Goal: Task Accomplishment & Management: Manage account settings

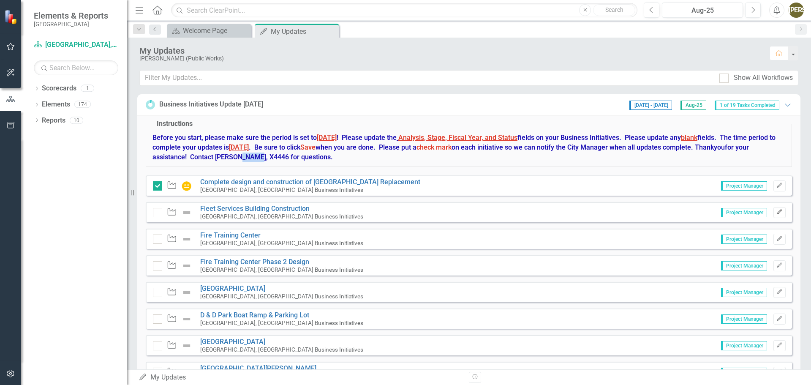
click at [777, 210] on button "Edit" at bounding box center [780, 212] width 12 height 11
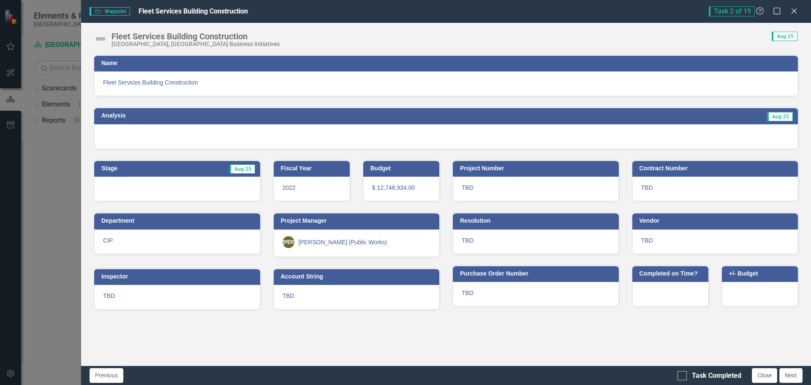
click at [147, 81] on span "Fleet Services Building Construction" at bounding box center [446, 82] width 686 height 8
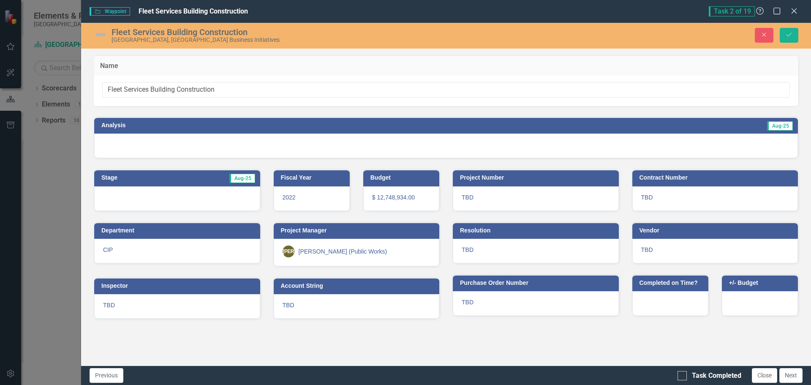
click at [145, 147] on div at bounding box center [446, 146] width 704 height 25
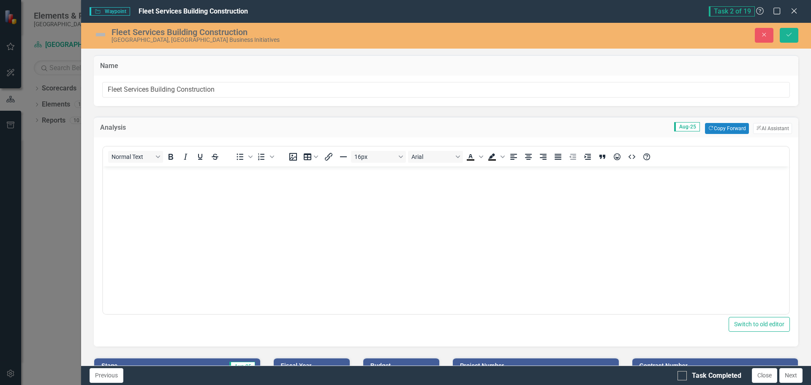
click at [239, 194] on body "Rich Text Area. Press ALT-0 for help." at bounding box center [446, 229] width 686 height 127
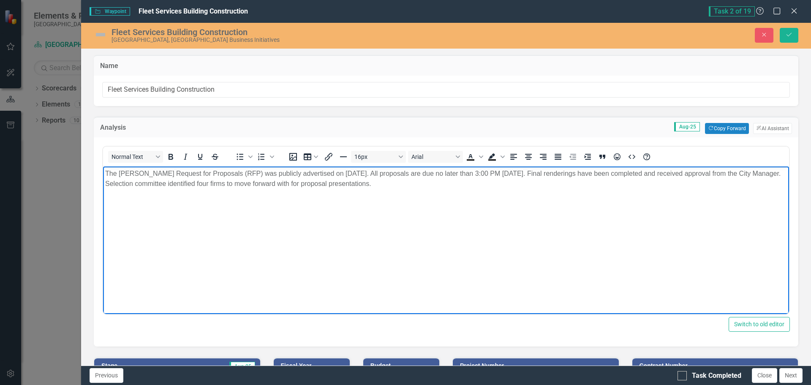
click at [135, 183] on p "The [PERSON_NAME] Request for Proposals (RFP) was publicly advertised on [DATE]…" at bounding box center [446, 178] width 682 height 20
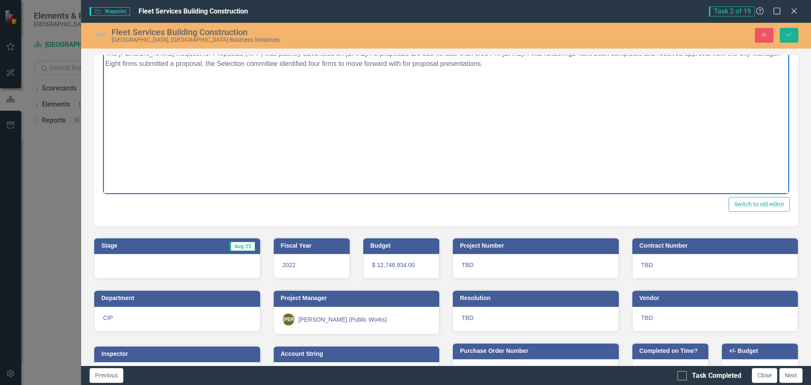
scroll to position [127, 0]
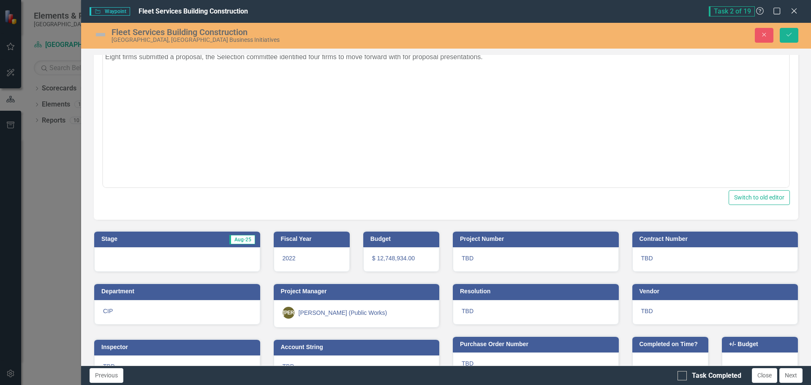
click at [134, 259] on div at bounding box center [177, 259] width 166 height 25
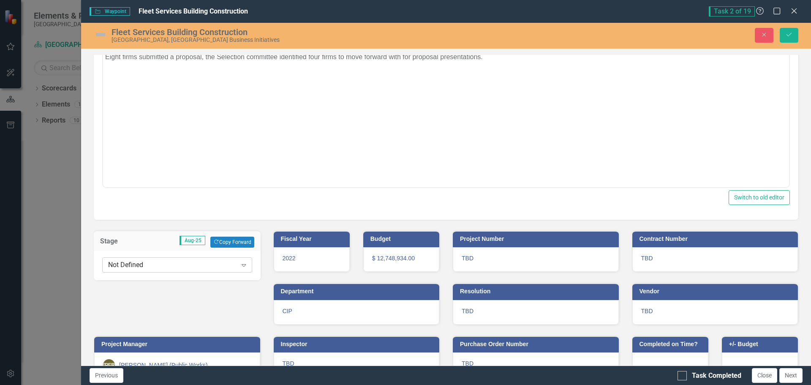
click at [131, 264] on div "Not Defined" at bounding box center [172, 265] width 129 height 10
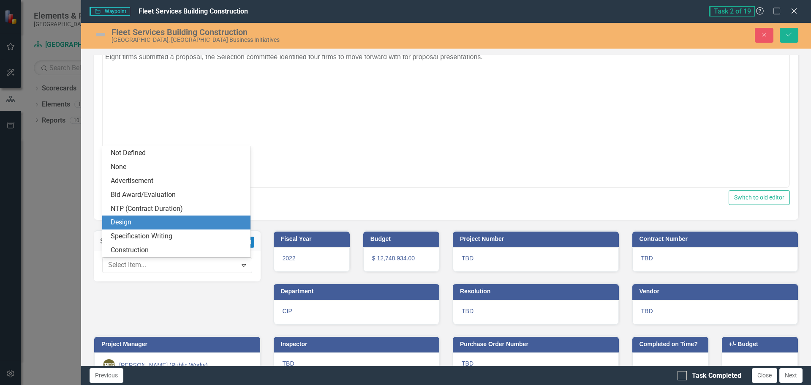
click at [133, 222] on div "Design" at bounding box center [178, 223] width 135 height 10
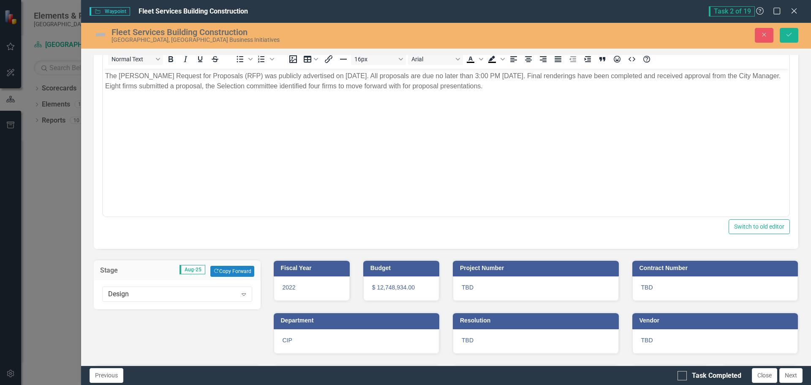
scroll to position [85, 0]
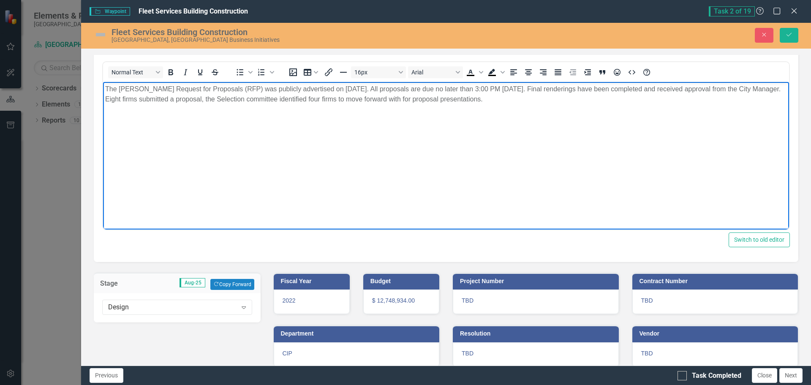
click at [528, 101] on p "The [PERSON_NAME] Request for Proposals (RFP) was publicly advertised on [DATE]…" at bounding box center [446, 94] width 682 height 20
drag, startPoint x: 551, startPoint y: 100, endPoint x: 99, endPoint y: 87, distance: 451.9
click at [103, 87] on html "The [PERSON_NAME] Request for Proposals (RFP) was publicly advertised on [DATE]…" at bounding box center [446, 145] width 686 height 127
copy p "The [PERSON_NAME] Request for Proposals (RFP) was publicly advertised on [DATE]…"
click at [198, 156] on body "The [PERSON_NAME] Request for Proposals (RFP) was publicly advertised on [DATE]…" at bounding box center [446, 145] width 686 height 127
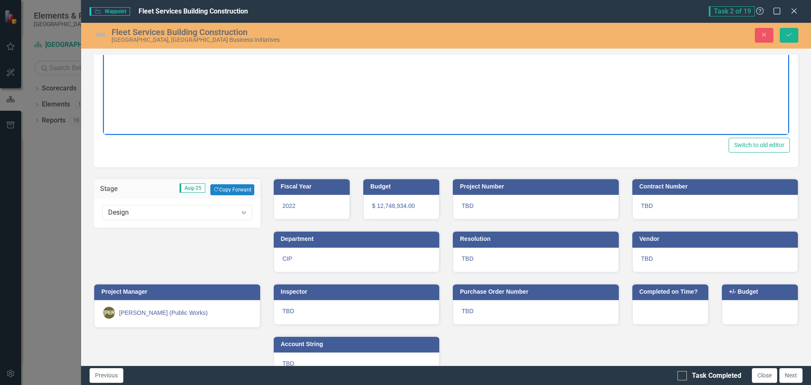
scroll to position [199, 0]
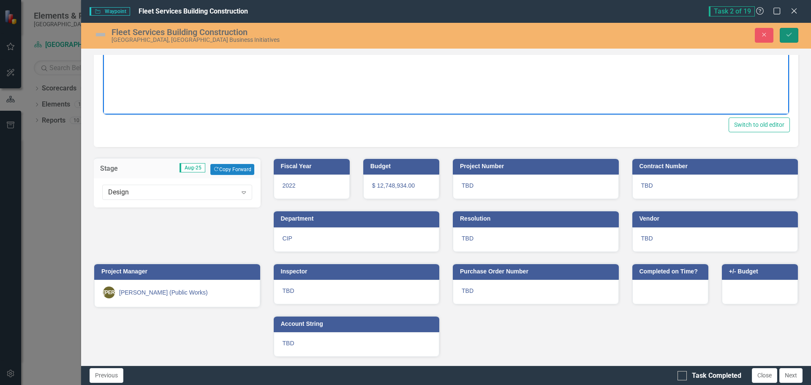
click at [794, 35] on button "Save" at bounding box center [789, 35] width 19 height 15
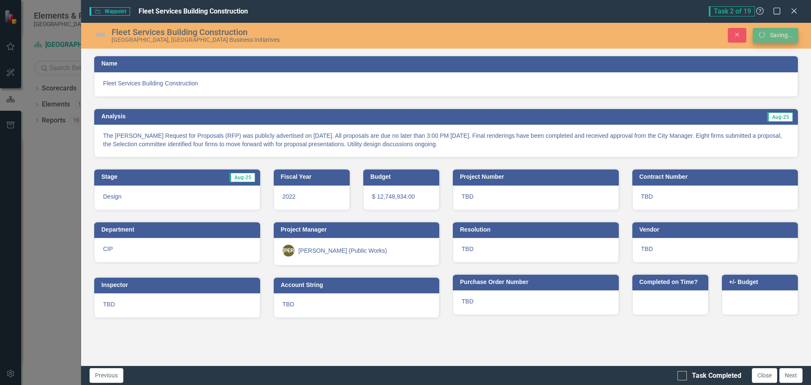
scroll to position [0, 0]
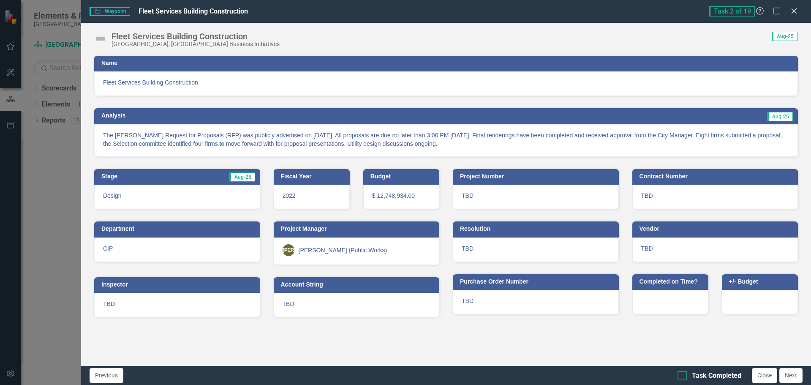
click at [682, 377] on div at bounding box center [682, 375] width 9 height 9
click at [682, 377] on input "Task Completed" at bounding box center [680, 373] width 5 height 5
checkbox input "true"
click at [791, 375] on button "Next" at bounding box center [791, 375] width 23 height 15
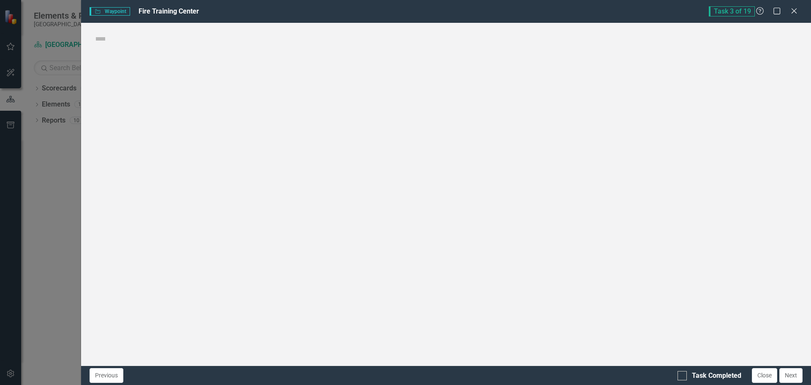
checkbox input "true"
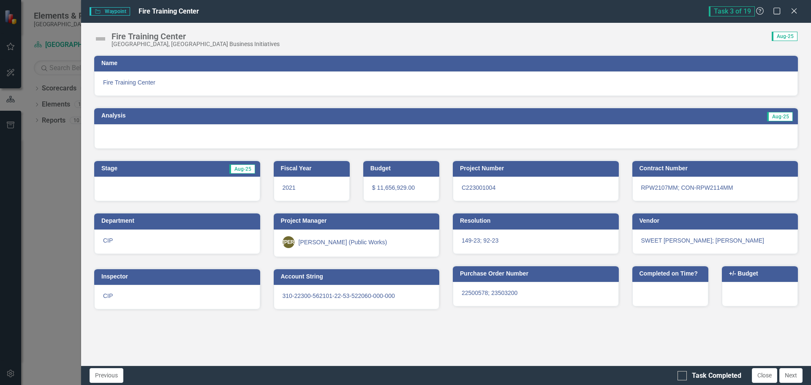
click at [127, 66] on h3 "Name" at bounding box center [447, 63] width 693 height 6
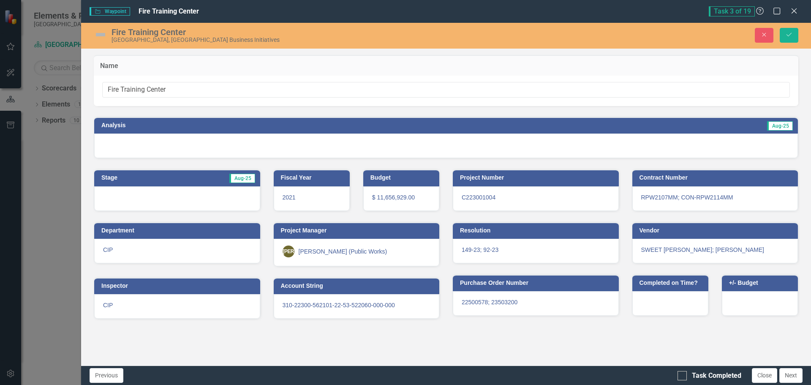
click at [134, 140] on div at bounding box center [446, 146] width 704 height 25
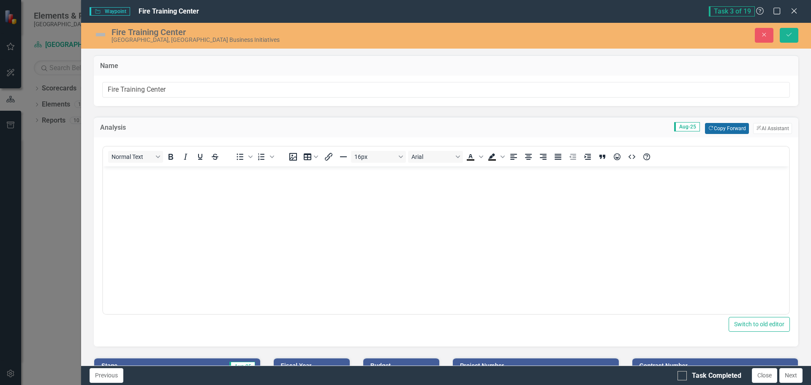
click at [720, 127] on button "Copy Forward Copy Forward" at bounding box center [727, 128] width 44 height 11
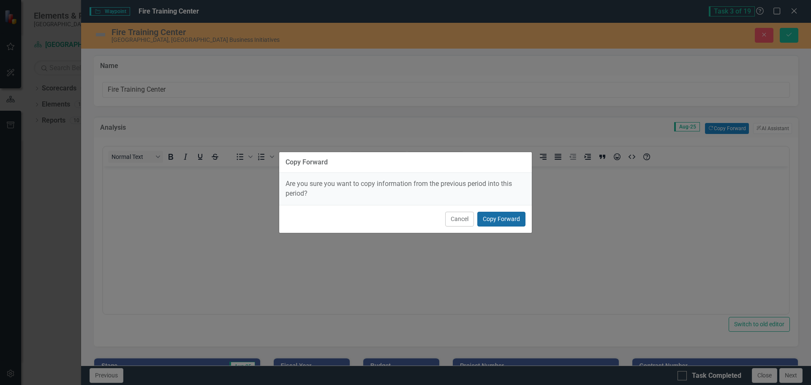
click at [499, 221] on button "Copy Forward" at bounding box center [502, 219] width 48 height 15
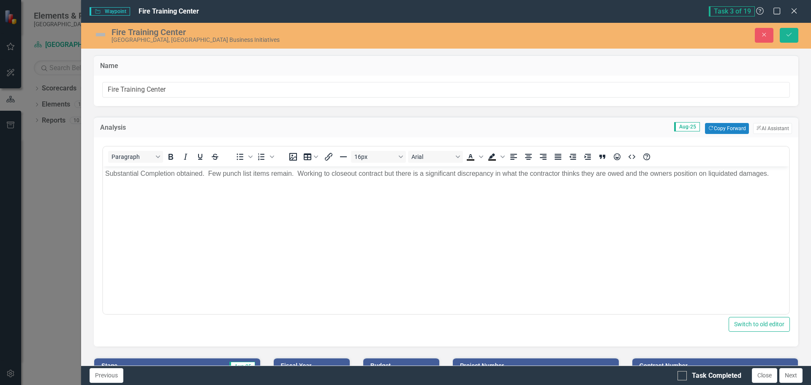
click at [775, 174] on p "Substantial Completion obtained. Few punch list items remain. Working to closeo…" at bounding box center [446, 173] width 682 height 10
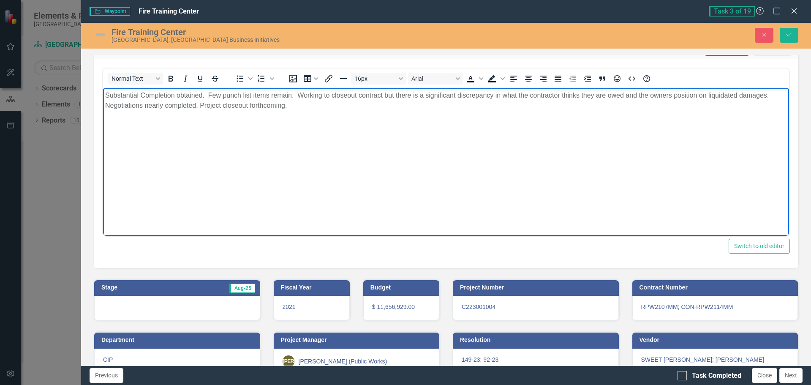
scroll to position [127, 0]
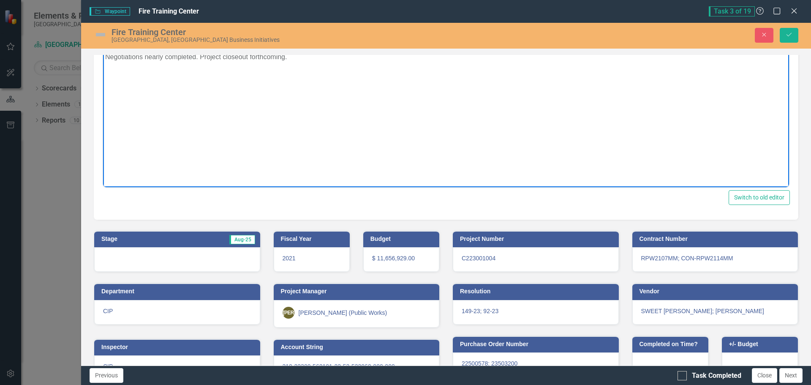
click at [146, 261] on div at bounding box center [177, 259] width 166 height 25
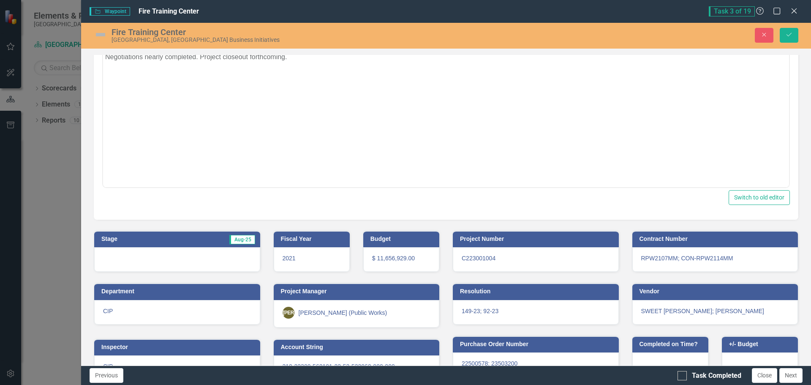
click at [146, 261] on div at bounding box center [177, 259] width 166 height 25
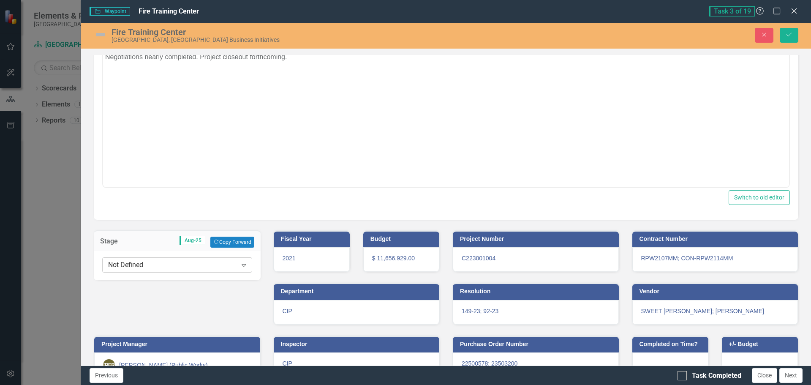
click at [146, 266] on div "Not Defined" at bounding box center [172, 265] width 129 height 10
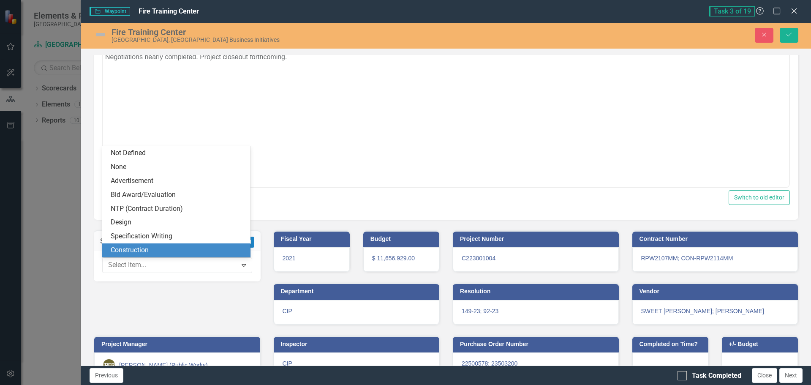
click at [134, 246] on div "Construction" at bounding box center [178, 251] width 135 height 10
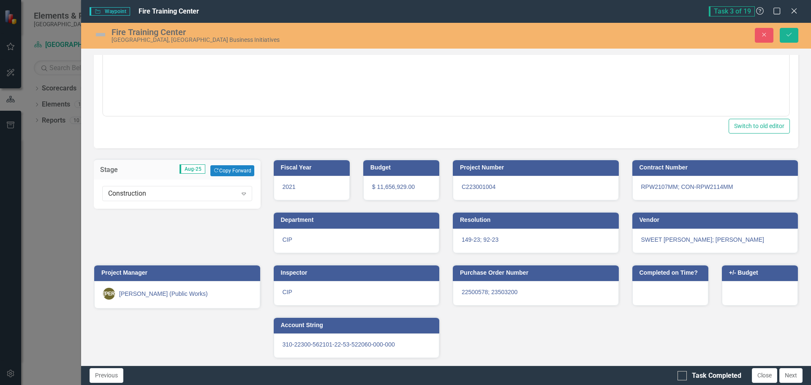
scroll to position [199, 0]
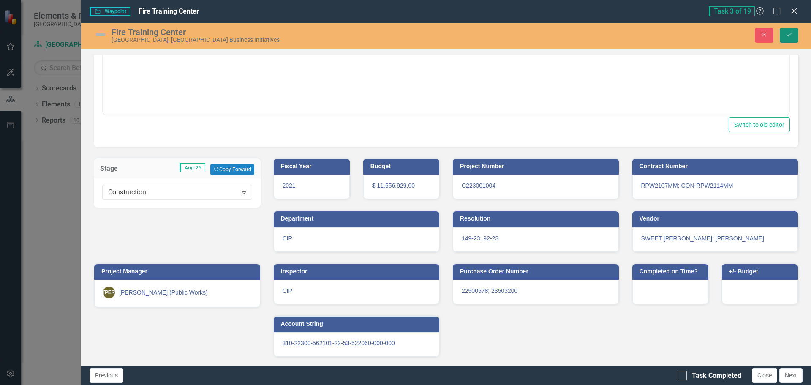
click at [785, 34] on button "Save" at bounding box center [789, 35] width 19 height 15
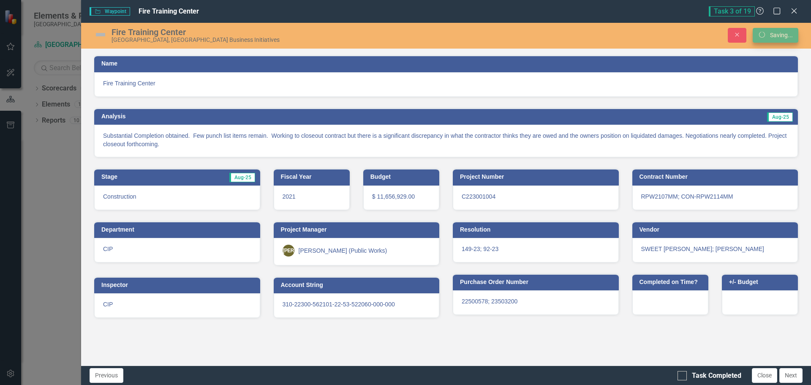
scroll to position [0, 0]
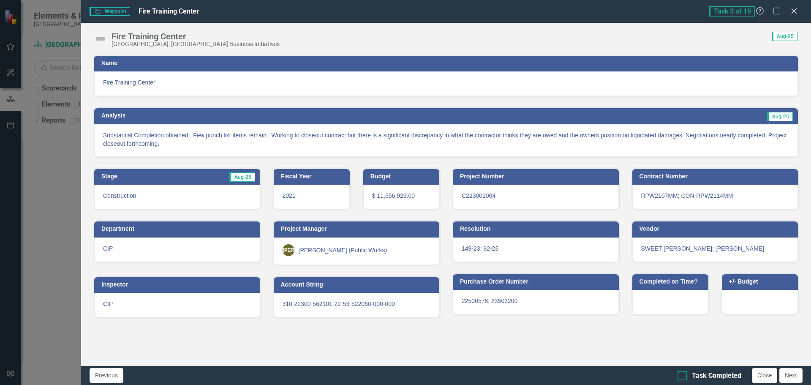
click at [681, 376] on input "Task Completed" at bounding box center [680, 373] width 5 height 5
checkbox input "true"
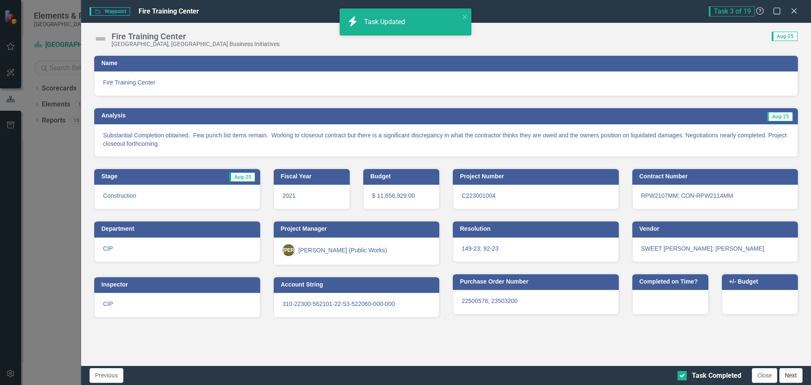
click at [790, 372] on button "Next" at bounding box center [791, 375] width 23 height 15
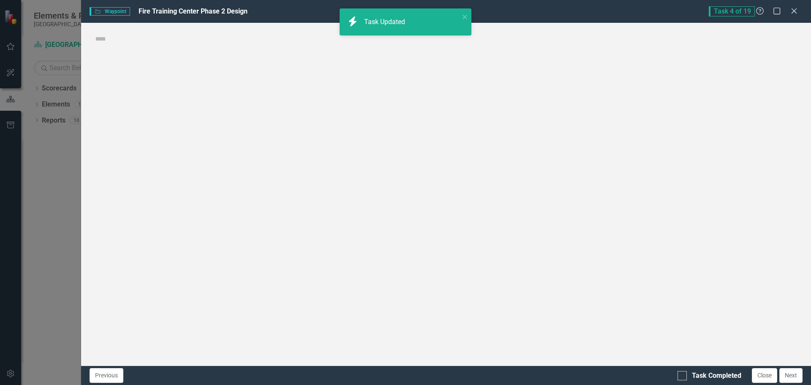
checkbox input "true"
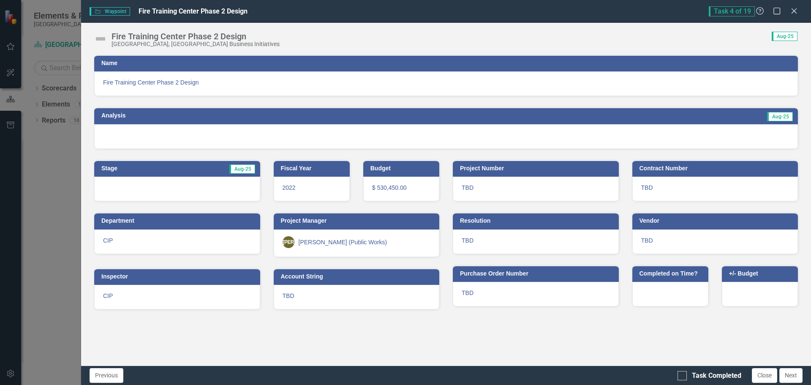
click at [130, 65] on h3 "Name" at bounding box center [447, 63] width 693 height 6
click at [130, 64] on h3 "Name" at bounding box center [447, 63] width 693 height 6
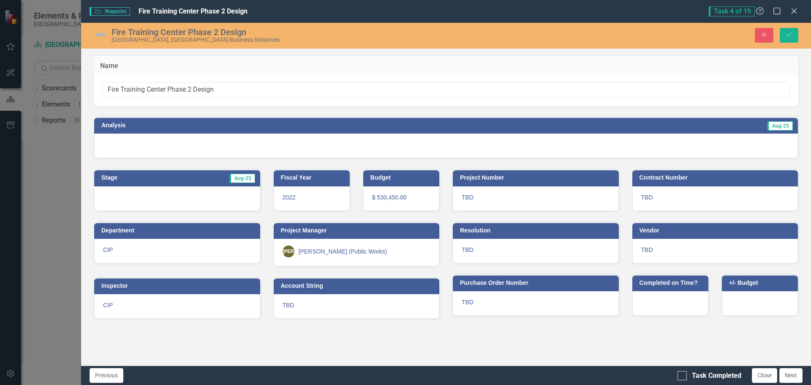
click at [123, 126] on h3 "Analysis" at bounding box center [266, 125] width 331 height 6
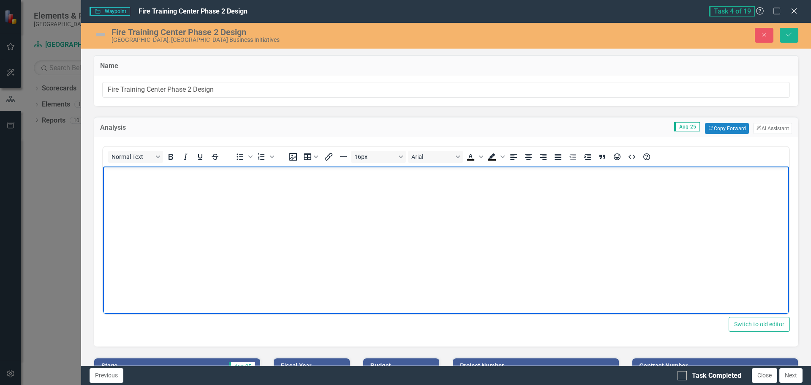
click at [235, 202] on body "Rich Text Area. Press ALT-0 for help." at bounding box center [446, 229] width 686 height 127
click at [722, 128] on button "Copy Forward Copy Forward" at bounding box center [727, 128] width 44 height 11
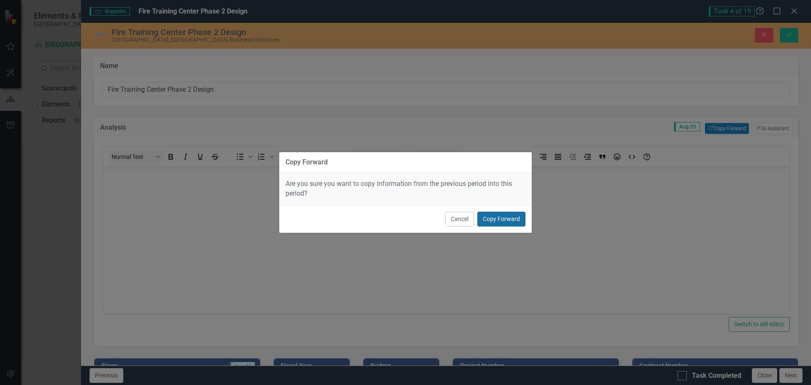
click at [494, 220] on button "Copy Forward" at bounding box center [502, 219] width 48 height 15
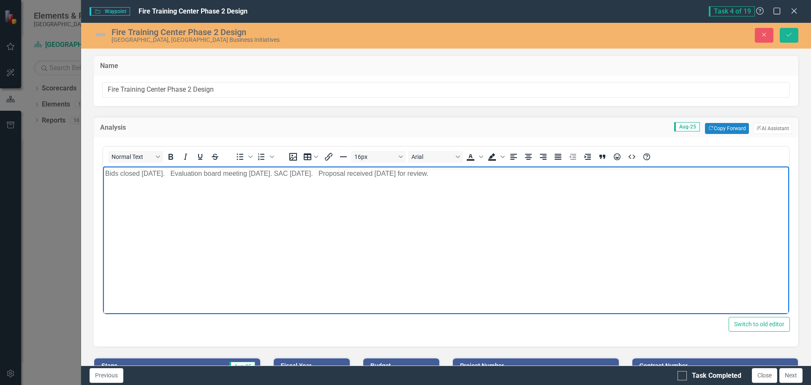
drag, startPoint x: 463, startPoint y: 174, endPoint x: 77, endPoint y: 164, distance: 385.9
click at [103, 166] on html "Bids closed [DATE]. Evaluation board meeting [DATE]. SAC [DATE]. Proposal recei…" at bounding box center [446, 229] width 686 height 127
click at [486, 213] on body "Bids closed [DATE]. Evaluation board meeting [DATE]. SAC [DATE]. Proposal recei…" at bounding box center [446, 229] width 686 height 127
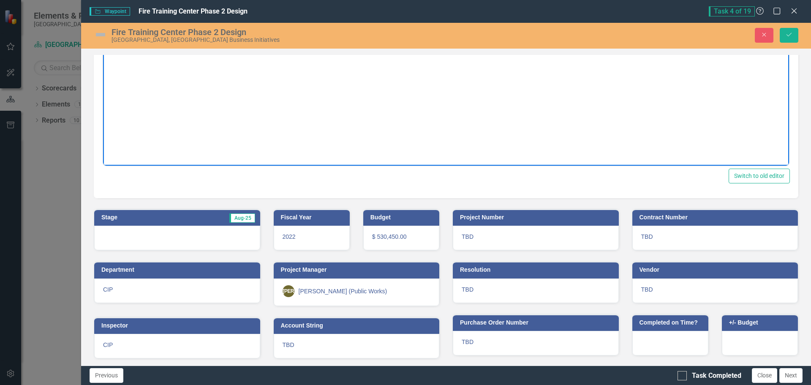
scroll to position [150, 0]
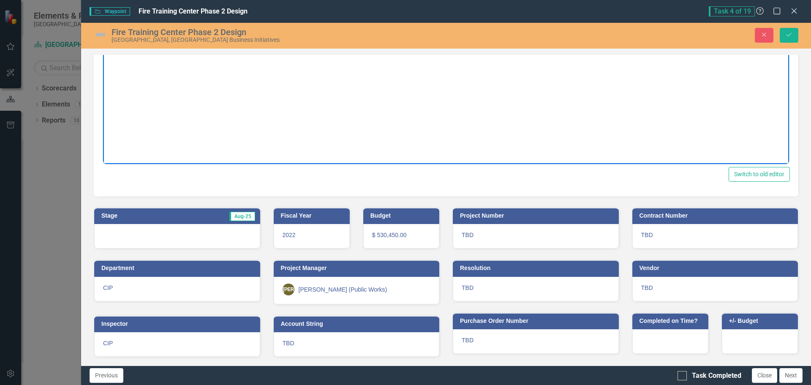
click at [170, 237] on div at bounding box center [177, 236] width 166 height 25
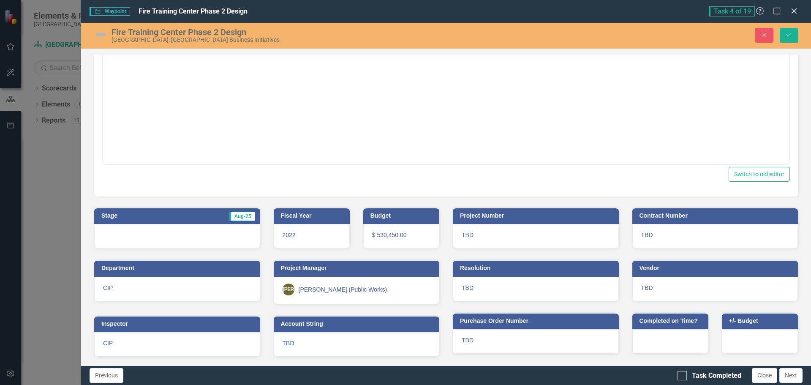
click at [170, 237] on div at bounding box center [177, 236] width 166 height 25
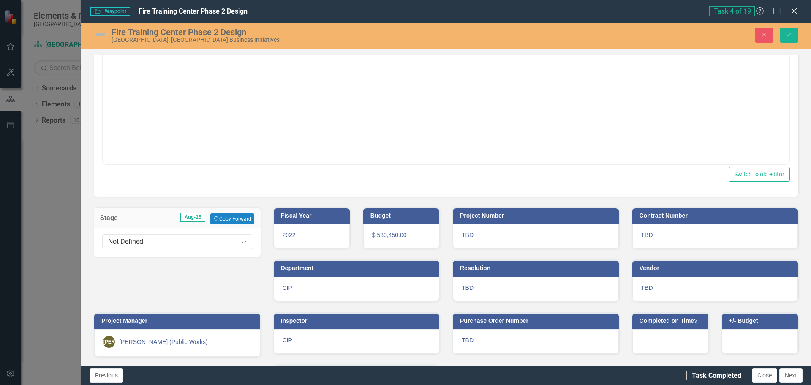
click at [170, 237] on div "Not Defined" at bounding box center [172, 242] width 129 height 10
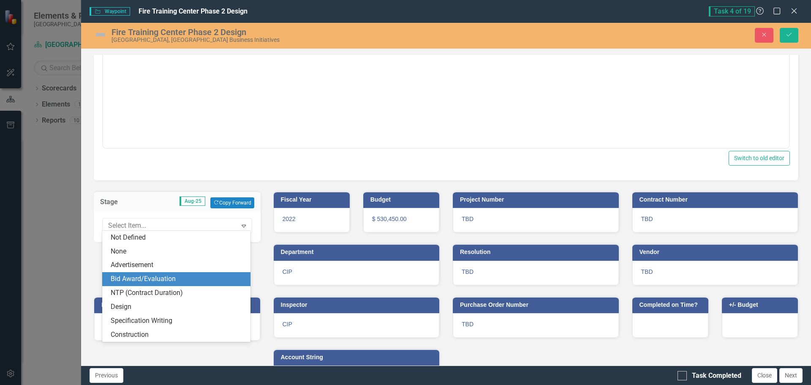
scroll to position [169, 0]
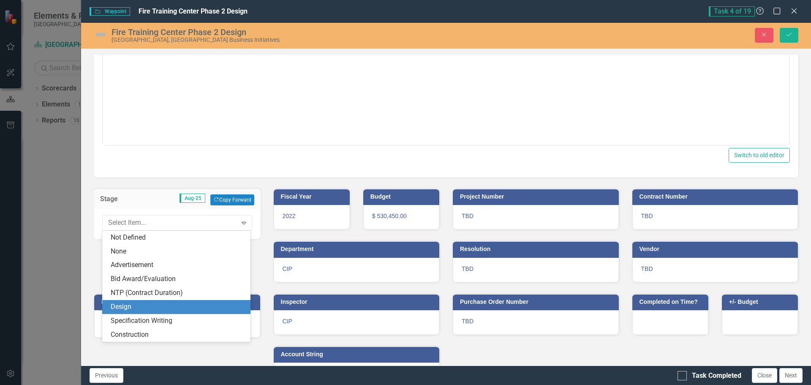
click at [134, 306] on div "Design" at bounding box center [178, 307] width 135 height 10
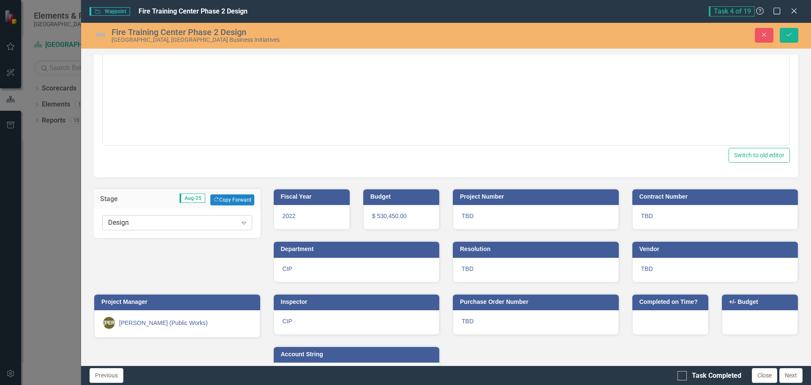
click at [171, 225] on div "Design" at bounding box center [172, 223] width 129 height 10
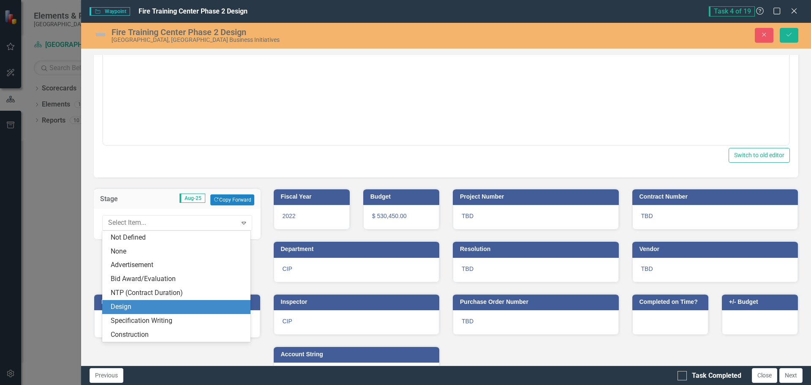
click at [137, 303] on div "Design" at bounding box center [178, 307] width 135 height 10
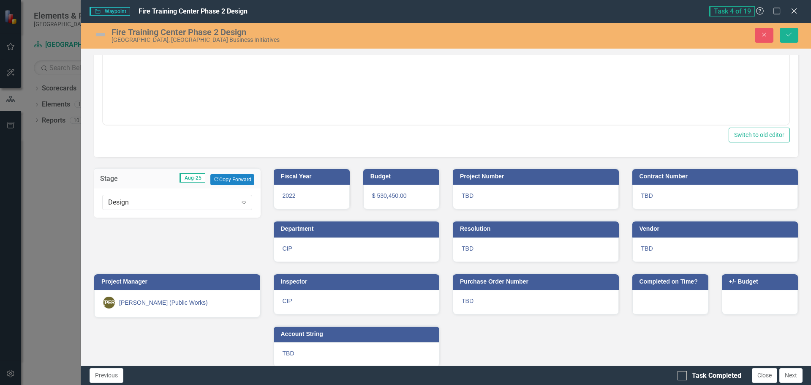
scroll to position [199, 0]
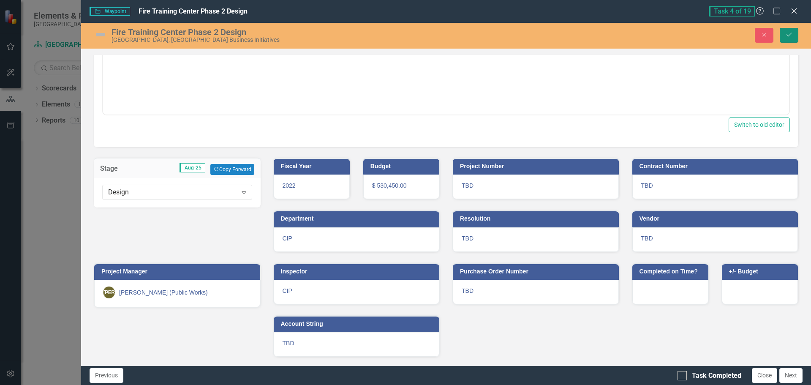
click at [792, 35] on icon "Save" at bounding box center [790, 35] width 8 height 6
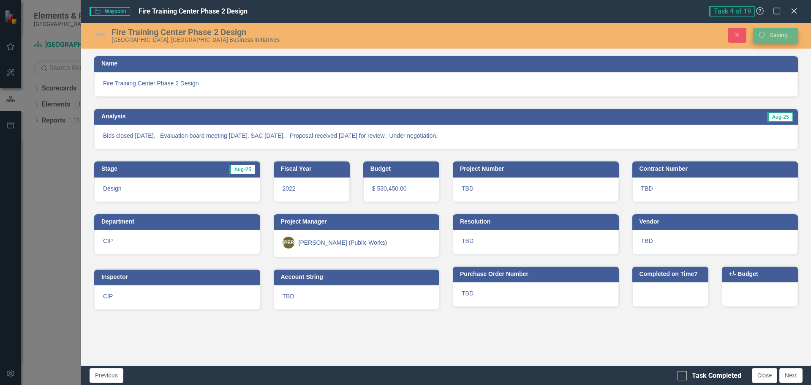
scroll to position [0, 0]
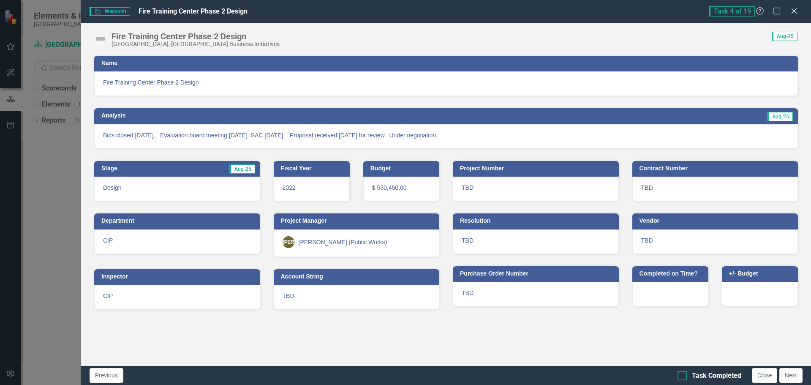
click at [684, 373] on div at bounding box center [682, 375] width 9 height 9
click at [683, 373] on input "Task Completed" at bounding box center [680, 373] width 5 height 5
checkbox input "true"
click at [791, 376] on button "Next" at bounding box center [791, 375] width 23 height 15
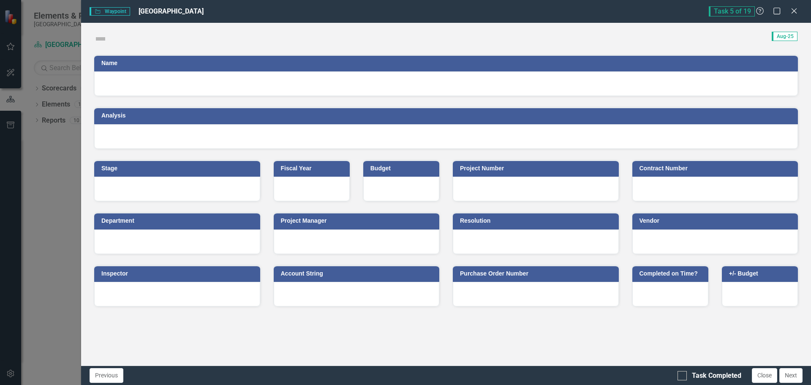
checkbox input "true"
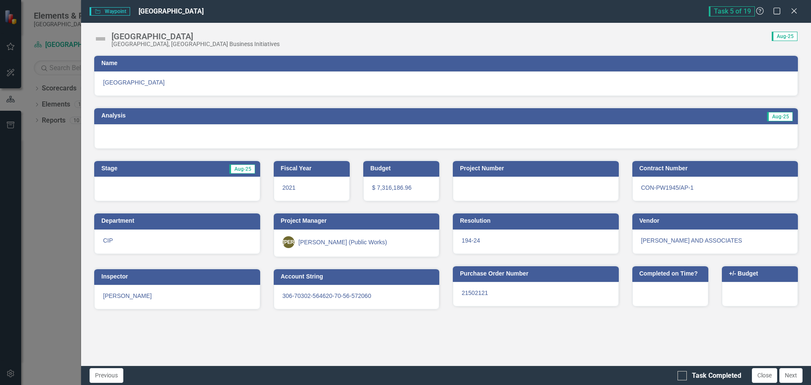
click at [210, 68] on td "Name" at bounding box center [447, 64] width 693 height 13
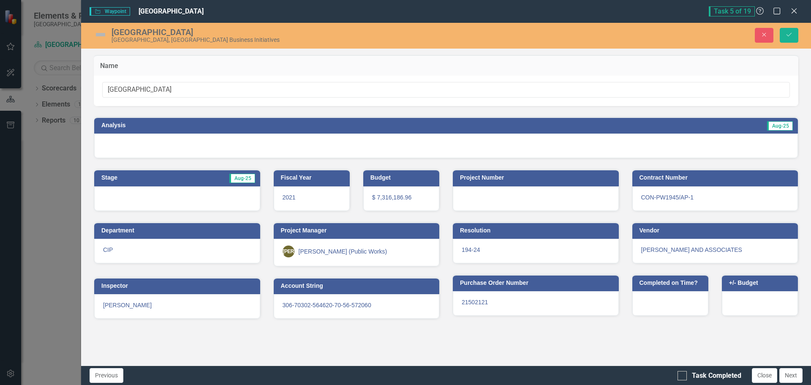
click at [160, 124] on h3 "Analysis" at bounding box center [266, 125] width 331 height 6
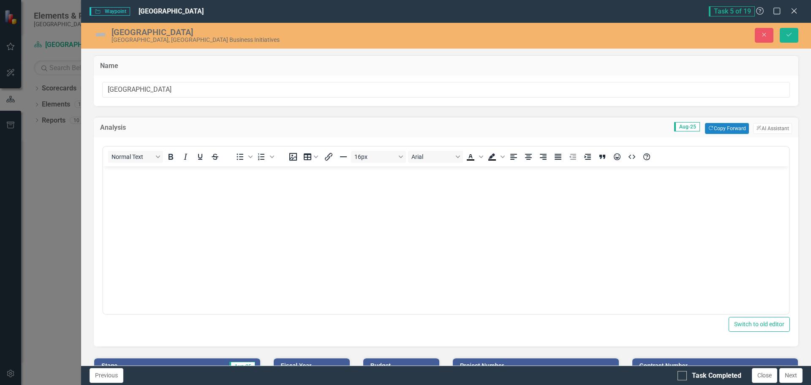
click at [712, 134] on div "Analysis Aug-25 Copy Forward Copy Forward ClearPoint AI AI Assistant" at bounding box center [446, 127] width 705 height 21
click at [712, 132] on button "Copy Forward Copy Forward" at bounding box center [727, 128] width 44 height 11
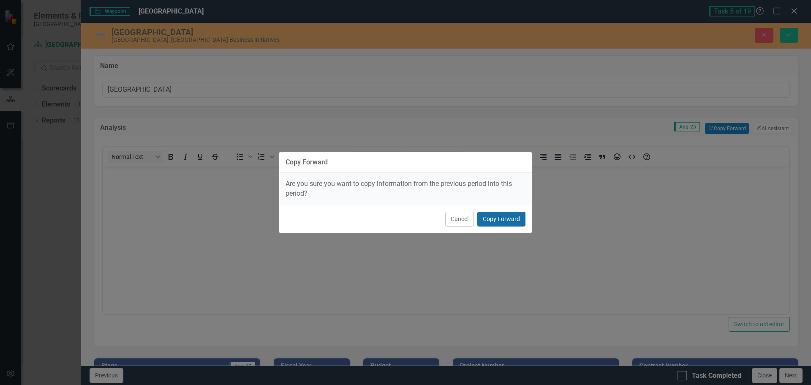
click at [502, 213] on button "Copy Forward" at bounding box center [502, 219] width 48 height 15
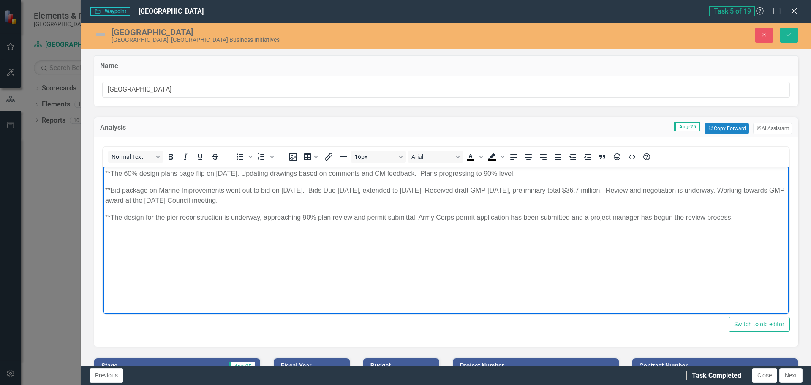
drag, startPoint x: 740, startPoint y: 218, endPoint x: 185, endPoint y: 301, distance: 561.5
click at [103, 166] on html "**The 60% design plans page flip on [DATE]. Updating drawings based on comments…" at bounding box center [446, 229] width 686 height 127
paste body "Rich Text Area. Press ALT-0 for help."
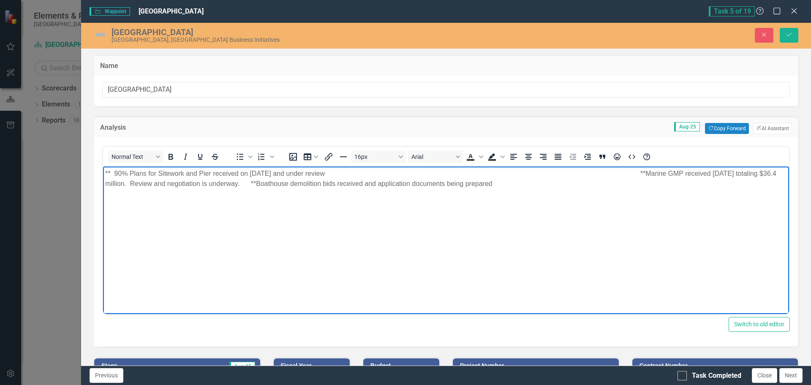
click at [333, 174] on p "** 90% Plans for Sitework and Pier received on [DATE] and under review **Marine…" at bounding box center [446, 183] width 682 height 30
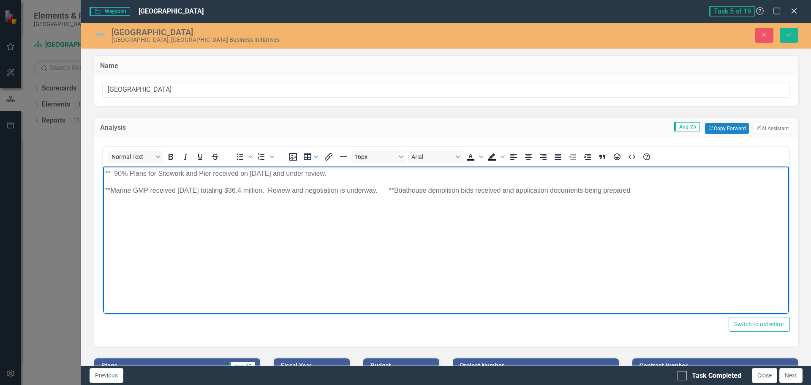
click at [397, 189] on p "**Marine GMP received [DATE] totaling $36.4 million. Review and negotiation is …" at bounding box center [446, 195] width 682 height 20
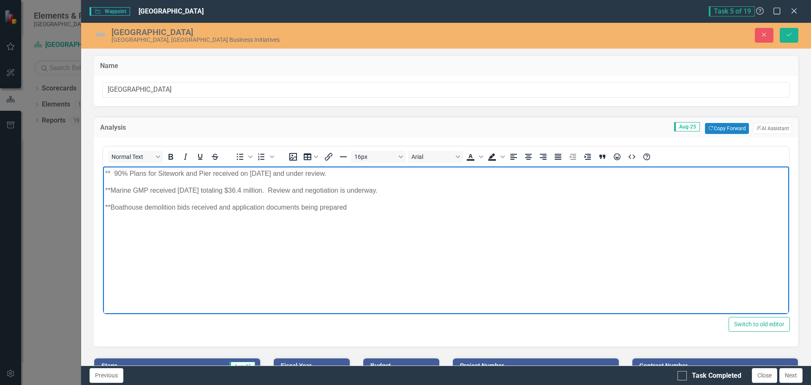
click at [354, 208] on p "**Boathouse demolition bids received and application documents being prepared" at bounding box center [446, 212] width 682 height 20
click at [233, 207] on p "**Boathouse demolition bids received and application documents being prepared" at bounding box center [446, 212] width 682 height 20
click at [232, 207] on p "**Boathouse demolition bids received and permit application documents being pre…" at bounding box center [446, 212] width 682 height 20
click at [370, 208] on p "**Boathouse demolition bids received and permit application documents being pre…" at bounding box center [446, 212] width 682 height 20
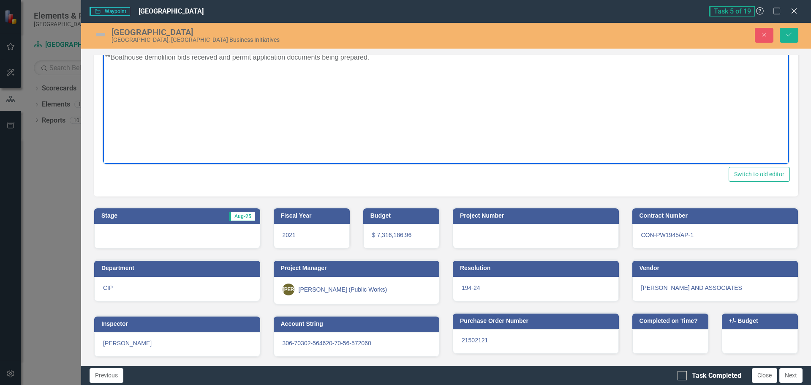
scroll to position [65, 0]
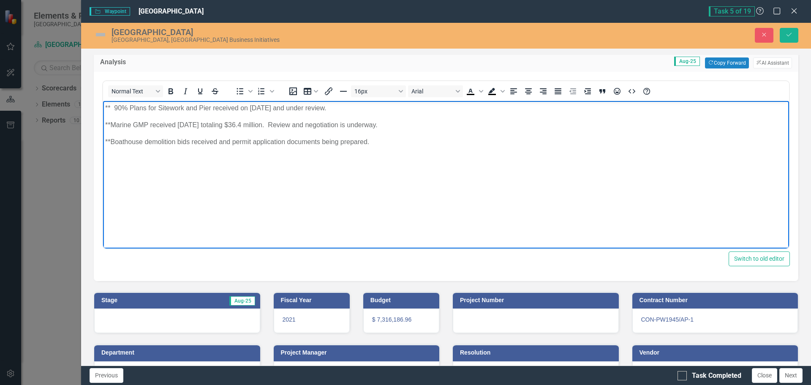
click at [183, 108] on p "** 90% Plans for Sitework and Pier received on [DATE] and under review." at bounding box center [446, 108] width 682 height 10
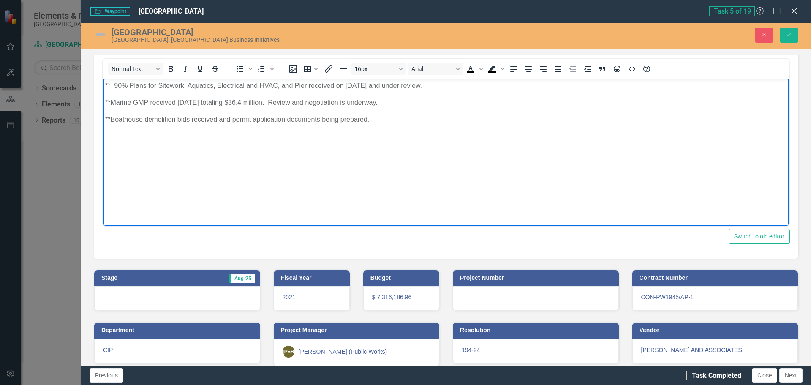
scroll to position [108, 0]
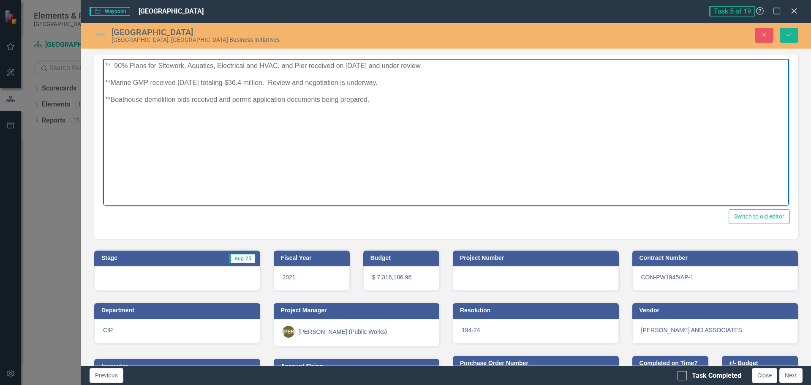
click at [153, 270] on div at bounding box center [177, 278] width 166 height 25
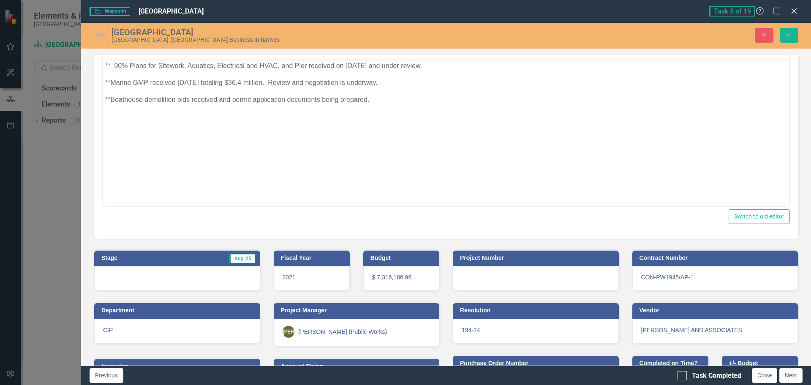
click at [153, 270] on div at bounding box center [177, 278] width 166 height 25
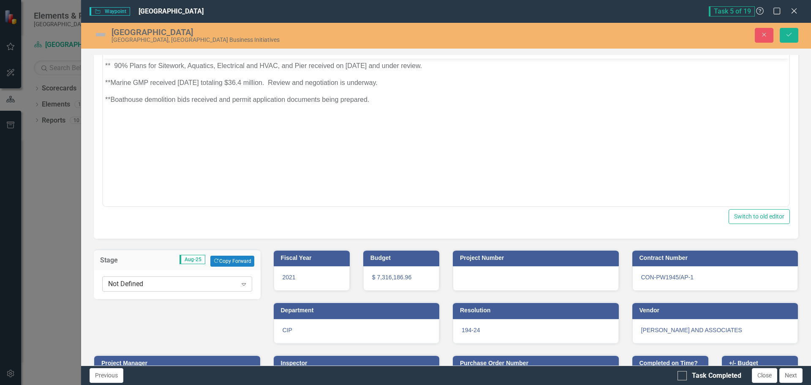
click at [153, 285] on div "Not Defined" at bounding box center [172, 284] width 129 height 10
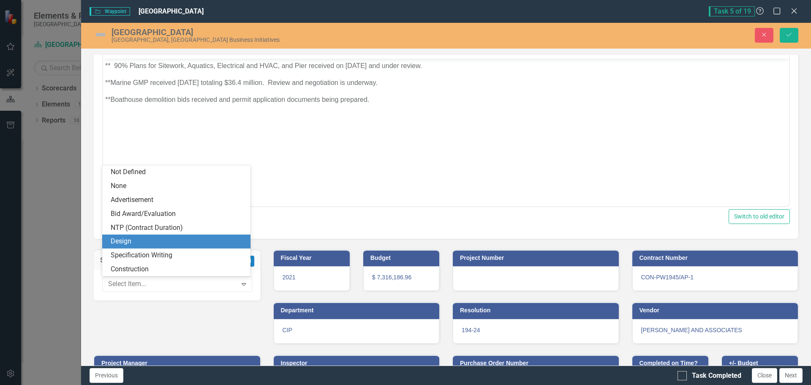
click at [136, 244] on div "Design" at bounding box center [178, 242] width 135 height 10
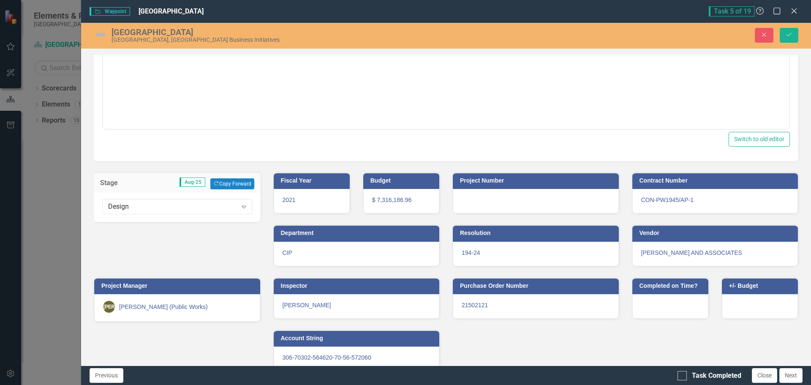
scroll to position [199, 0]
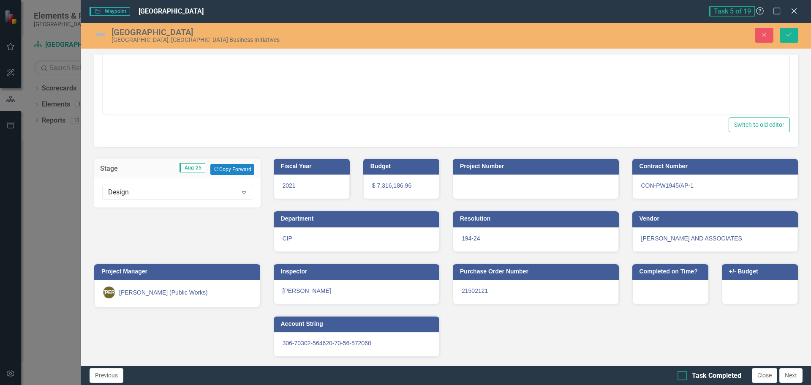
click at [685, 377] on div at bounding box center [682, 375] width 9 height 9
click at [683, 377] on input "Task Completed" at bounding box center [680, 373] width 5 height 5
checkbox input "true"
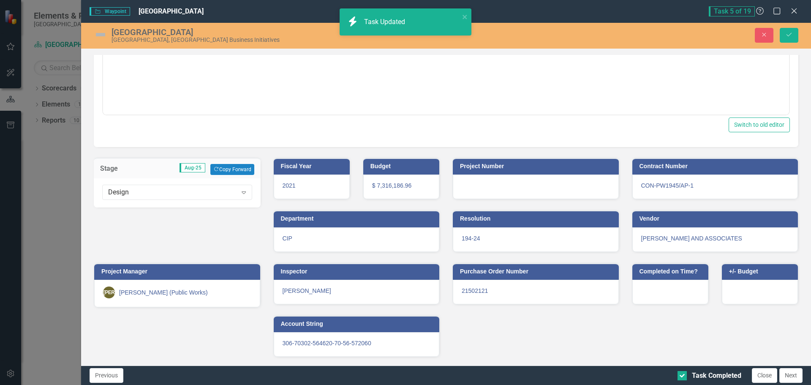
click at [799, 30] on div "Close Save" at bounding box center [659, 35] width 292 height 15
click at [791, 37] on icon "Save" at bounding box center [790, 35] width 8 height 6
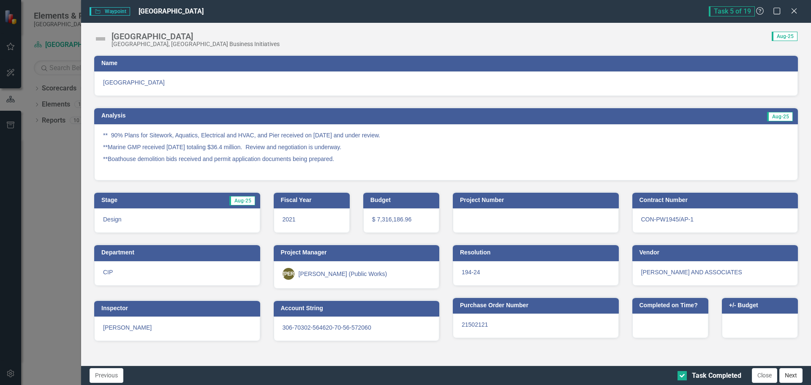
click at [793, 375] on button "Next" at bounding box center [791, 375] width 23 height 15
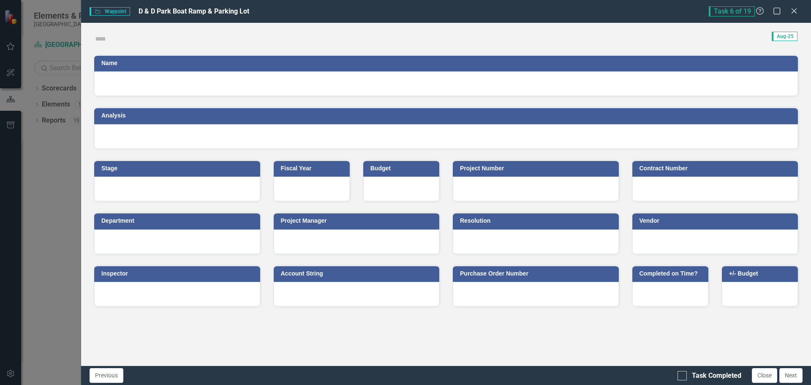
checkbox input "true"
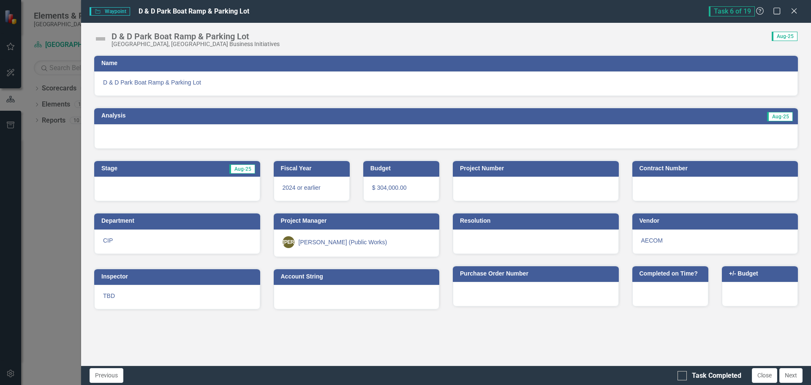
click at [238, 83] on span "D & D Park Boat Ramp & Parking Lot" at bounding box center [446, 82] width 686 height 8
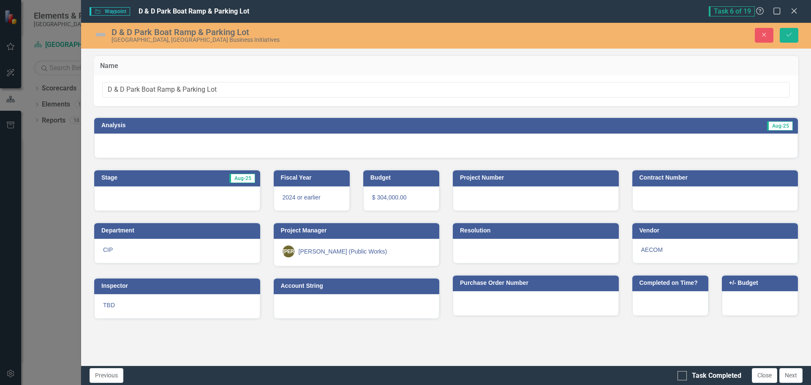
click at [175, 146] on div at bounding box center [446, 146] width 704 height 25
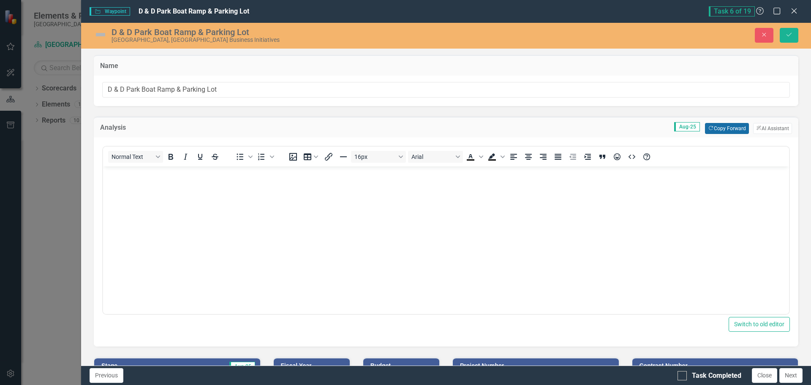
click at [713, 127] on button "Copy Forward Copy Forward" at bounding box center [727, 128] width 44 height 11
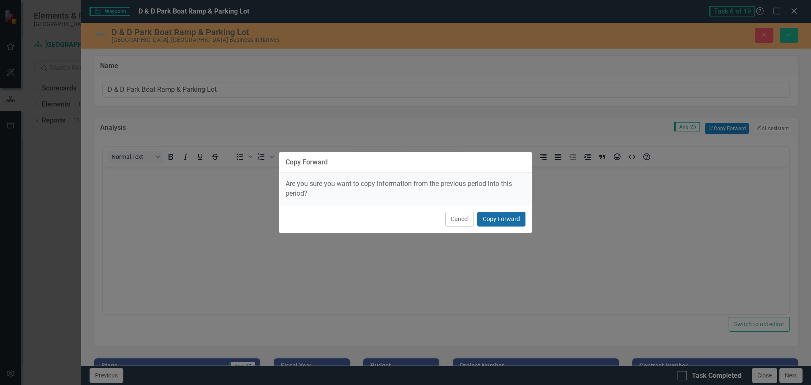
click at [492, 217] on button "Copy Forward" at bounding box center [502, 219] width 48 height 15
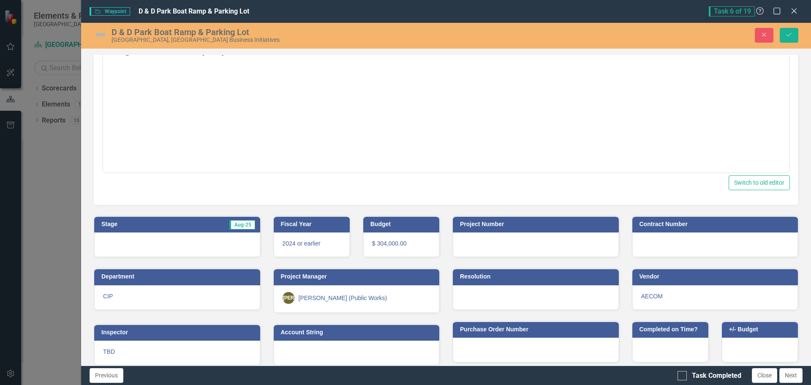
scroll to position [150, 0]
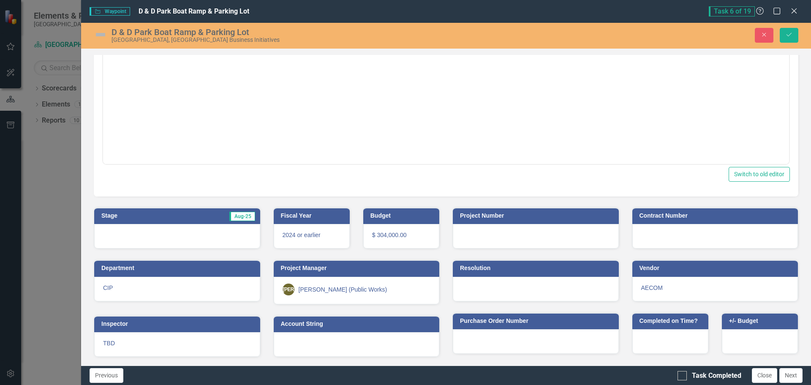
click at [187, 235] on div at bounding box center [177, 236] width 166 height 25
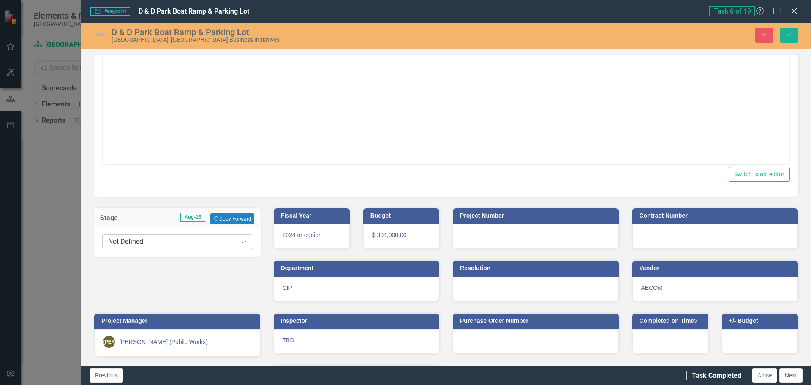
click at [184, 243] on div "Not Defined" at bounding box center [172, 242] width 129 height 10
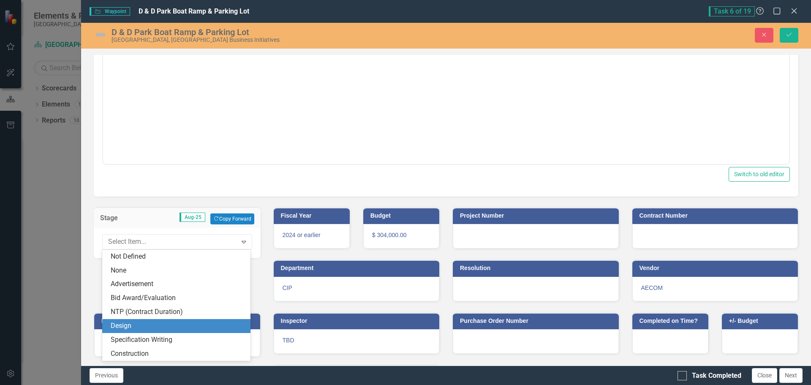
click at [125, 326] on div "Design" at bounding box center [178, 326] width 135 height 10
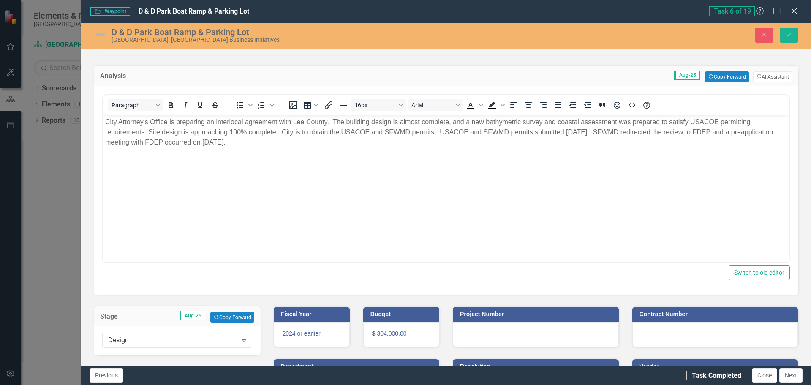
scroll to position [30, 0]
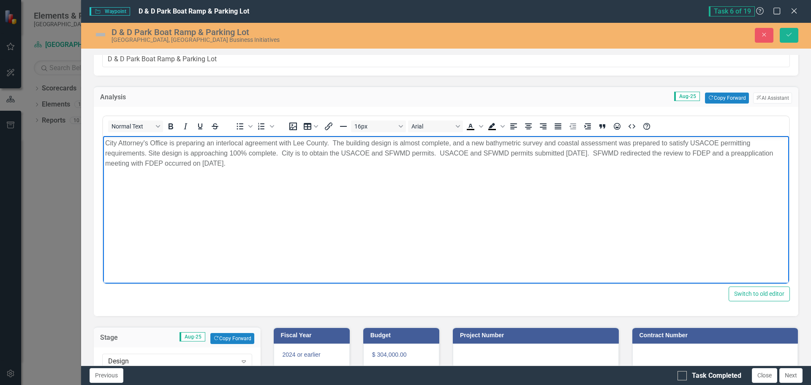
drag, startPoint x: 238, startPoint y: 166, endPoint x: 193, endPoint y: 269, distance: 112.6
click at [103, 136] on html "City Attorney's Office is preparing an interlocal agreement with Lee County. Th…" at bounding box center [446, 199] width 686 height 127
paste body "Rich Text Area. Press ALT-0 for help."
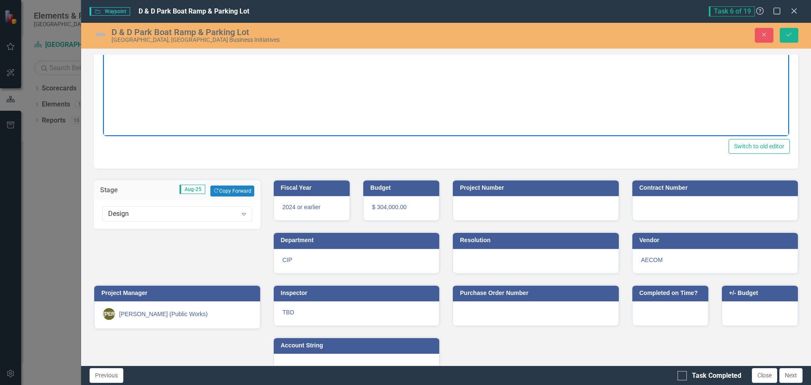
scroll to position [199, 0]
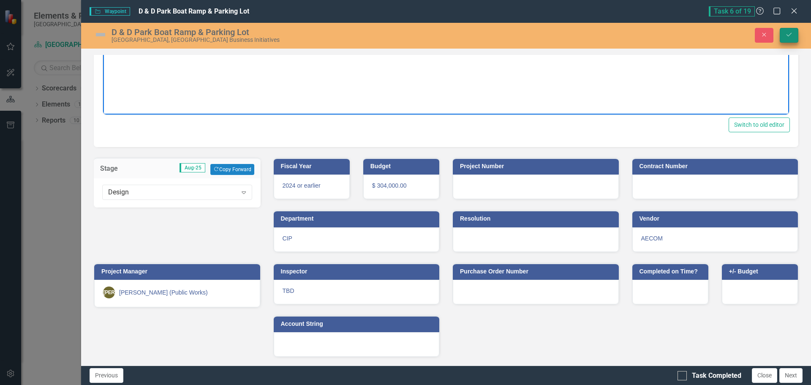
click at [789, 33] on icon "Save" at bounding box center [790, 35] width 8 height 6
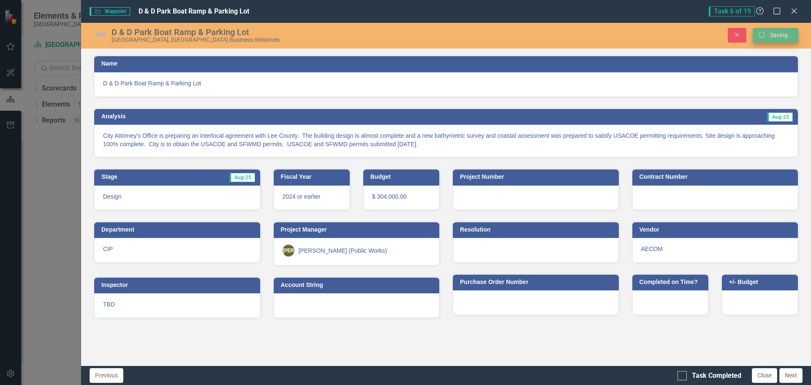
scroll to position [0, 0]
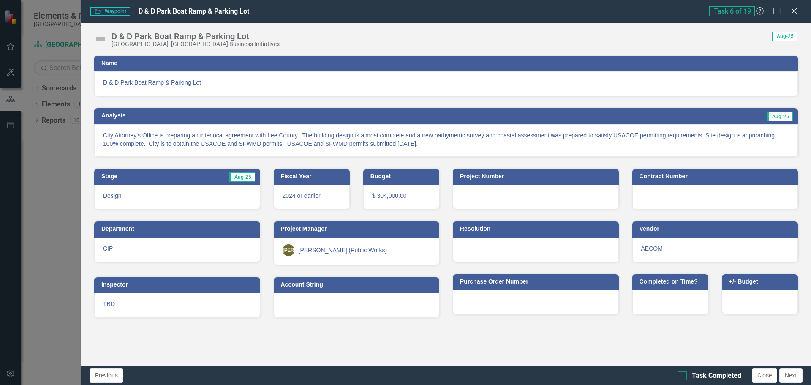
click at [682, 374] on input "Task Completed" at bounding box center [680, 373] width 5 height 5
checkbox input "true"
click at [796, 376] on button "Next" at bounding box center [791, 375] width 23 height 15
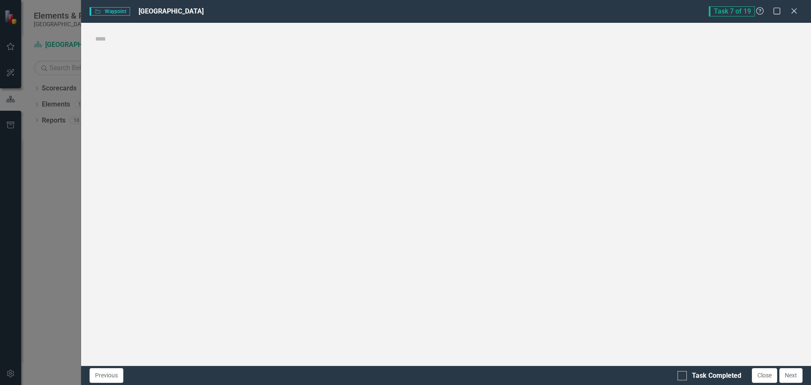
checkbox input "true"
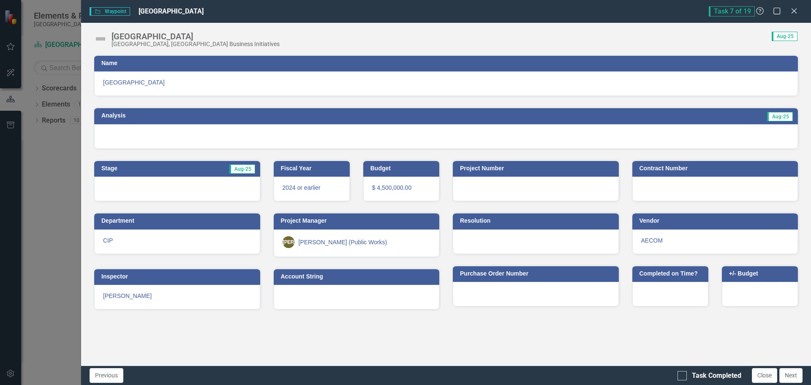
click at [152, 62] on h3 "Name" at bounding box center [447, 63] width 693 height 6
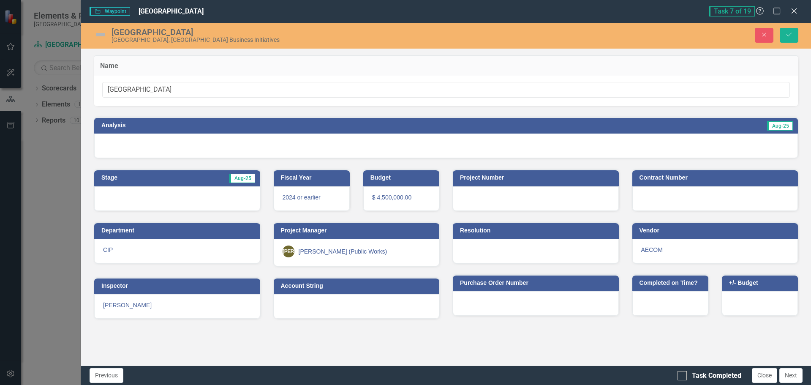
click at [146, 125] on h3 "Analysis" at bounding box center [266, 125] width 331 height 6
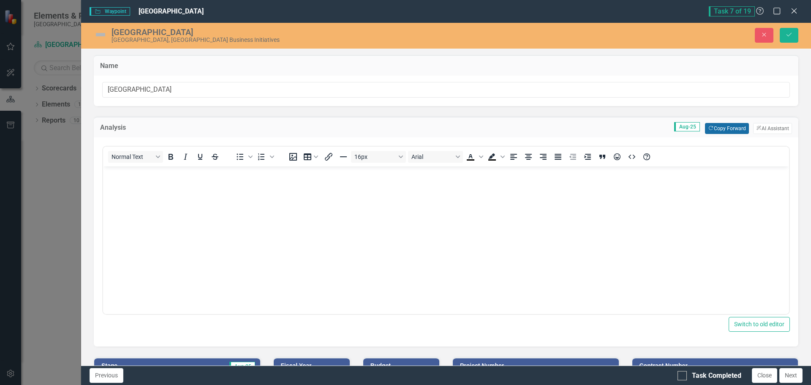
click at [714, 130] on button "Copy Forward Copy Forward" at bounding box center [727, 128] width 44 height 11
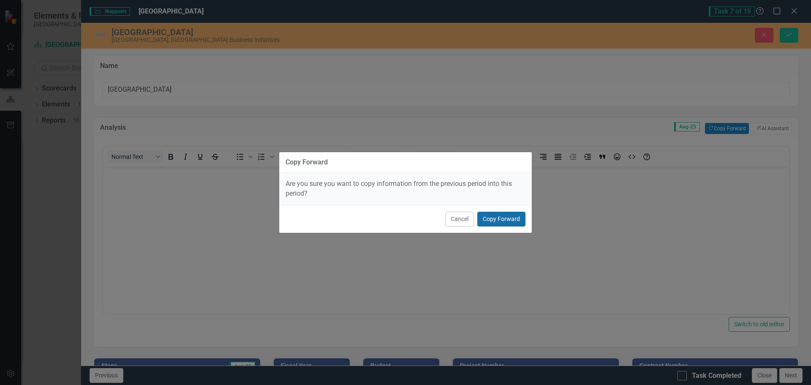
click at [504, 224] on button "Copy Forward" at bounding box center [502, 219] width 48 height 15
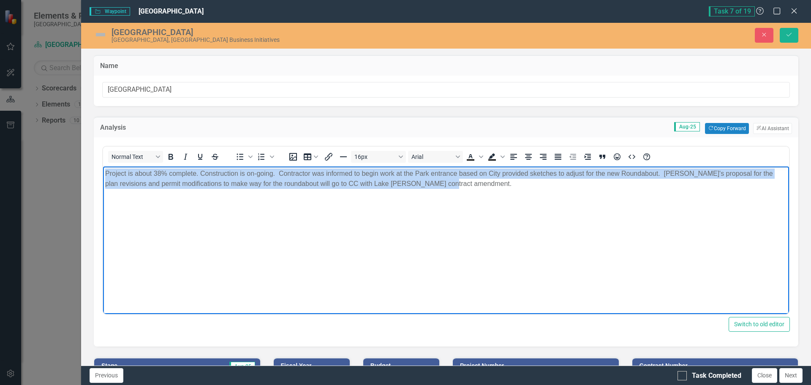
drag, startPoint x: 456, startPoint y: 185, endPoint x: 93, endPoint y: 156, distance: 364.5
click at [103, 166] on html "Project is about 38% complete. Construction is on-going. Contractor was informe…" at bounding box center [446, 229] width 686 height 127
paste body "Rich Text Area. Press ALT-0 for help."
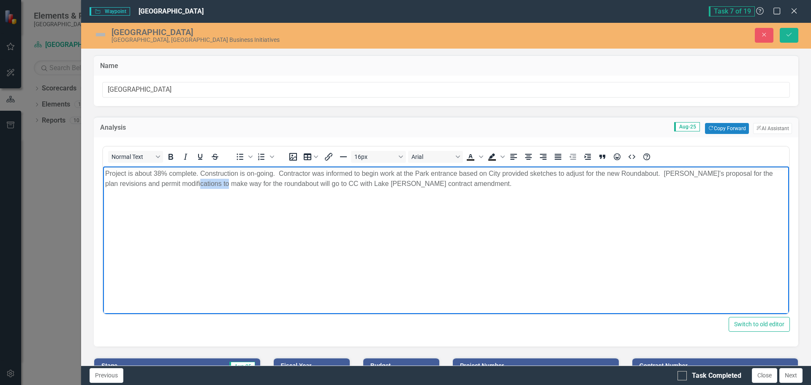
drag, startPoint x: 210, startPoint y: 183, endPoint x: 245, endPoint y: 185, distance: 35.5
click at [245, 185] on p "Project is about 38% complete. Construction is on-going. Contractor was informe…" at bounding box center [446, 178] width 682 height 20
click at [249, 186] on p "Project is about 38% complete. Construction is on-going. Contractor was informe…" at bounding box center [446, 178] width 682 height 20
drag, startPoint x: 307, startPoint y: 183, endPoint x: 332, endPoint y: 185, distance: 25.0
click at [332, 185] on p "Project is about 38% complete. Construction is on-going. Contractor was informe…" at bounding box center [446, 178] width 682 height 20
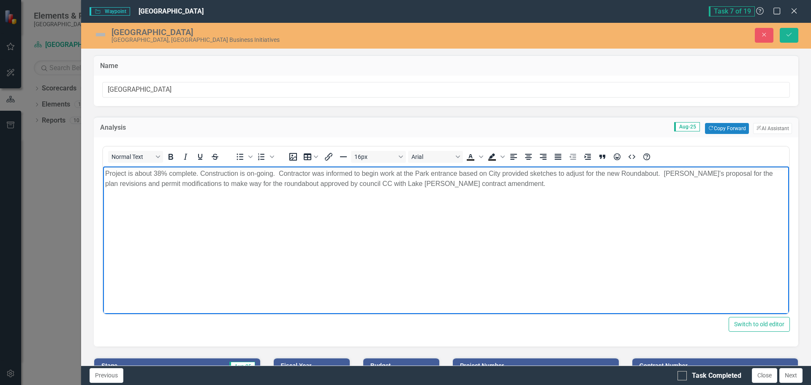
click at [370, 183] on p "Project is about 38% complete. Construction is on-going. Contractor was informe…" at bounding box center [446, 178] width 682 height 20
click at [494, 185] on p "Project is about 38% complete. Construction is on-going. Contractor was informe…" at bounding box center [446, 178] width 682 height 20
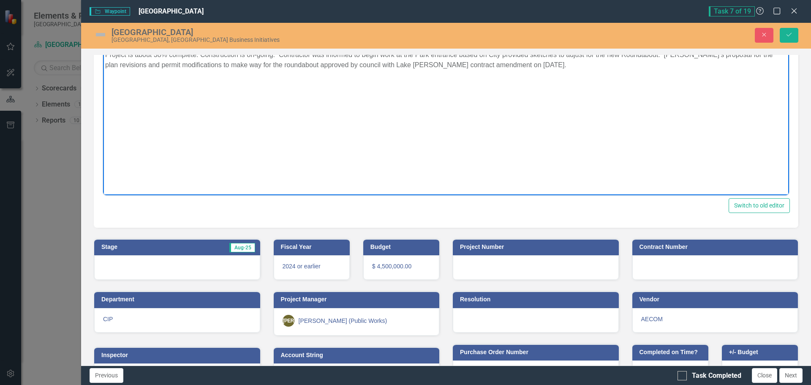
scroll to position [150, 0]
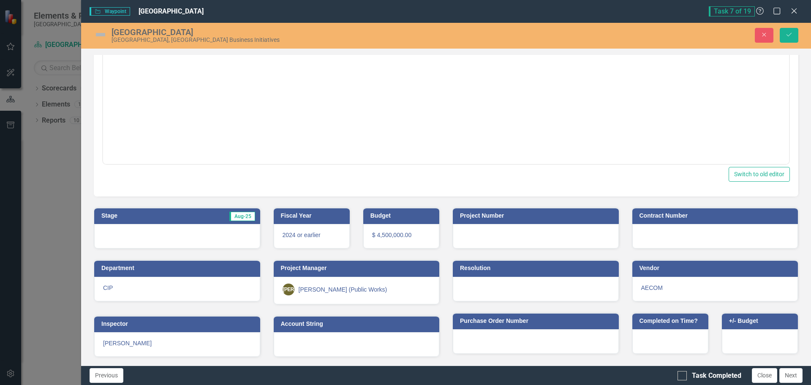
click at [169, 228] on div at bounding box center [177, 236] width 166 height 25
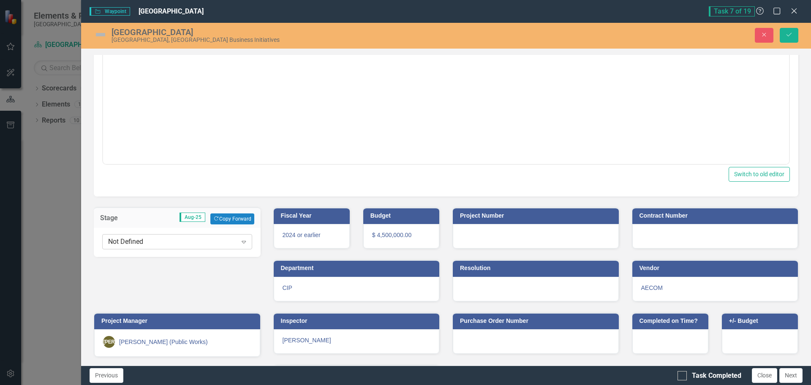
click at [169, 237] on div "Not Defined" at bounding box center [172, 242] width 129 height 10
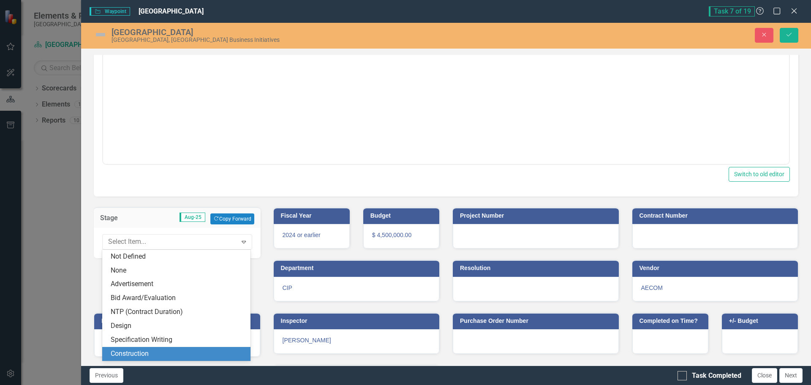
click at [135, 353] on div "Construction" at bounding box center [178, 354] width 135 height 10
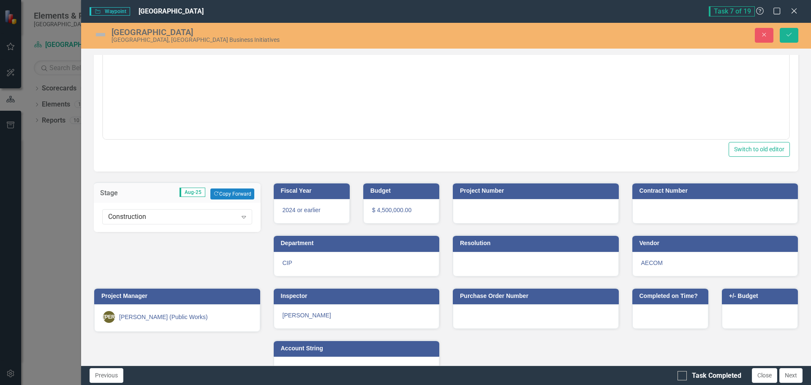
scroll to position [199, 0]
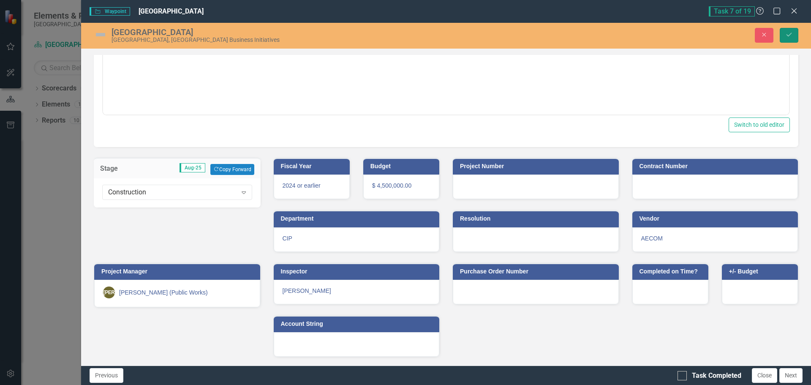
click at [784, 35] on button "Save" at bounding box center [789, 35] width 19 height 15
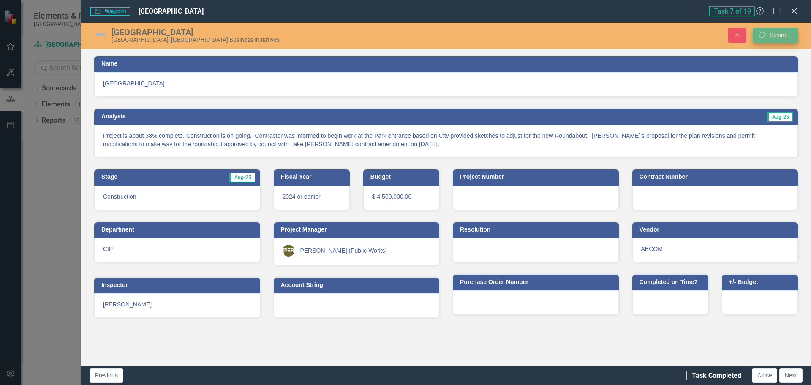
scroll to position [0, 0]
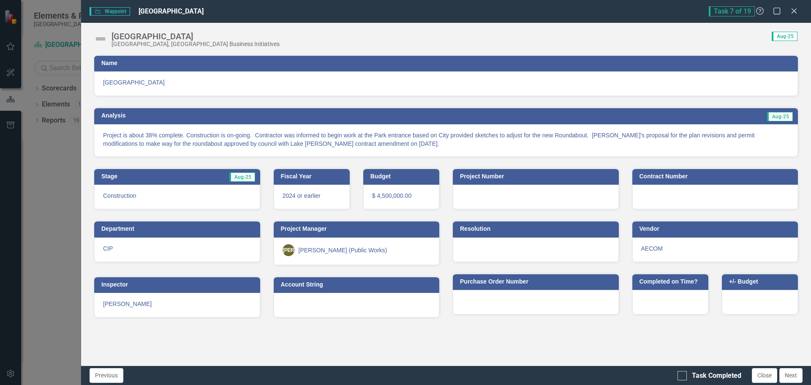
drag, startPoint x: 684, startPoint y: 377, endPoint x: 689, endPoint y: 335, distance: 42.6
click at [689, 335] on div "[GEOGRAPHIC_DATA] Task 7 of 19 Help Maximize Close [GEOGRAPHIC_DATA] [GEOGRAPHI…" at bounding box center [446, 192] width 730 height 385
click at [215, 140] on p "Project is about 38% complete. Construction is on-going. Contractor was informe…" at bounding box center [446, 139] width 686 height 17
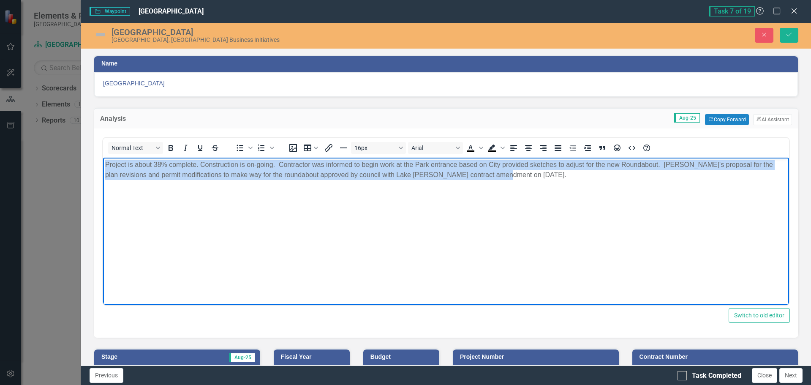
drag, startPoint x: 523, startPoint y: 179, endPoint x: 190, endPoint y: 294, distance: 351.7
click at [103, 157] on html "Project is about 38% complete. Construction is on-going. Contractor was informe…" at bounding box center [446, 220] width 686 height 127
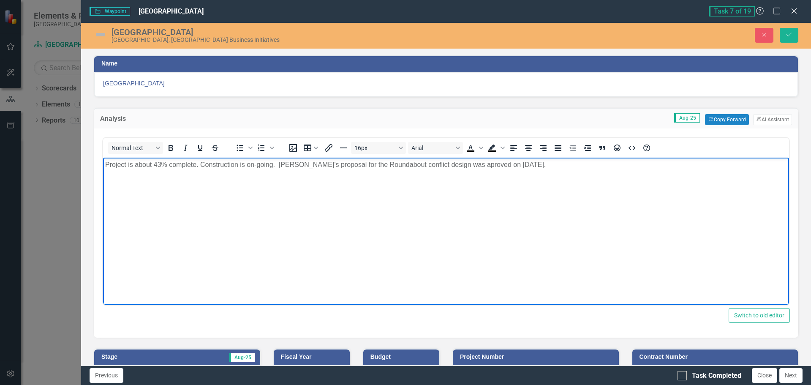
click at [463, 164] on p "Project is about 43% complete. Construction is on-going. [PERSON_NAME]'s propos…" at bounding box center [446, 164] width 682 height 10
click at [576, 229] on body "Project is about 43% complete. Construction is on-going. [PERSON_NAME]'s propos…" at bounding box center [446, 220] width 686 height 127
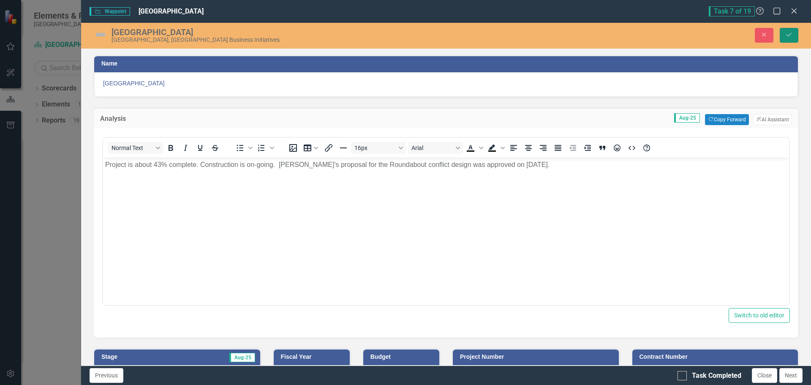
click at [782, 34] on button "Save" at bounding box center [789, 35] width 19 height 15
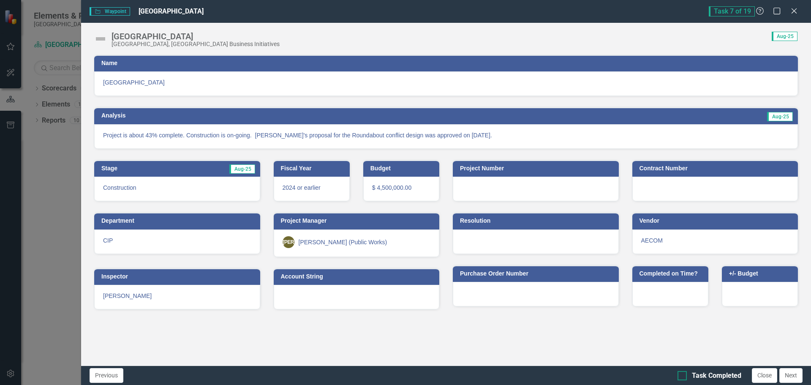
click at [682, 375] on input "Task Completed" at bounding box center [680, 373] width 5 height 5
checkbox input "true"
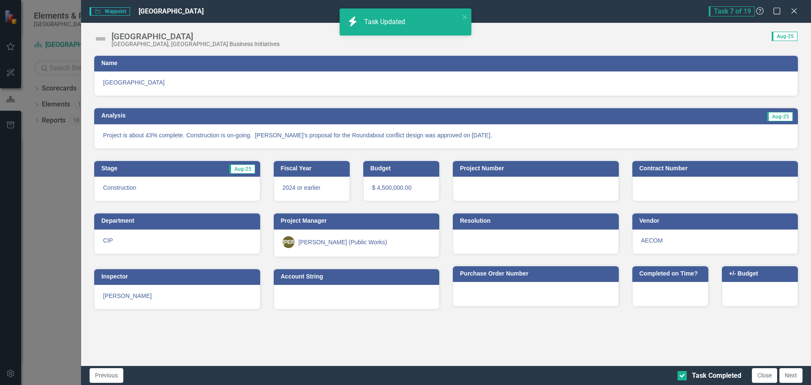
click at [794, 375] on button "Next" at bounding box center [791, 375] width 23 height 15
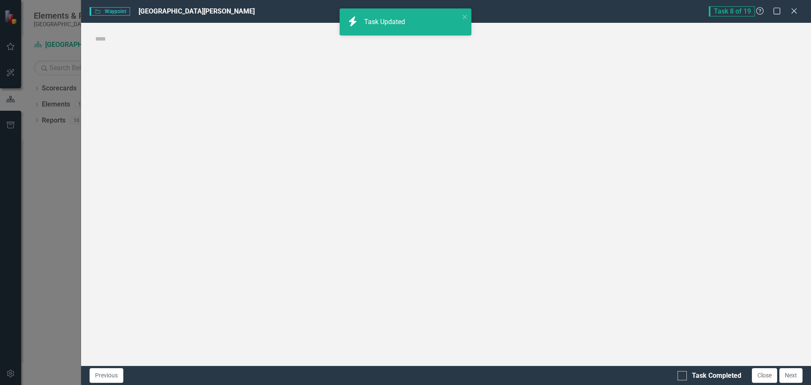
checkbox input "true"
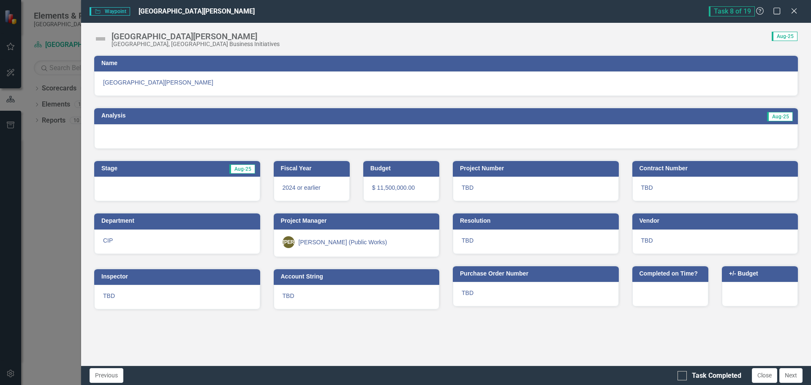
click at [164, 63] on h3 "Name" at bounding box center [447, 63] width 693 height 6
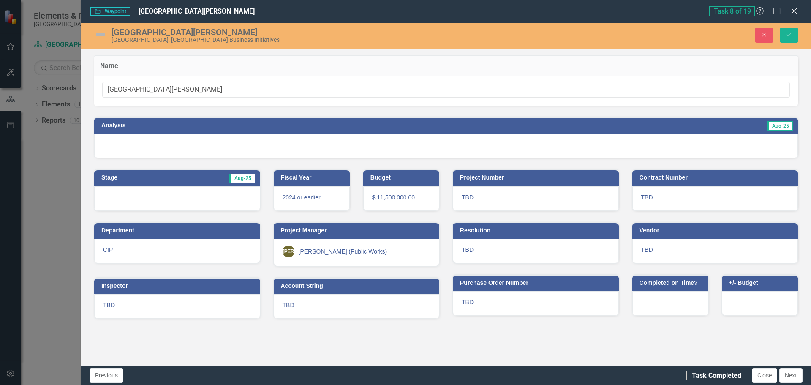
click at [139, 126] on h3 "Analysis" at bounding box center [266, 125] width 331 height 6
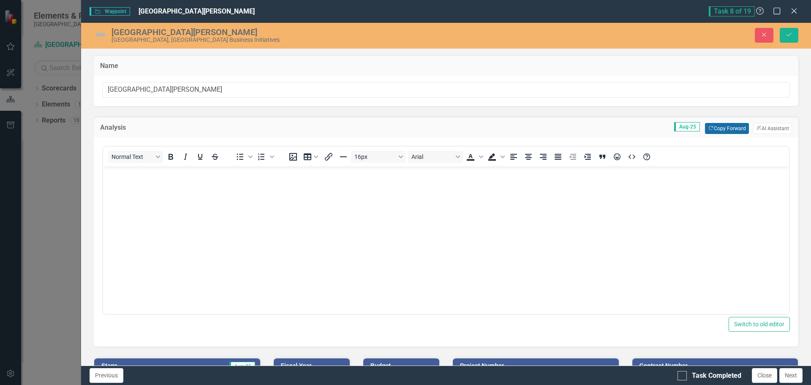
click at [718, 126] on button "Copy Forward Copy Forward" at bounding box center [727, 128] width 44 height 11
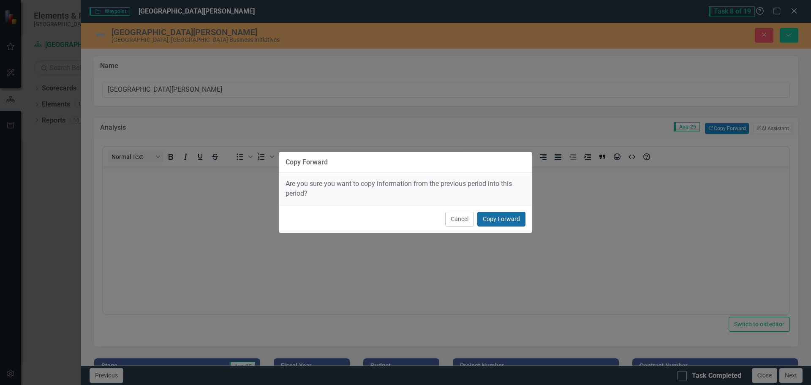
click at [505, 214] on button "Copy Forward" at bounding box center [502, 219] width 48 height 15
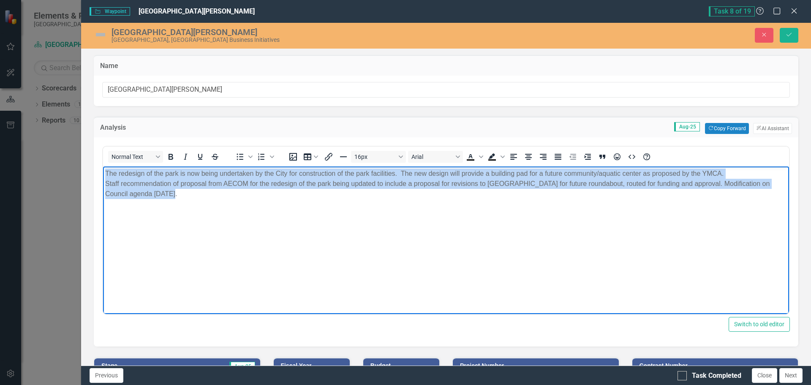
drag, startPoint x: 163, startPoint y: 197, endPoint x: 206, endPoint y: 331, distance: 140.2
click at [104, 166] on html "The redesign of the park is now being undertaken by the City for construction o…" at bounding box center [446, 229] width 686 height 127
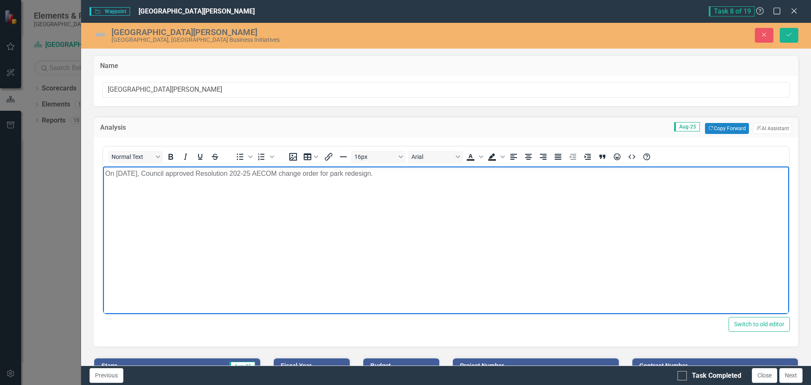
click at [323, 194] on body "On [DATE], Council approved Resolution 202-25 AECOM change order for park redes…" at bounding box center [446, 229] width 686 height 127
drag, startPoint x: 383, startPoint y: 166, endPoint x: -44, endPoint y: 128, distance: 428.1
click at [103, 166] on html "On [DATE], Council approved Resolution 202-25 AECOM change order for park redes…" at bounding box center [446, 229] width 686 height 127
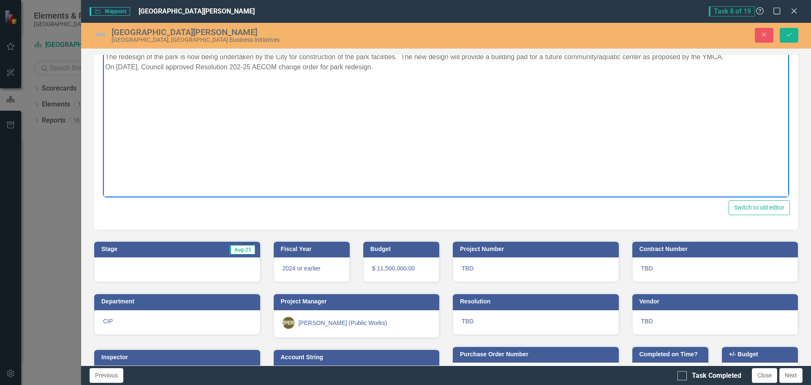
scroll to position [150, 0]
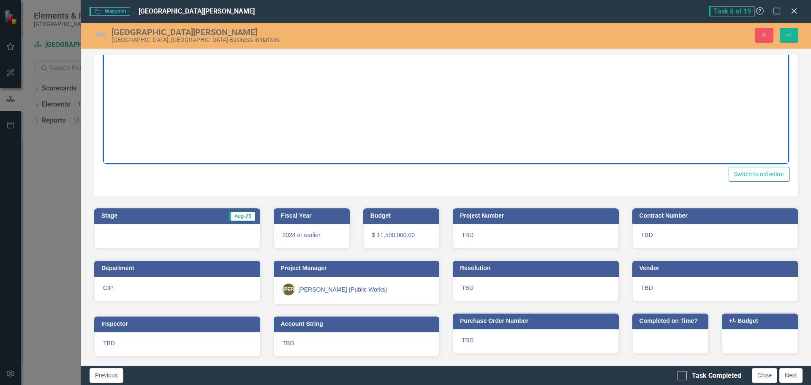
click at [169, 233] on div at bounding box center [177, 236] width 166 height 25
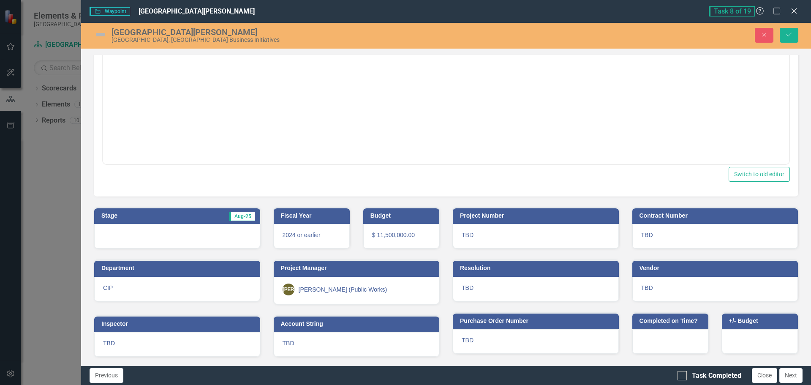
click at [169, 233] on div at bounding box center [177, 236] width 166 height 25
click at [170, 214] on td "Aug-25" at bounding box center [208, 216] width 96 height 13
click at [168, 214] on td "Aug-25" at bounding box center [208, 216] width 96 height 13
click at [175, 237] on div at bounding box center [177, 236] width 166 height 25
click at [171, 240] on div at bounding box center [177, 236] width 166 height 25
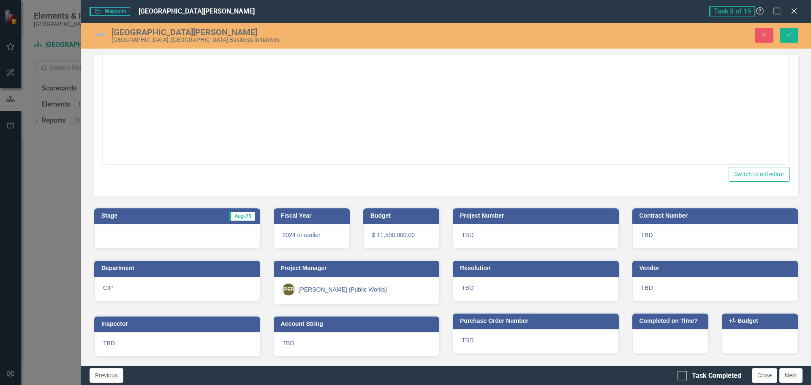
click at [108, 213] on h3 "Stage" at bounding box center [130, 216] width 58 height 6
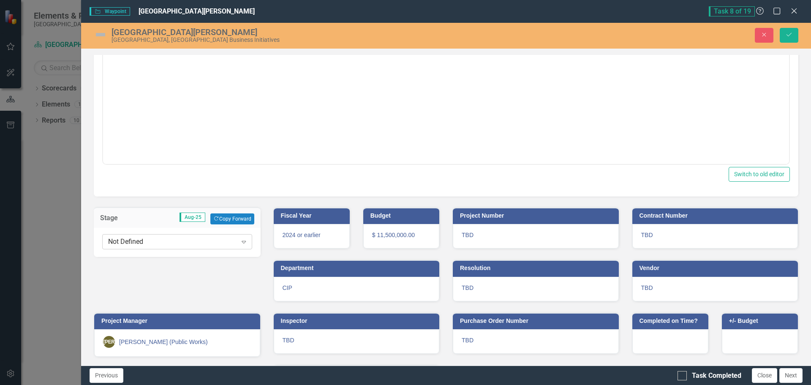
click at [134, 237] on div "Not Defined" at bounding box center [172, 242] width 129 height 10
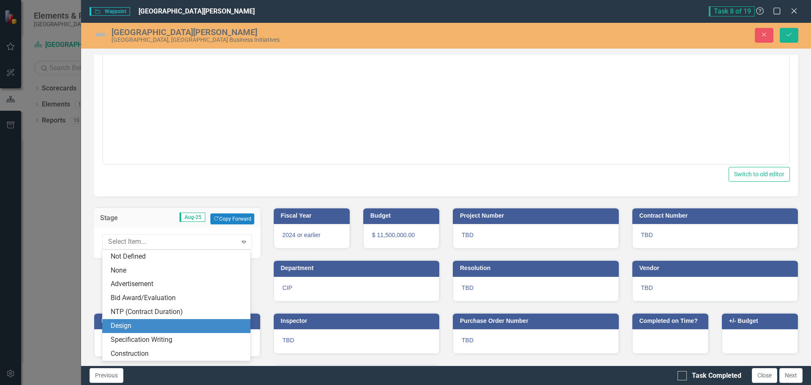
click at [126, 325] on div "Design" at bounding box center [178, 326] width 135 height 10
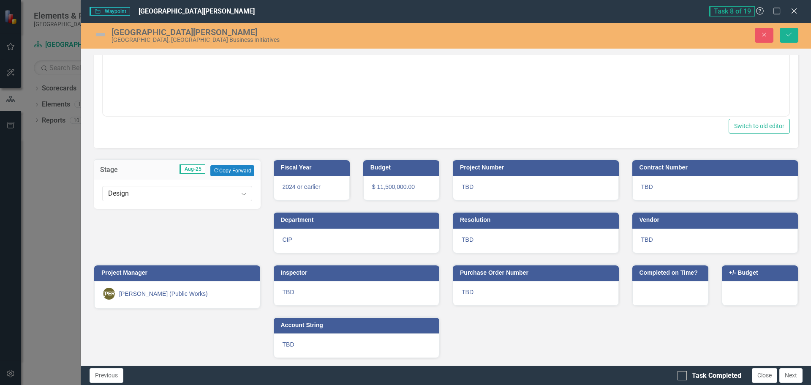
scroll to position [199, 0]
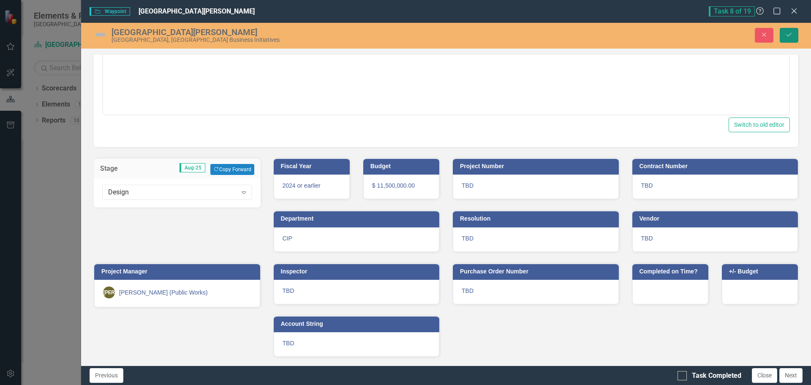
click at [792, 35] on icon "Save" at bounding box center [790, 35] width 8 height 6
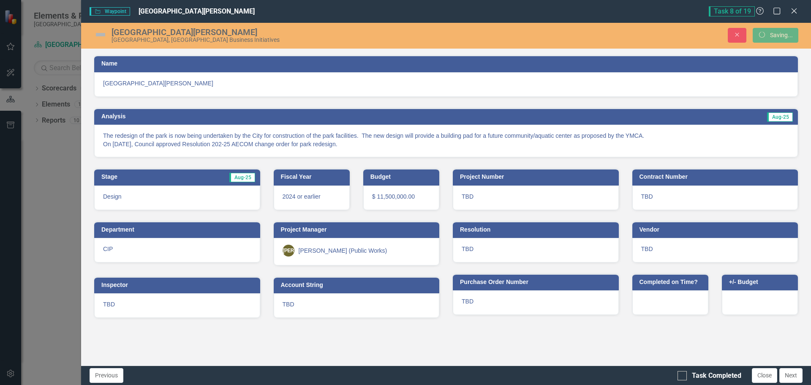
scroll to position [0, 0]
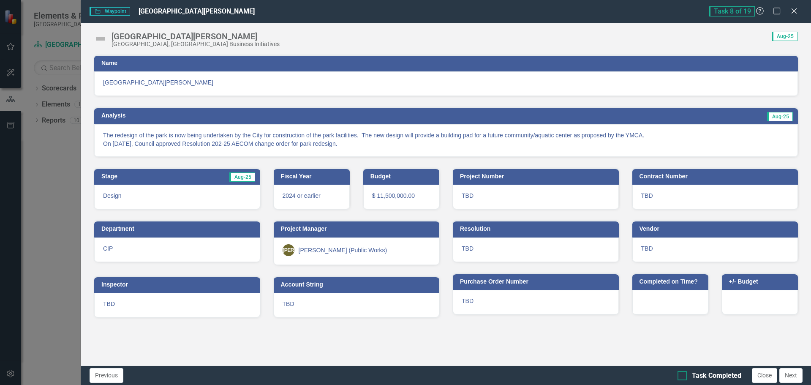
click at [684, 377] on div at bounding box center [682, 375] width 9 height 9
click at [683, 377] on input "Task Completed" at bounding box center [680, 373] width 5 height 5
checkbox input "true"
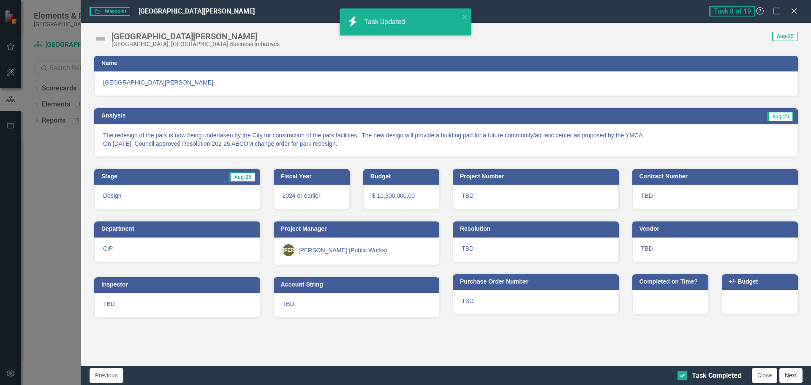
click at [790, 375] on button "Next" at bounding box center [791, 375] width 23 height 15
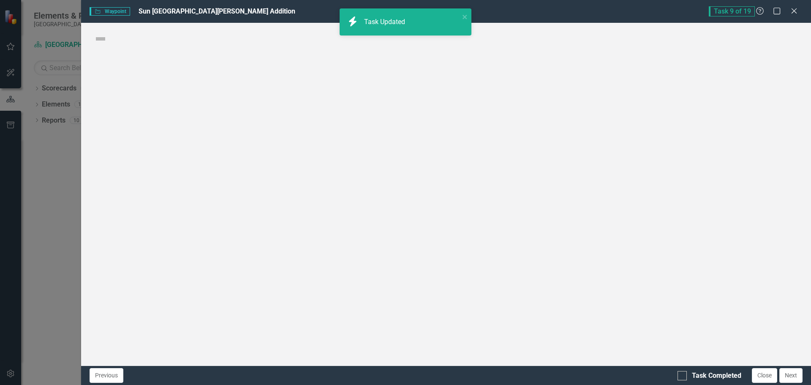
checkbox input "true"
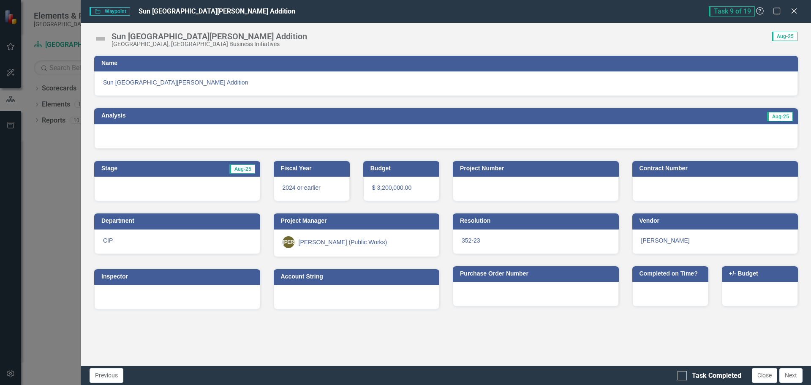
click at [133, 65] on h3 "Name" at bounding box center [447, 63] width 693 height 6
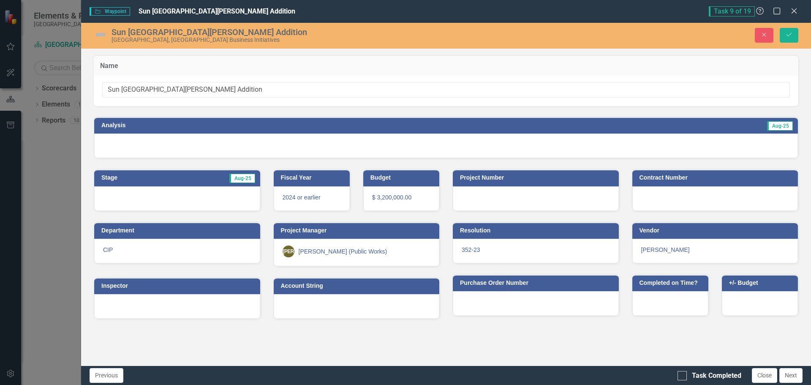
click at [123, 129] on td "Analysis" at bounding box center [266, 126] width 331 height 13
click at [123, 128] on h3 "Analysis" at bounding box center [266, 125] width 331 height 6
click at [146, 128] on h3 "Analysis" at bounding box center [266, 125] width 331 height 6
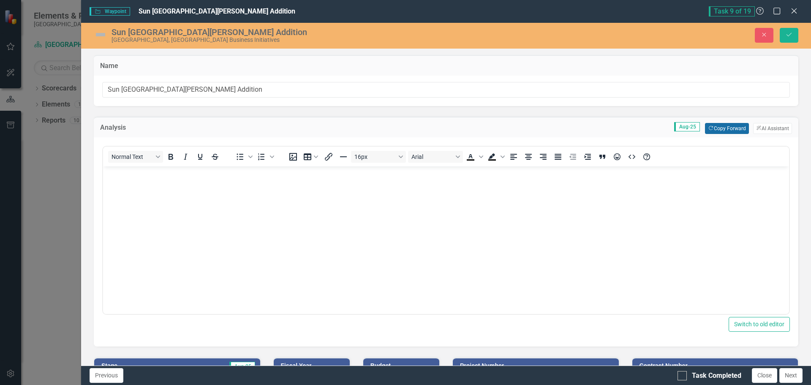
click at [721, 127] on button "Copy Forward Copy Forward" at bounding box center [727, 128] width 44 height 11
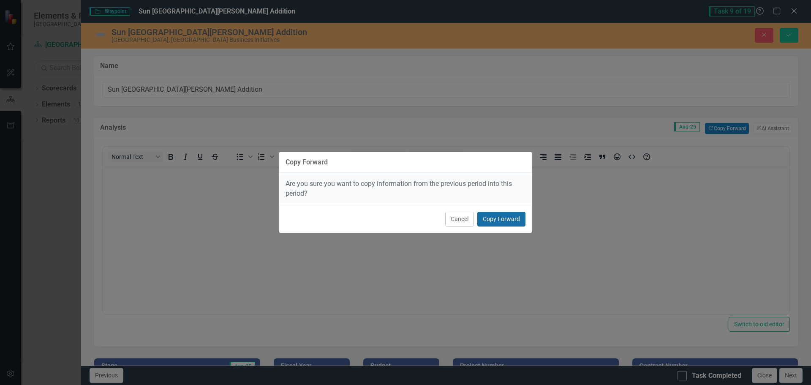
click at [484, 215] on button "Copy Forward" at bounding box center [502, 219] width 48 height 15
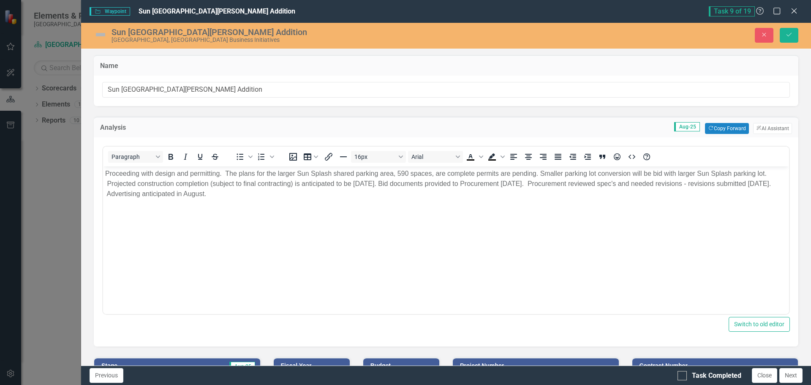
click at [246, 193] on p "Proceeding with design and permitting. The plans for the larger Sun Splash shar…" at bounding box center [446, 183] width 682 height 30
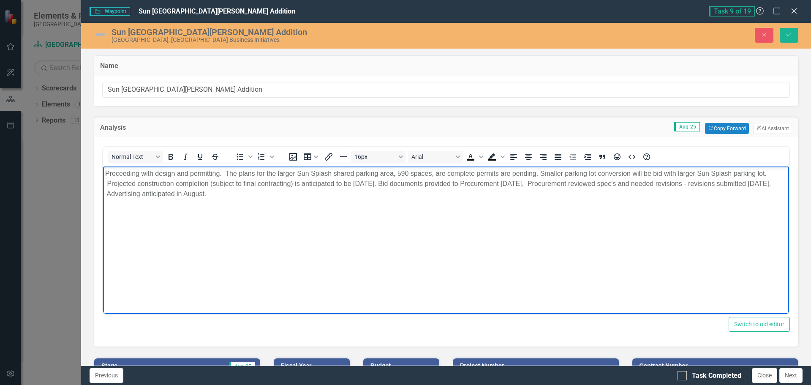
drag, startPoint x: 177, startPoint y: 194, endPoint x: 247, endPoint y: 200, distance: 70.5
click at [247, 200] on body "Proceeding with design and permitting. The plans for the larger Sun Splash shar…" at bounding box center [446, 229] width 686 height 127
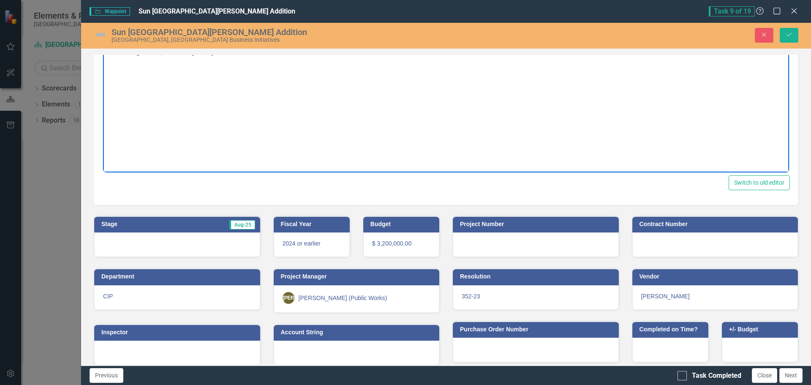
scroll to position [150, 0]
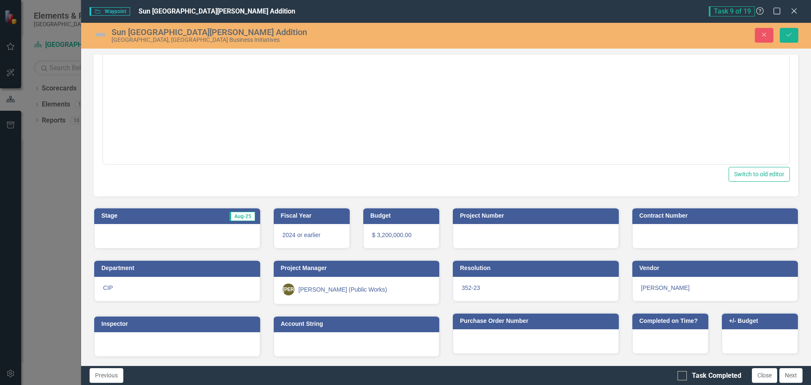
click at [151, 235] on div at bounding box center [177, 236] width 166 height 25
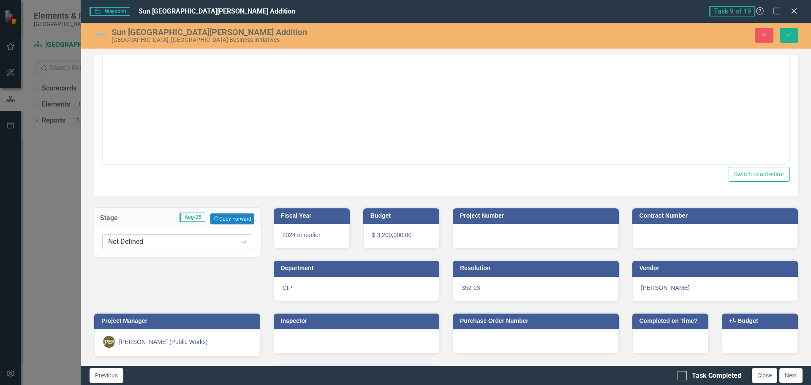
click at [140, 234] on div "Not Defined Expand" at bounding box center [177, 241] width 150 height 15
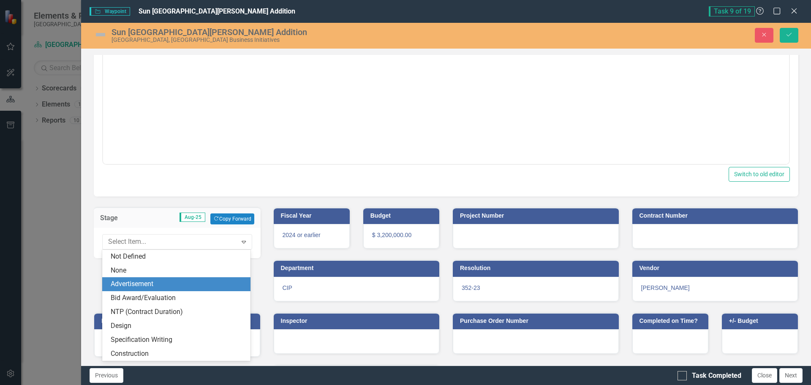
click at [136, 285] on div "Advertisement" at bounding box center [178, 284] width 135 height 10
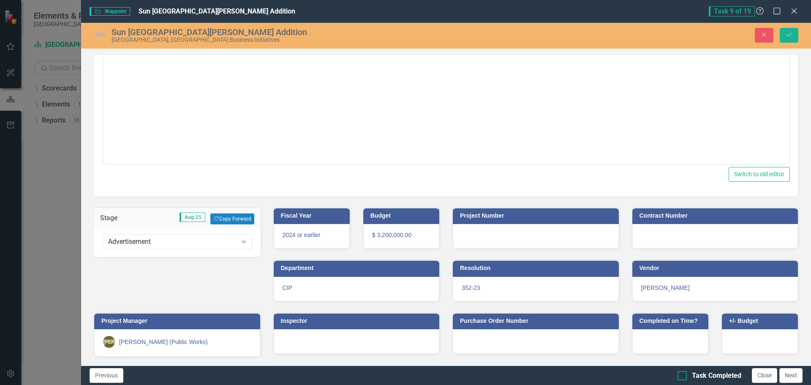
click at [679, 375] on input "Task Completed" at bounding box center [680, 373] width 5 height 5
checkbox input "true"
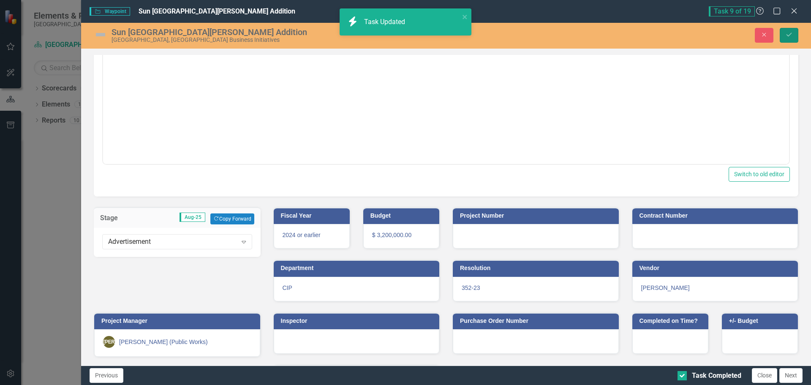
click at [790, 36] on icon "Save" at bounding box center [790, 35] width 8 height 6
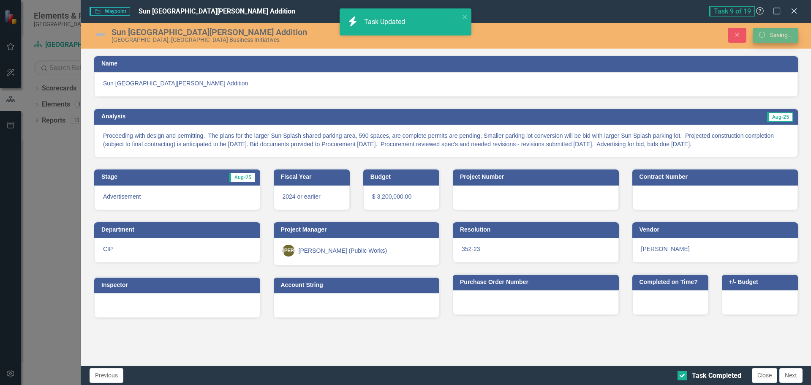
scroll to position [0, 0]
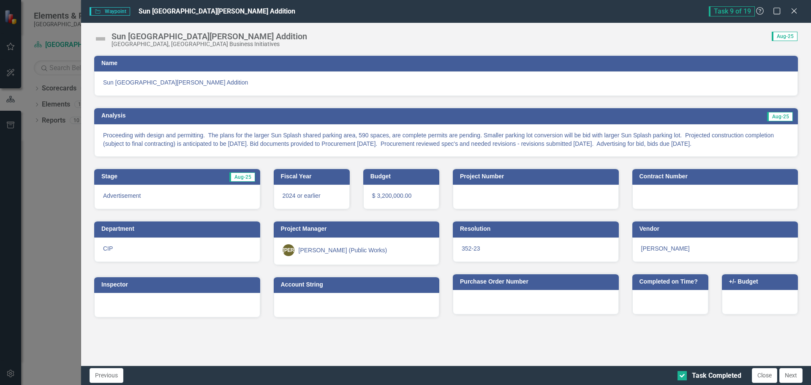
click at [789, 372] on button "Next" at bounding box center [791, 375] width 23 height 15
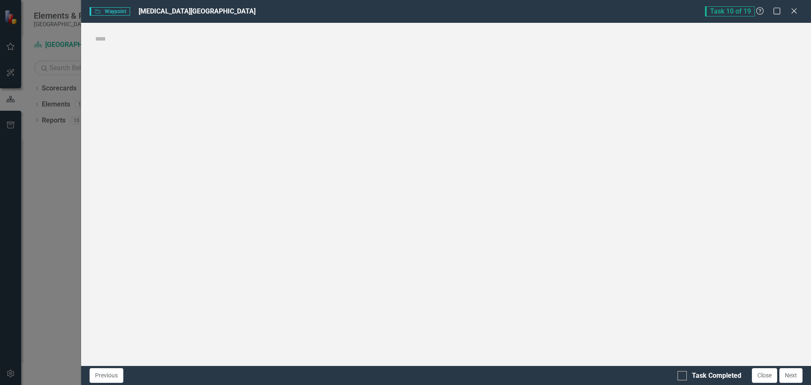
checkbox input "true"
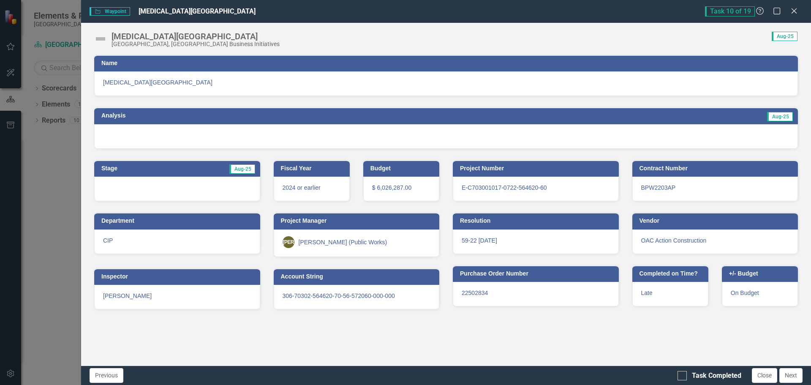
click at [149, 68] on td "Name" at bounding box center [447, 64] width 693 height 13
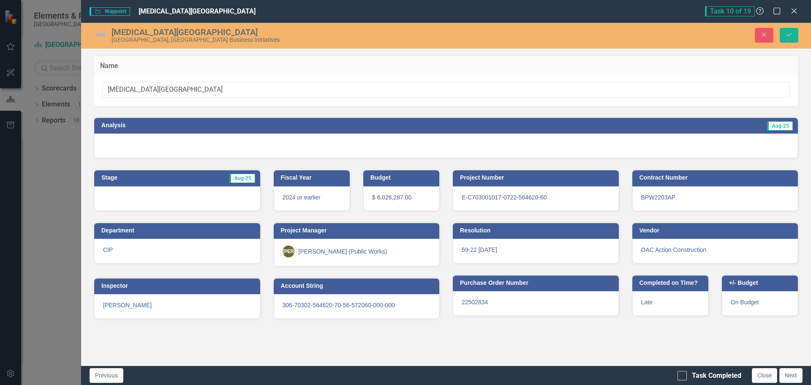
click at [135, 140] on div at bounding box center [446, 146] width 704 height 25
click at [134, 139] on div at bounding box center [446, 146] width 704 height 25
click at [138, 130] on td "Analysis" at bounding box center [266, 126] width 331 height 13
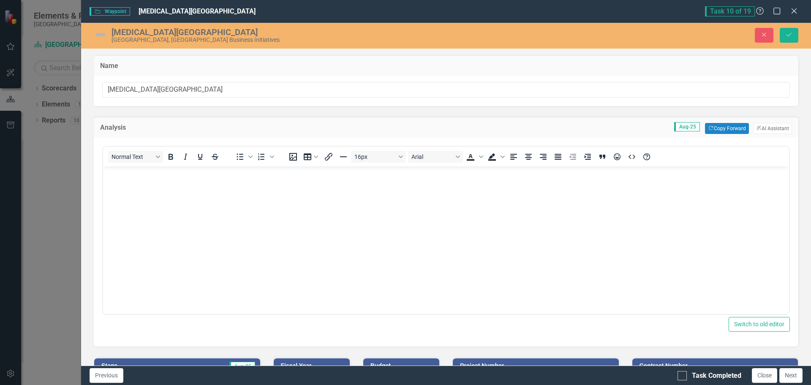
click at [189, 224] on body "Rich Text Area. Press ALT-0 for help." at bounding box center [446, 229] width 686 height 127
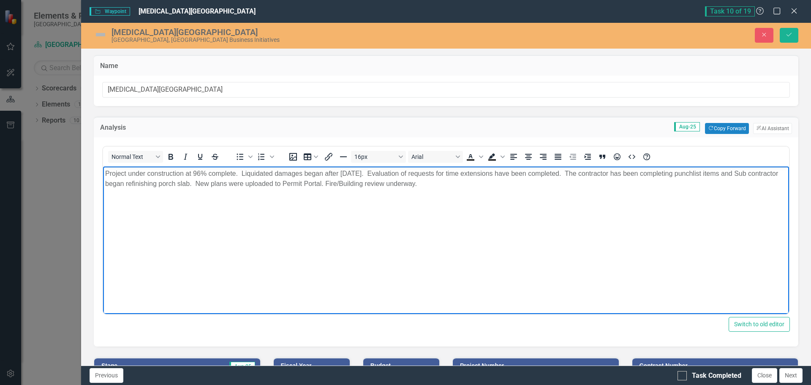
click at [211, 184] on p "Project under construction at 96% complete. Liquidated damages began after [DAT…" at bounding box center [446, 178] width 682 height 20
drag, startPoint x: 375, startPoint y: 184, endPoint x: 450, endPoint y: 183, distance: 75.6
click at [450, 183] on p "Project under construction at 96% complete. Liquidated damages began after [DAT…" at bounding box center [446, 178] width 682 height 20
drag, startPoint x: 502, startPoint y: 183, endPoint x: 609, endPoint y: 189, distance: 107.9
click at [609, 189] on body "Project under construction at 96% complete. Liquidated damages began after [DAT…" at bounding box center [446, 229] width 686 height 127
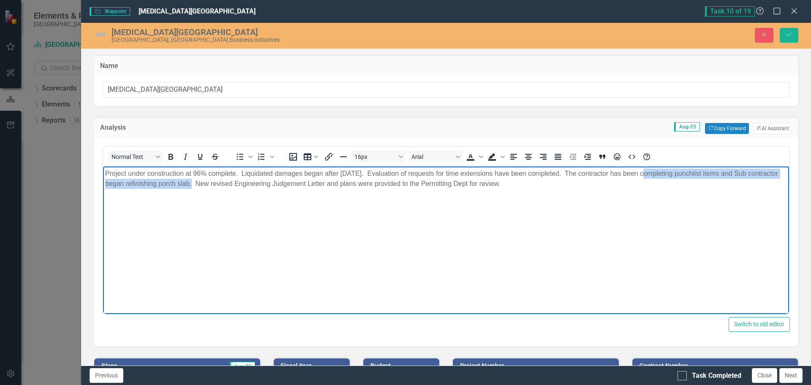
drag, startPoint x: 643, startPoint y: 173, endPoint x: 189, endPoint y: 186, distance: 454.0
click at [189, 186] on p "Project under construction at 96% complete. Liquidated damages began after [DAT…" at bounding box center [446, 178] width 682 height 20
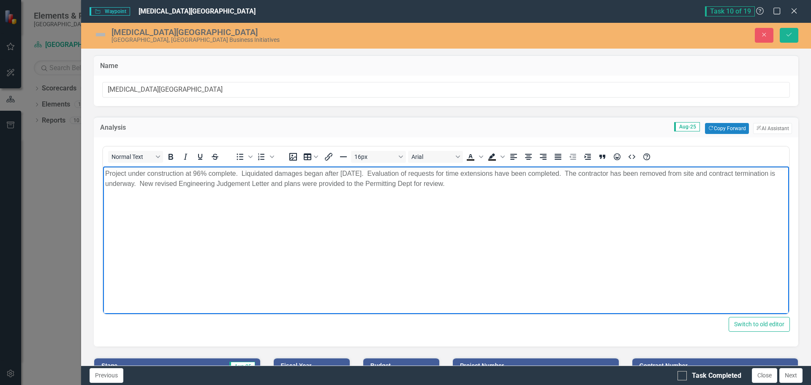
click at [189, 186] on p "Project under construction at 96% complete. Liquidated damages began after [DAT…" at bounding box center [446, 178] width 682 height 20
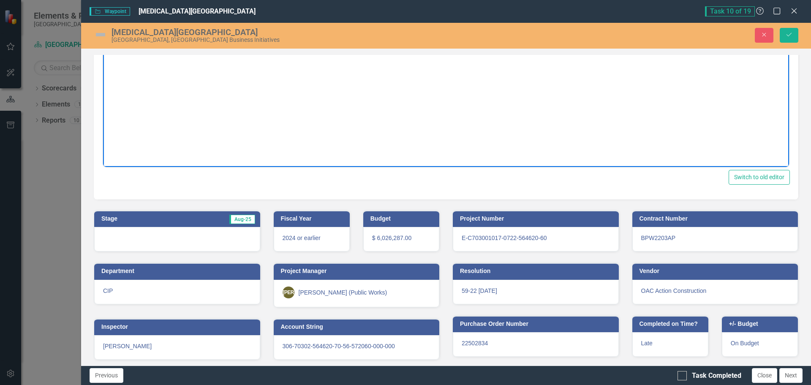
scroll to position [150, 0]
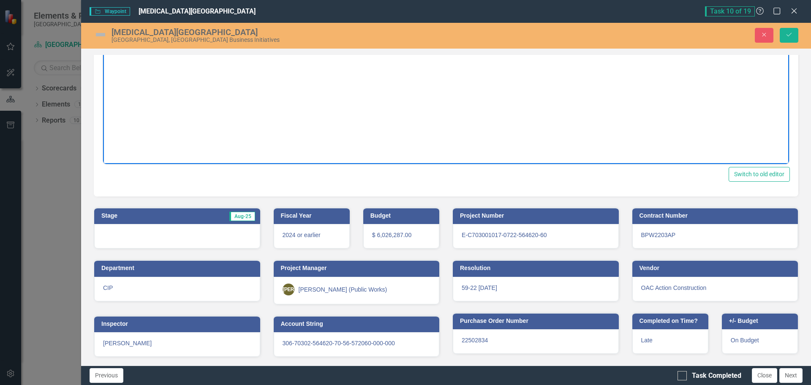
click at [164, 239] on div at bounding box center [177, 236] width 166 height 25
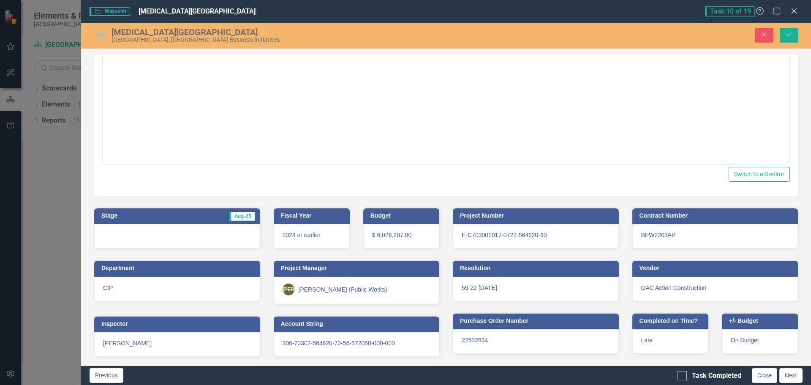
click at [164, 239] on div at bounding box center [177, 236] width 166 height 25
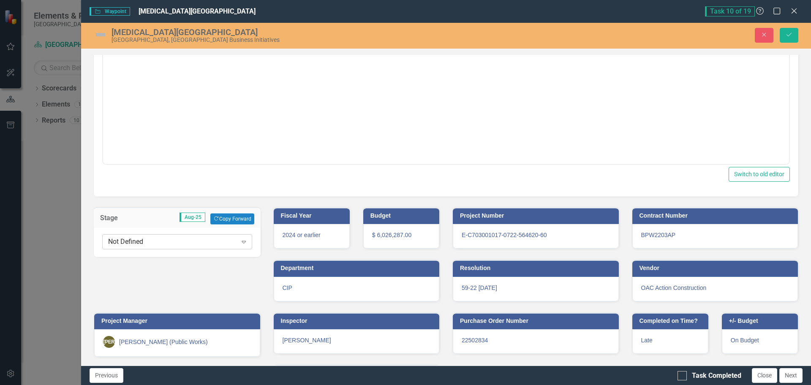
click at [157, 236] on div "Not Defined Expand" at bounding box center [177, 241] width 150 height 15
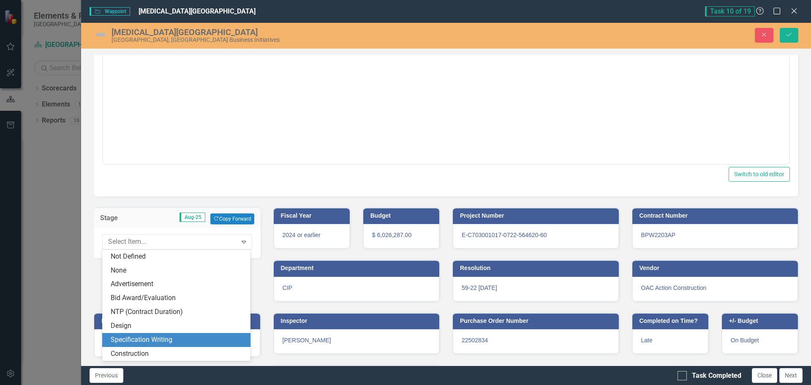
drag, startPoint x: 136, startPoint y: 352, endPoint x: 140, endPoint y: 327, distance: 24.9
click at [140, 327] on div "Not Defined None Advertisement Bid Award/Evaluation NTP (Contract Duration) Des…" at bounding box center [176, 305] width 148 height 111
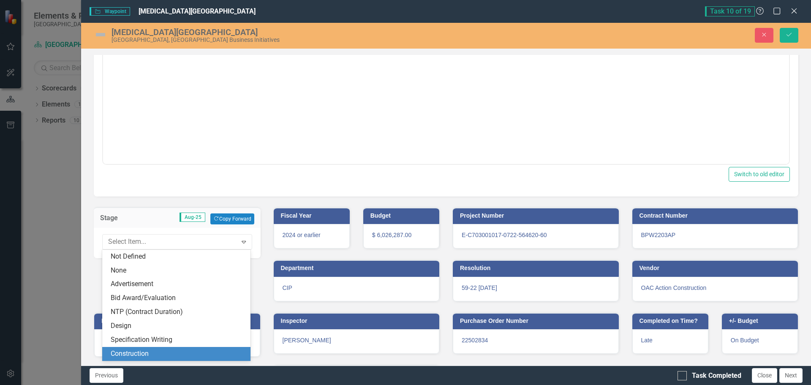
click at [134, 348] on div "Construction" at bounding box center [176, 354] width 148 height 14
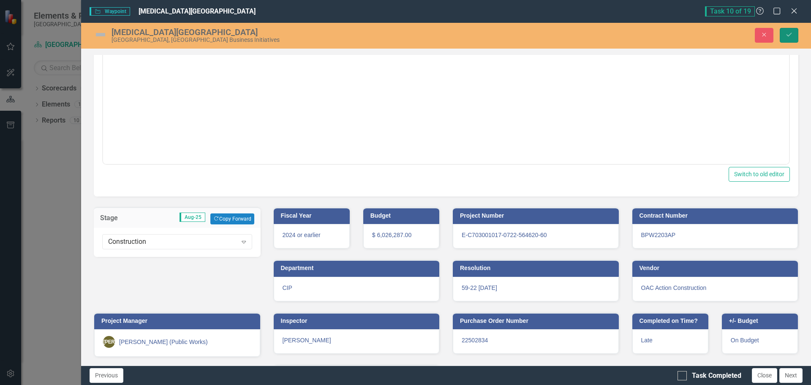
click at [794, 35] on button "Save" at bounding box center [789, 35] width 19 height 15
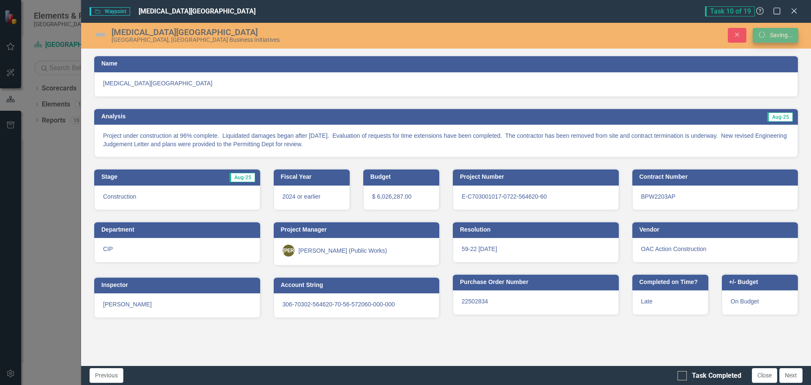
scroll to position [0, 0]
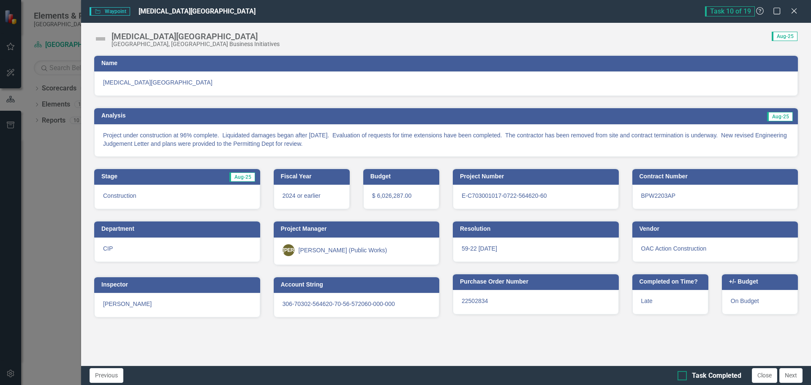
click at [684, 375] on div at bounding box center [682, 375] width 9 height 9
click at [683, 375] on input "Task Completed" at bounding box center [680, 373] width 5 height 5
checkbox input "true"
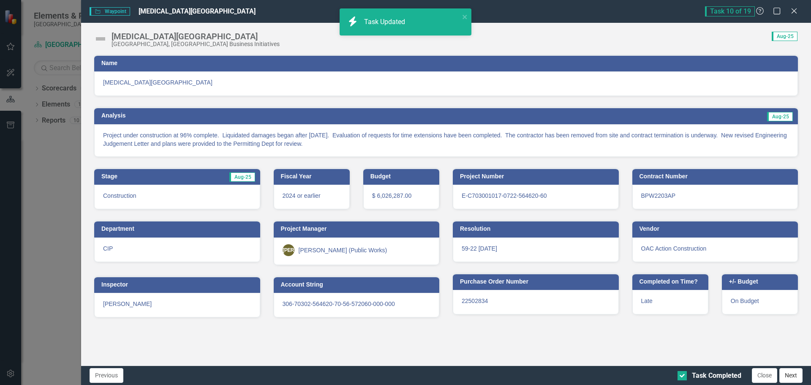
click at [789, 374] on button "Next" at bounding box center [791, 375] width 23 height 15
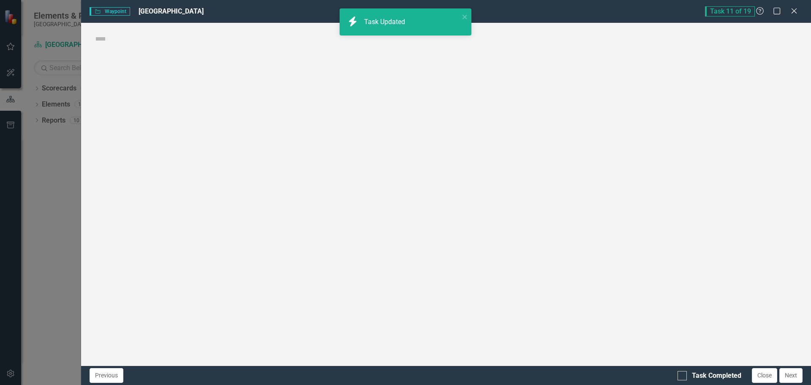
checkbox input "true"
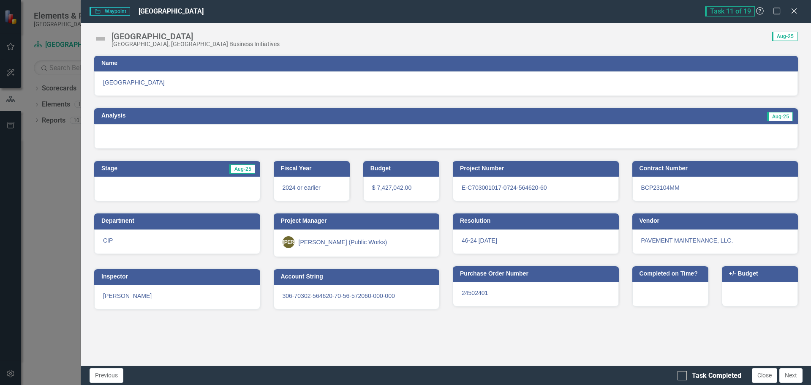
click at [129, 80] on span "[GEOGRAPHIC_DATA]" at bounding box center [446, 82] width 686 height 8
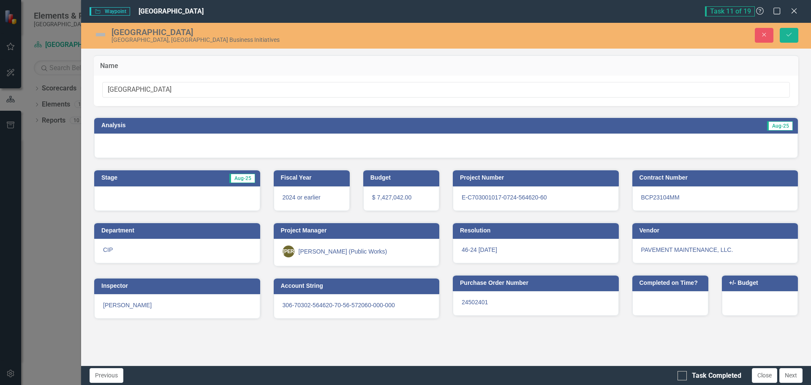
click at [131, 147] on div at bounding box center [446, 146] width 704 height 25
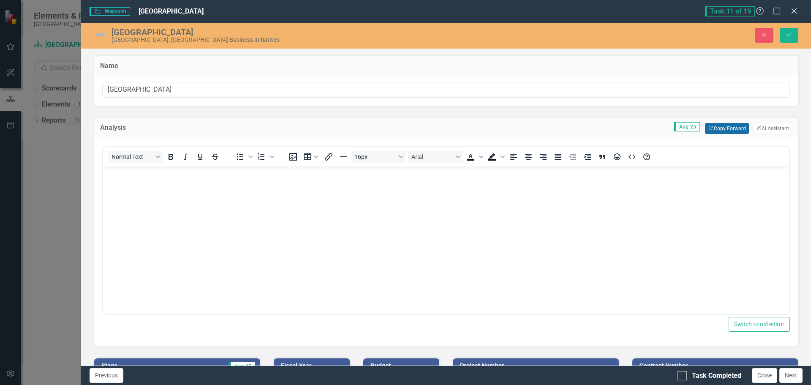
click at [720, 129] on button "Copy Forward Copy Forward" at bounding box center [727, 128] width 44 height 11
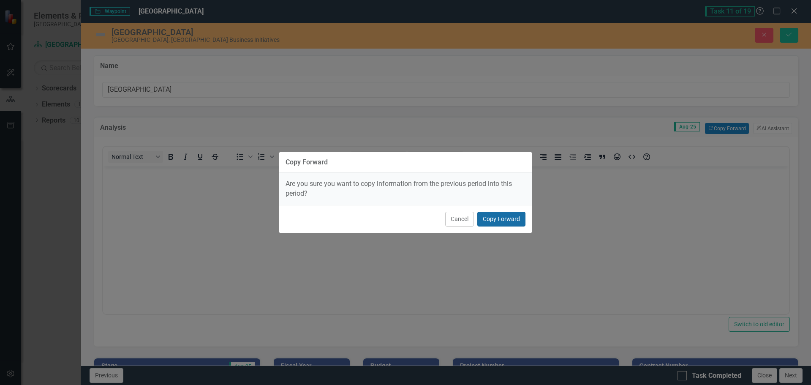
click at [498, 223] on button "Copy Forward" at bounding box center [502, 219] width 48 height 15
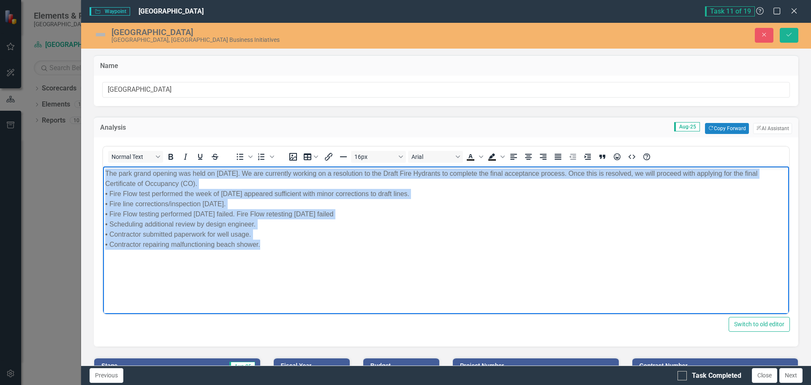
drag, startPoint x: 267, startPoint y: 244, endPoint x: 67, endPoint y: 151, distance: 221.0
click at [103, 166] on html "The park grand opening was held on [DATE]. We are currently working on a resolu…" at bounding box center [446, 229] width 686 height 127
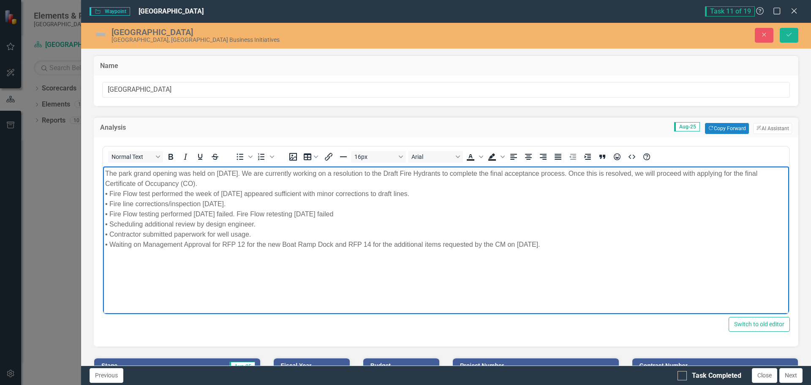
drag, startPoint x: 549, startPoint y: 245, endPoint x: 199, endPoint y: 327, distance: 360.3
click at [103, 166] on html "The park grand opening was held on [DATE]. We are currently working on a resolu…" at bounding box center [446, 229] width 686 height 127
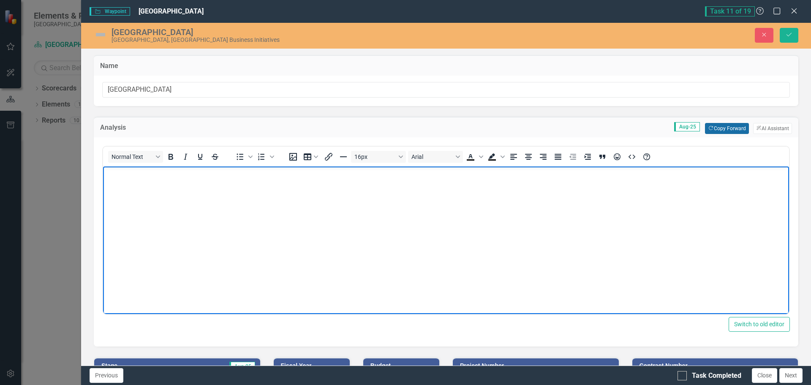
click at [719, 128] on button "Copy Forward Copy Forward" at bounding box center [727, 128] width 44 height 11
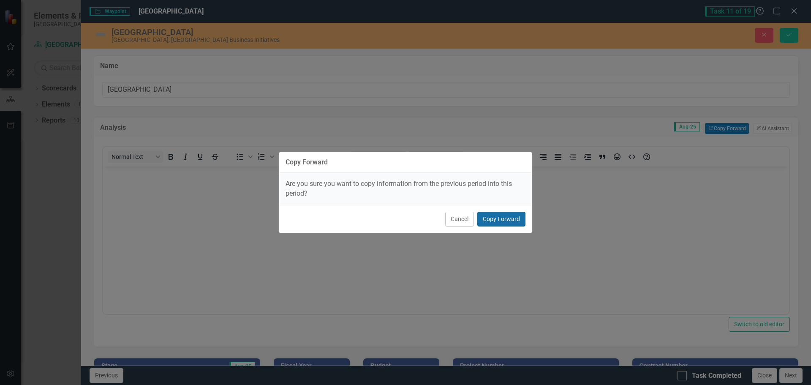
click at [507, 220] on button "Copy Forward" at bounding box center [502, 219] width 48 height 15
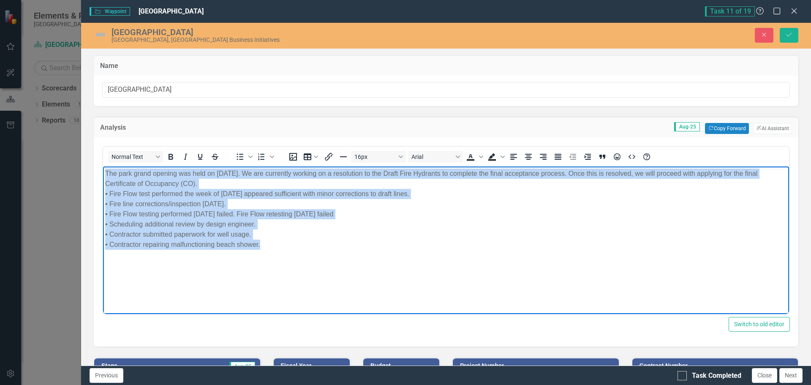
drag, startPoint x: 271, startPoint y: 245, endPoint x: 164, endPoint y: 303, distance: 121.7
click at [103, 166] on html "The park grand opening was held on [DATE]. We are currently working on a resolu…" at bounding box center [446, 229] width 686 height 127
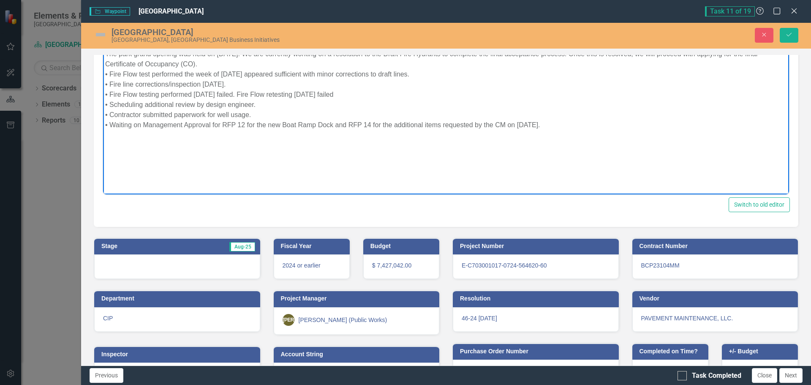
scroll to position [150, 0]
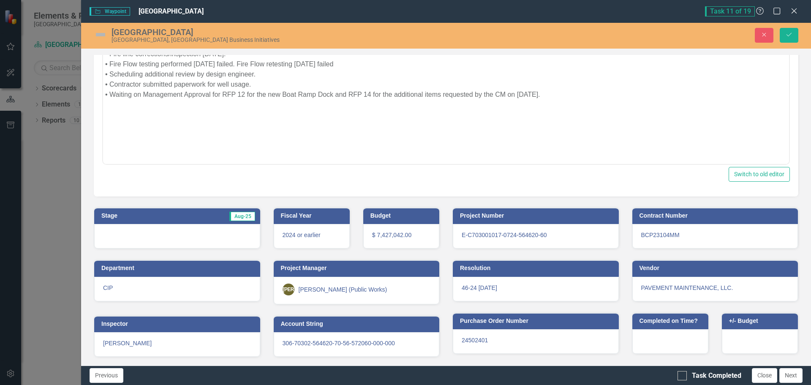
click at [159, 237] on div at bounding box center [177, 236] width 166 height 25
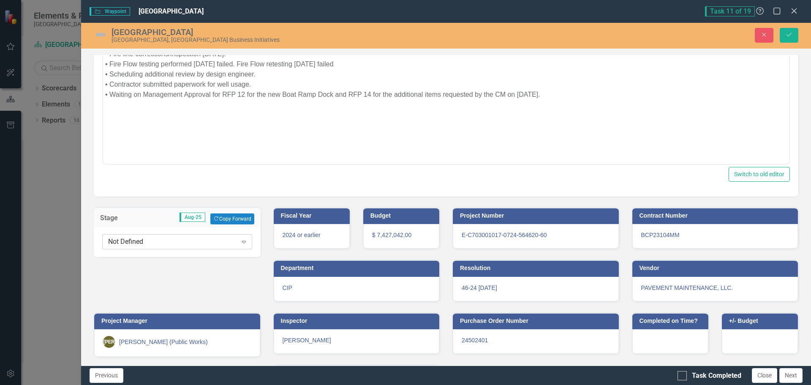
click at [154, 244] on div "Not Defined" at bounding box center [172, 242] width 129 height 10
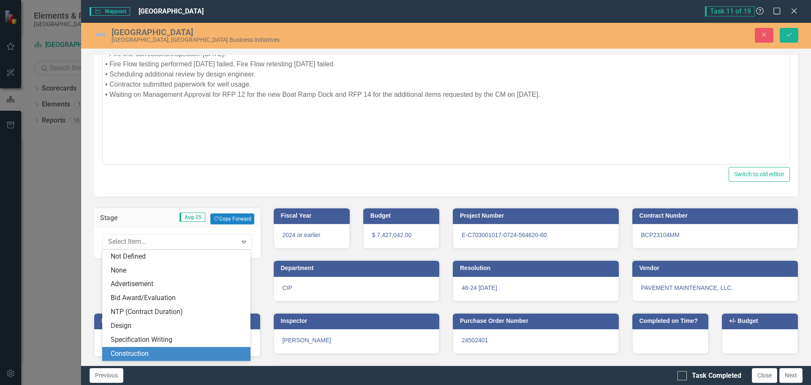
click at [139, 350] on div "Construction" at bounding box center [178, 354] width 135 height 10
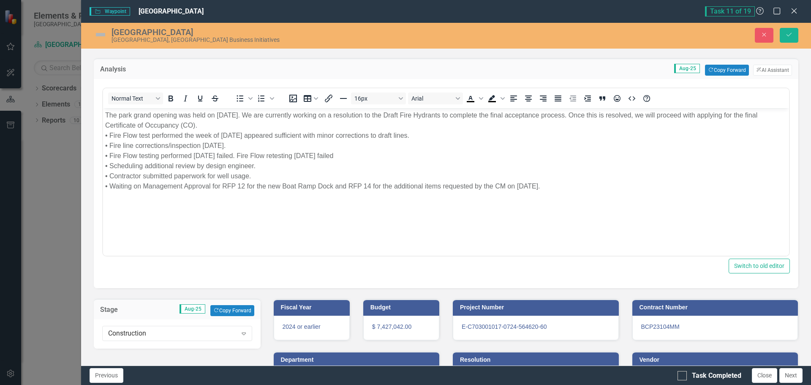
scroll to position [199, 0]
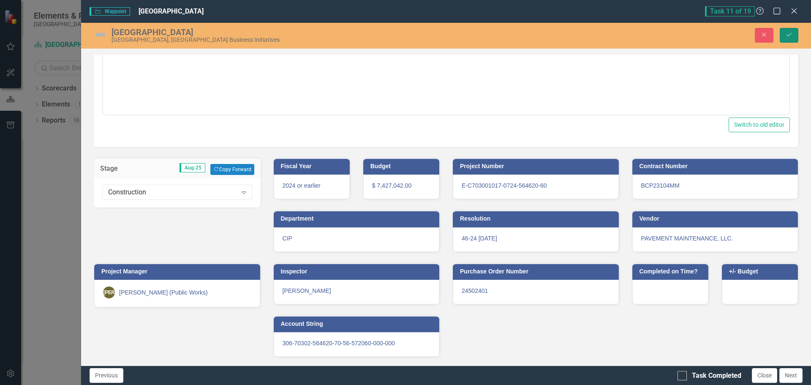
click at [791, 36] on icon "Save" at bounding box center [790, 35] width 8 height 6
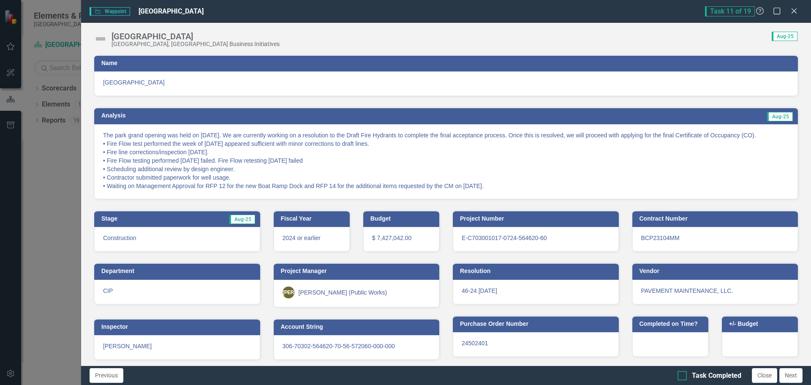
click at [683, 375] on input "Task Completed" at bounding box center [680, 373] width 5 height 5
checkbox input "true"
click at [791, 372] on button "Next" at bounding box center [791, 375] width 23 height 15
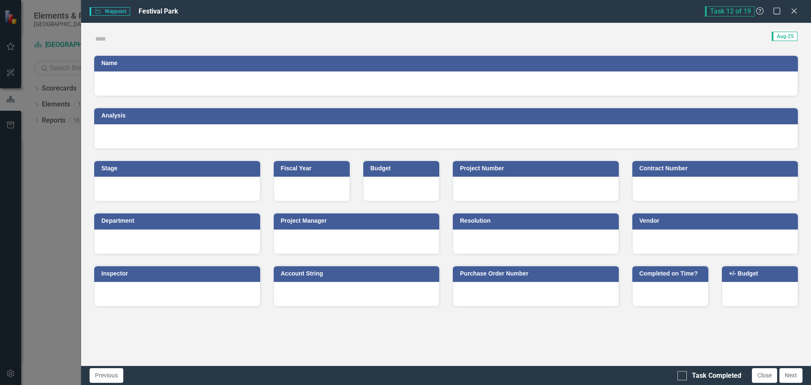
checkbox input "true"
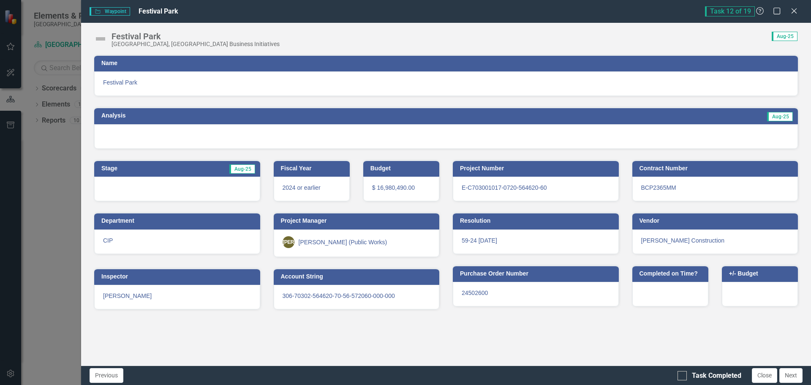
click at [133, 63] on h3 "Name" at bounding box center [447, 63] width 693 height 6
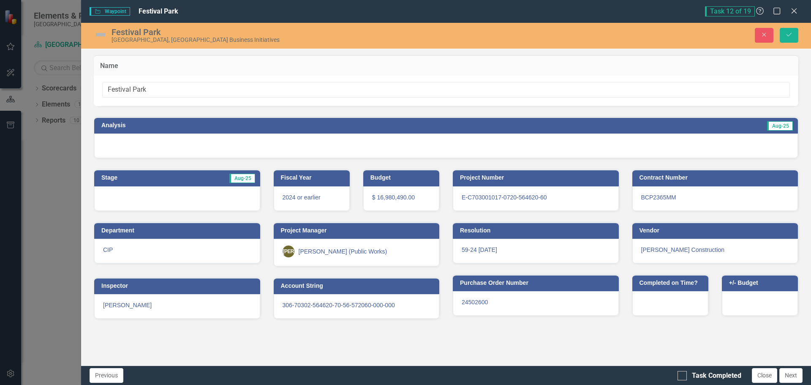
click at [138, 125] on h3 "Analysis" at bounding box center [266, 125] width 331 height 6
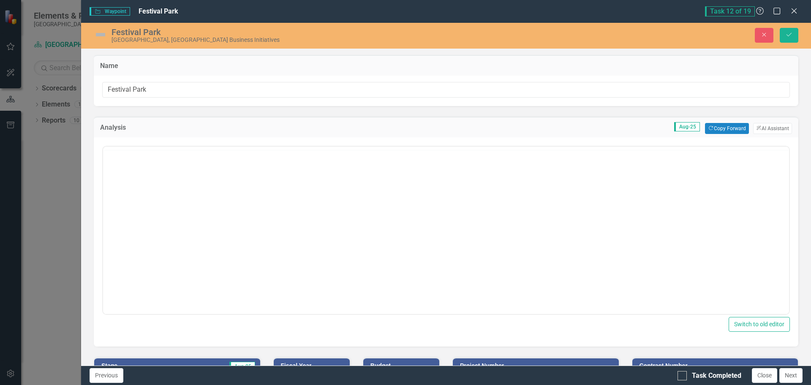
scroll to position [0, 0]
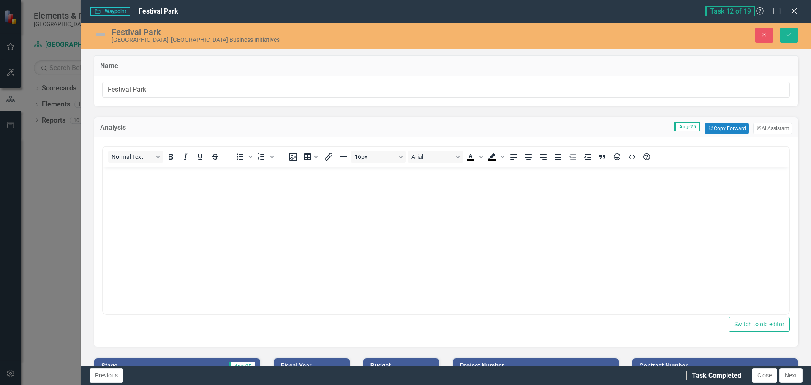
click at [185, 204] on body "Rich Text Area. Press ALT-0 for help." at bounding box center [446, 229] width 686 height 127
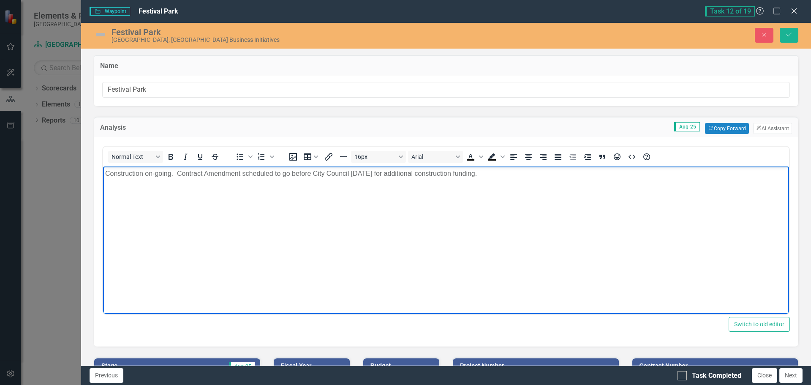
click at [378, 172] on p "Construction on-going. Contract Amendment scheduled to go before City Council […" at bounding box center [446, 173] width 682 height 10
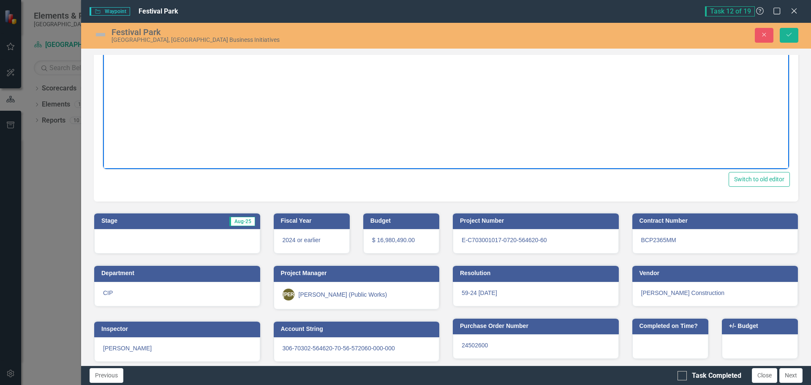
scroll to position [150, 0]
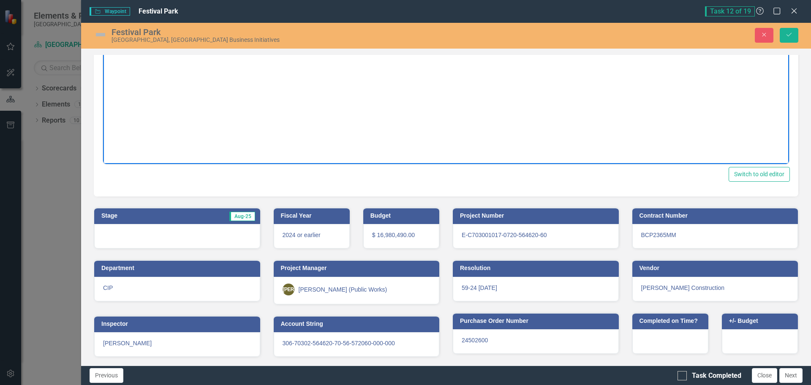
click at [170, 236] on div at bounding box center [177, 236] width 166 height 25
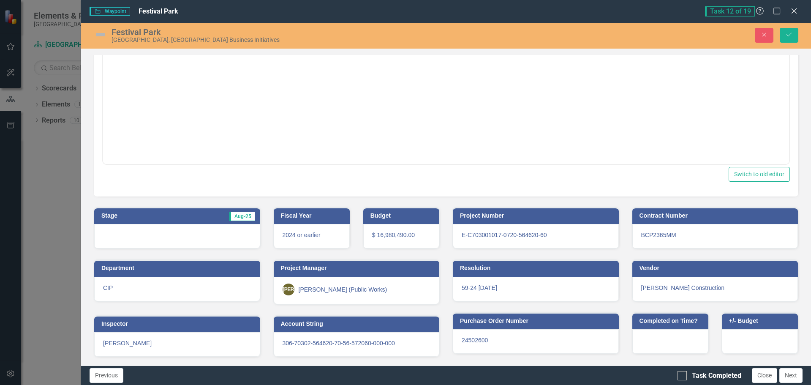
click at [170, 236] on div at bounding box center [177, 236] width 166 height 25
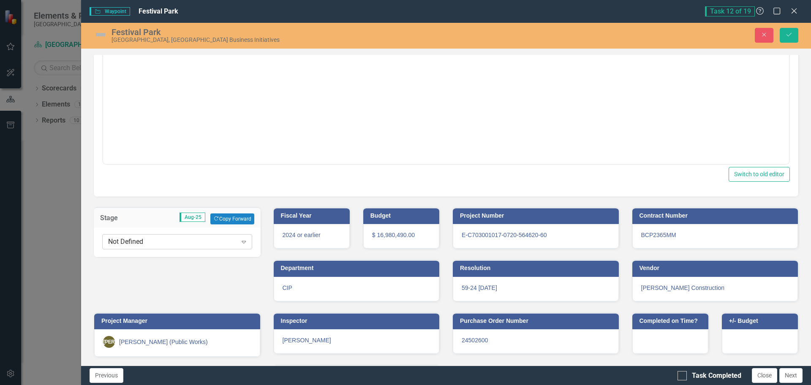
click at [166, 236] on div "Not Defined Expand" at bounding box center [177, 241] width 150 height 15
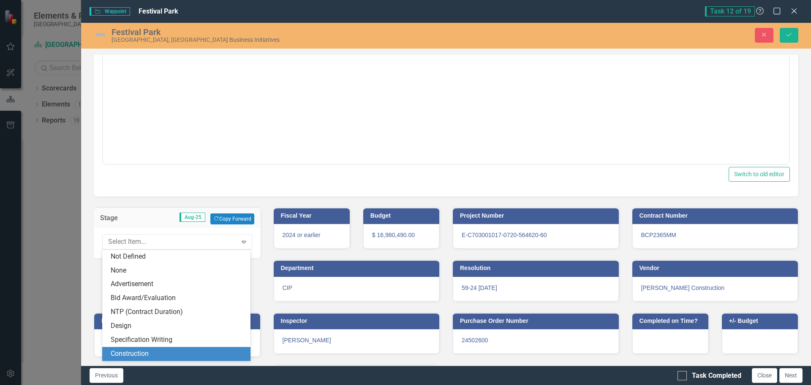
click at [126, 352] on div "Construction" at bounding box center [178, 354] width 135 height 10
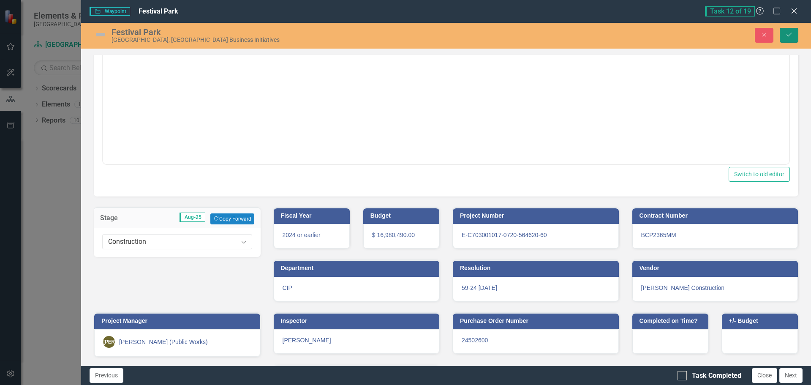
click at [787, 36] on icon "Save" at bounding box center [790, 35] width 8 height 6
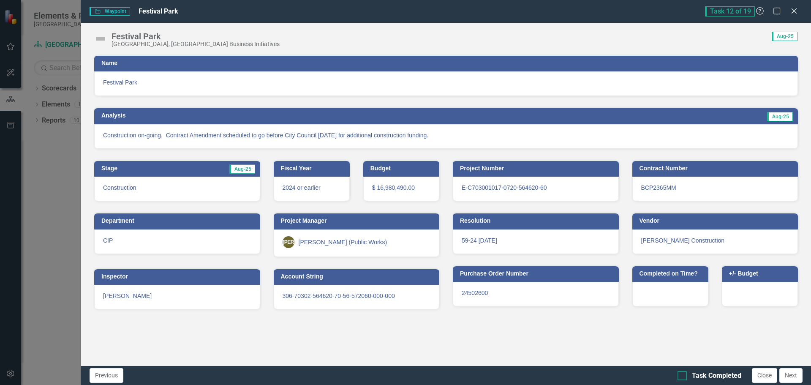
click at [685, 374] on div at bounding box center [682, 375] width 9 height 9
click at [683, 374] on input "Task Completed" at bounding box center [680, 373] width 5 height 5
checkbox input "true"
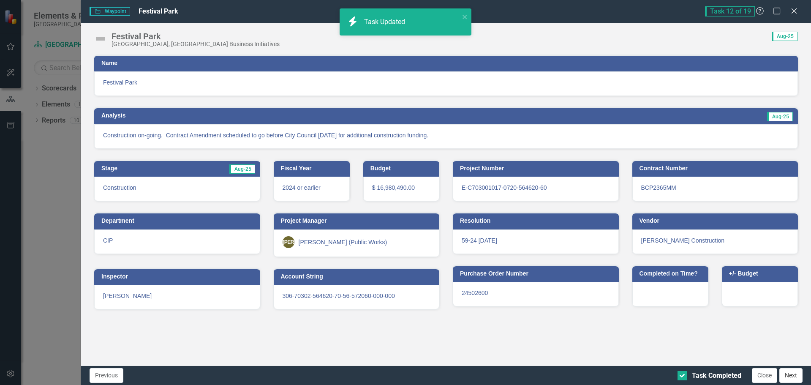
click at [794, 374] on button "Next" at bounding box center [791, 375] width 23 height 15
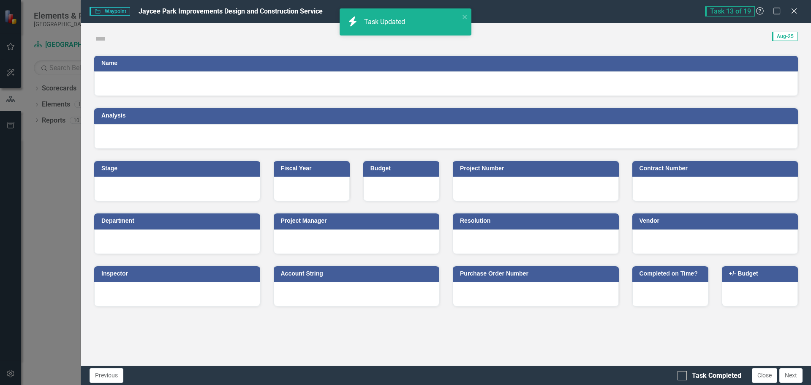
checkbox input "true"
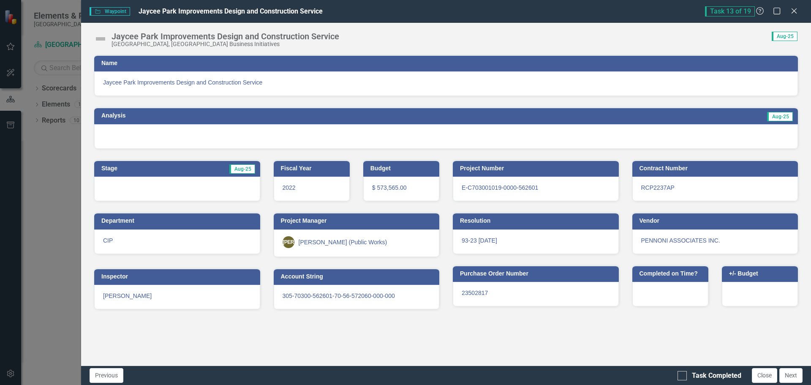
click at [134, 115] on h3 "Analysis" at bounding box center [266, 115] width 331 height 6
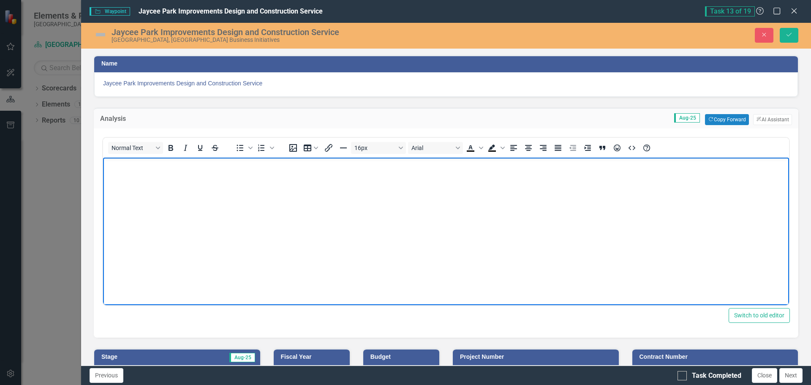
click at [132, 175] on body "Rich Text Area. Press ALT-0 for help." at bounding box center [446, 220] width 686 height 127
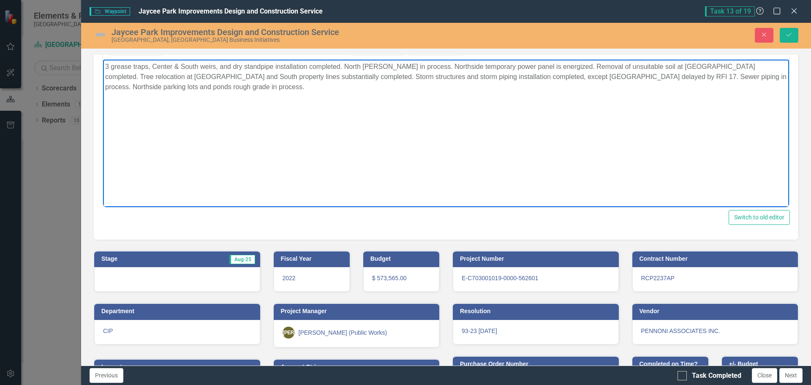
scroll to position [127, 0]
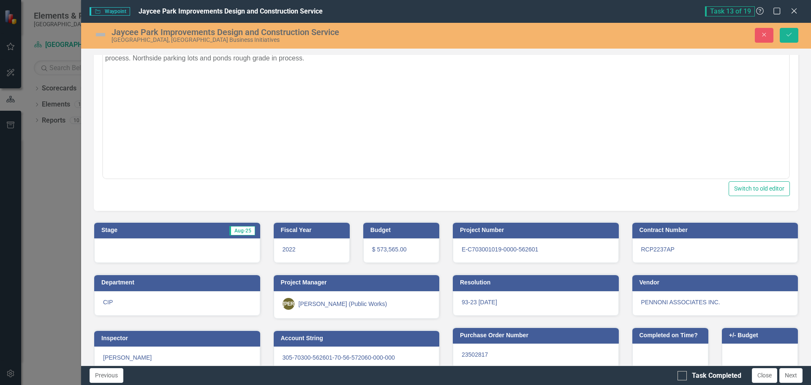
click at [177, 245] on div at bounding box center [177, 250] width 166 height 25
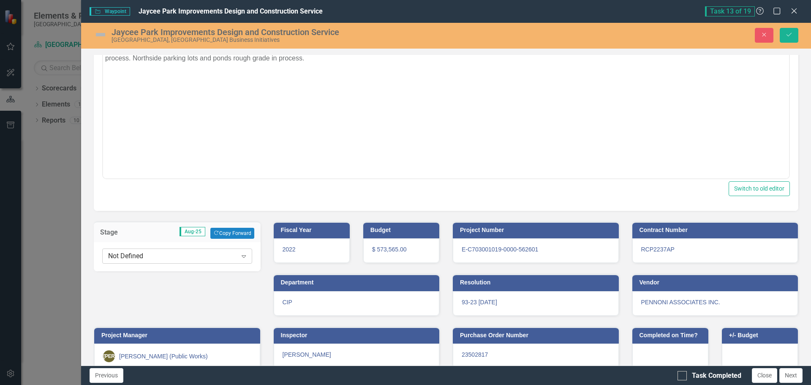
click at [175, 253] on div "Not Defined" at bounding box center [172, 256] width 129 height 10
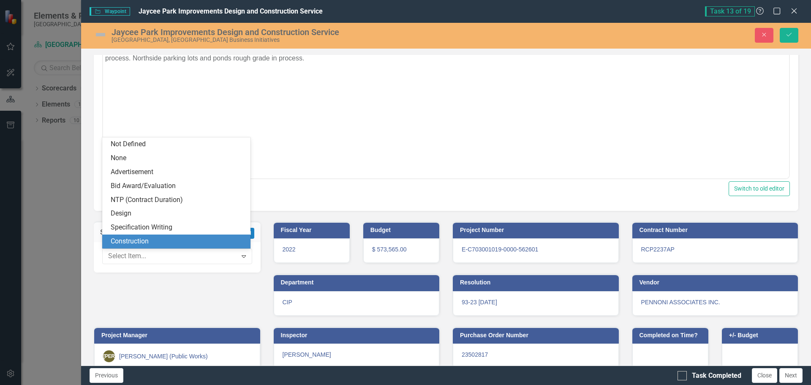
click at [134, 240] on div "Construction" at bounding box center [178, 242] width 135 height 10
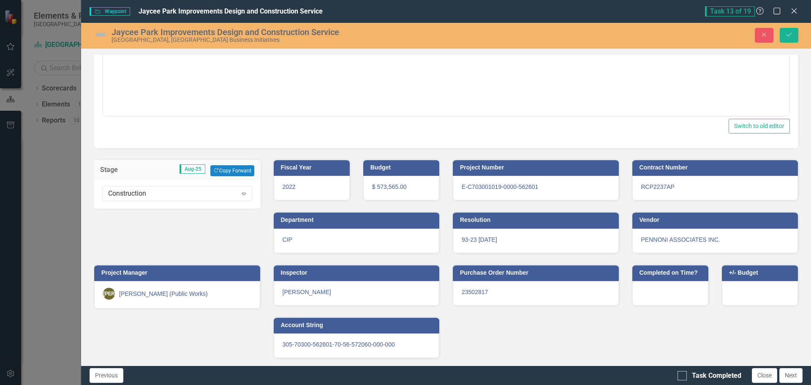
scroll to position [191, 0]
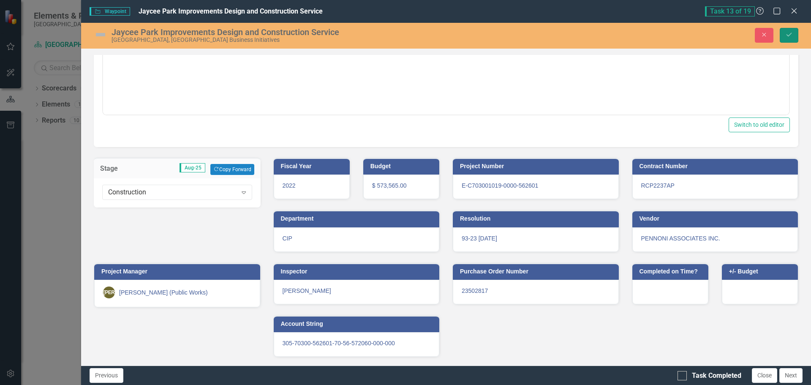
click at [789, 42] on button "Save" at bounding box center [789, 35] width 19 height 15
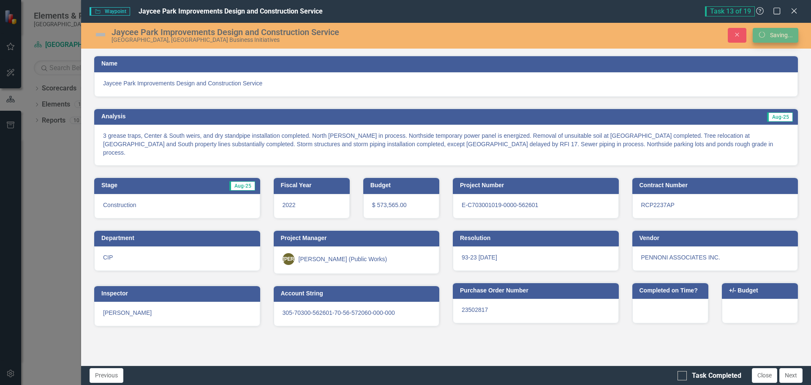
scroll to position [0, 0]
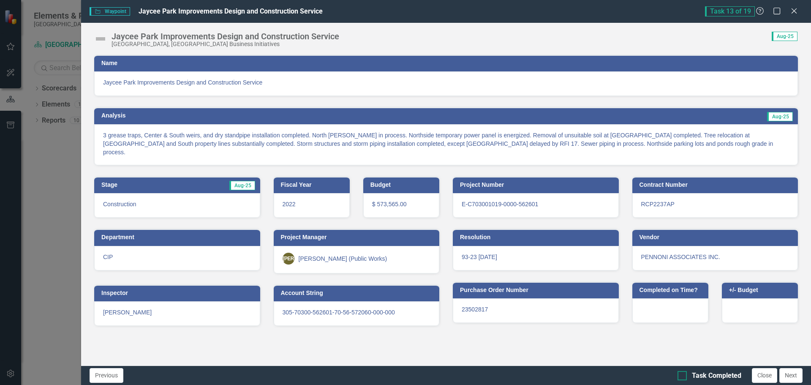
click at [687, 375] on div at bounding box center [682, 375] width 9 height 9
click at [683, 375] on input "Task Completed" at bounding box center [680, 373] width 5 height 5
checkbox input "true"
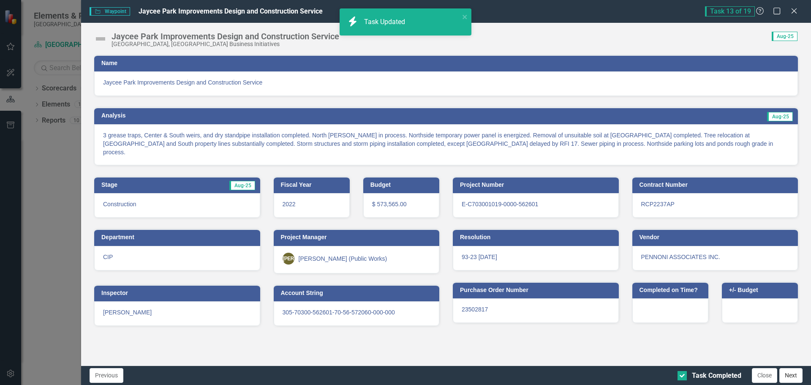
click at [796, 375] on button "Next" at bounding box center [791, 375] width 23 height 15
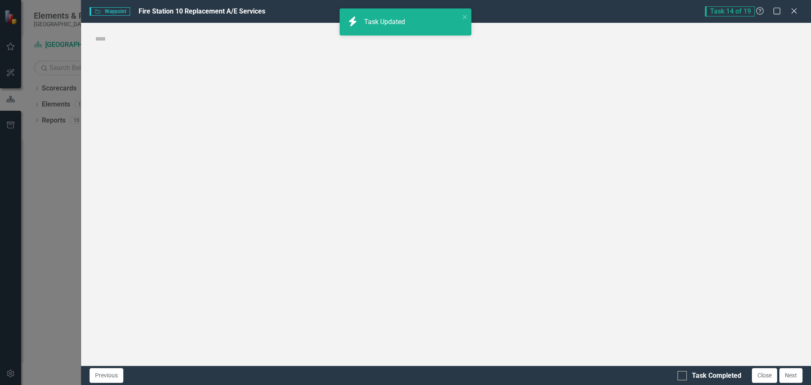
checkbox input "true"
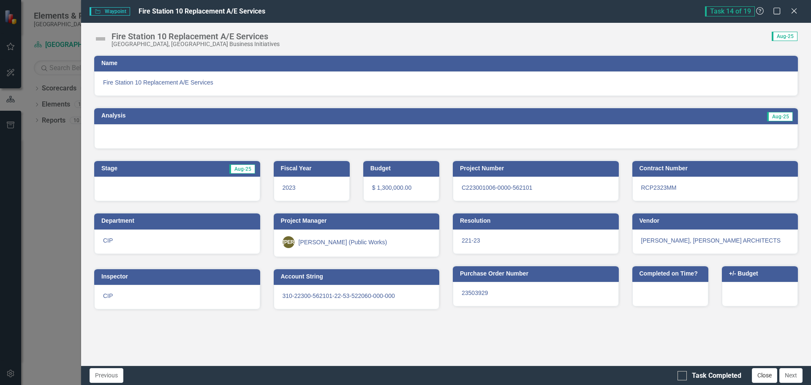
click at [756, 375] on button "Close" at bounding box center [764, 375] width 25 height 15
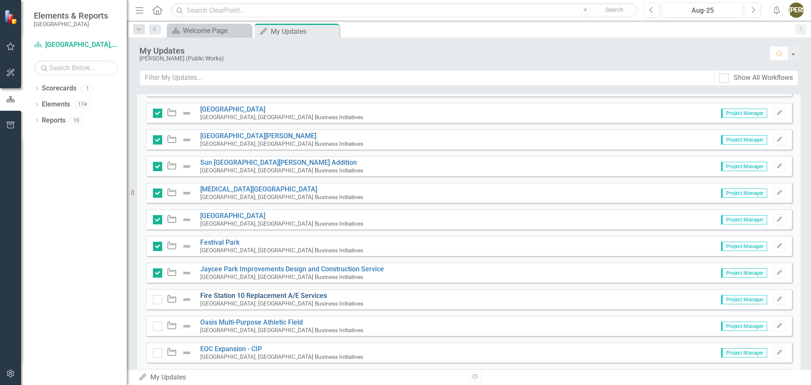
scroll to position [254, 0]
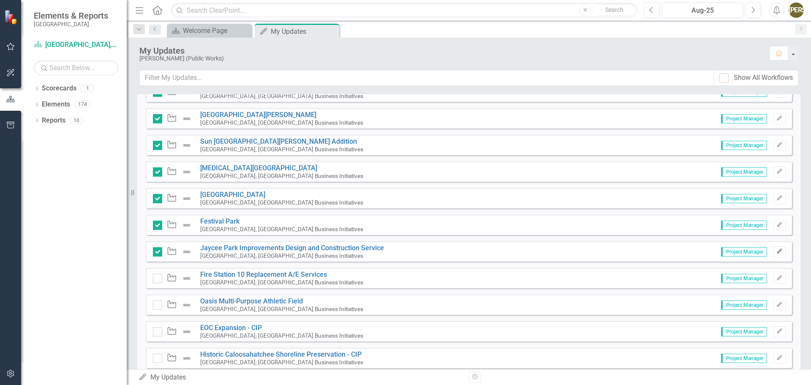
click at [777, 254] on icon "Edit" at bounding box center [780, 251] width 6 height 5
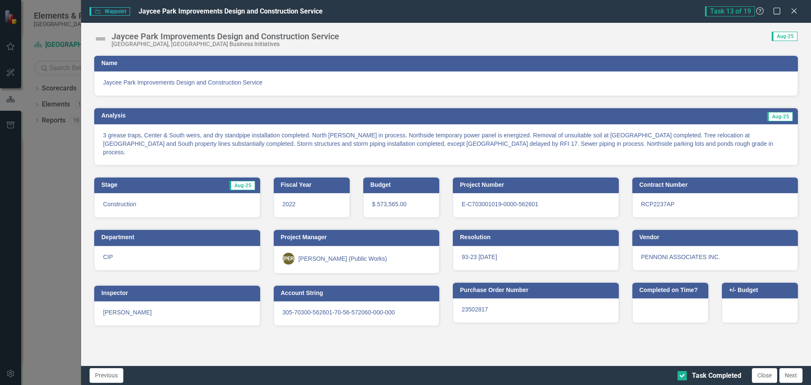
click at [158, 117] on h3 "Analysis" at bounding box center [266, 115] width 331 height 6
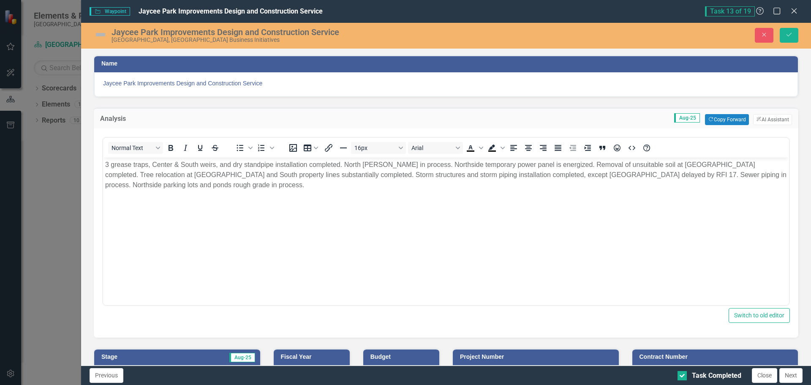
scroll to position [0, 0]
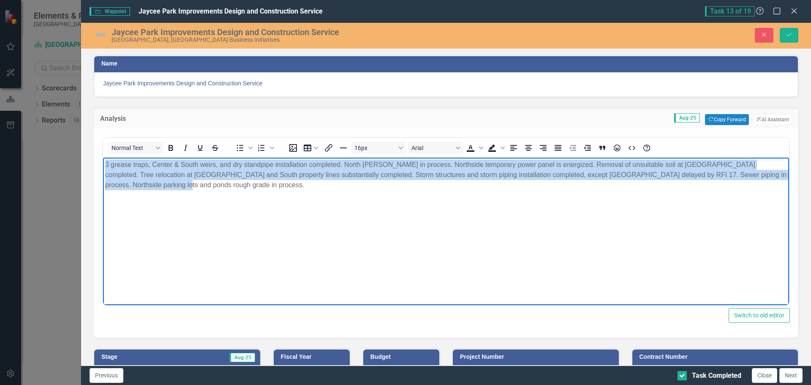
drag, startPoint x: 134, startPoint y: 187, endPoint x: 199, endPoint y: 314, distance: 142.5
click at [103, 157] on html "3 grease traps, Center & South weirs, and dry standpipe installation completed.…" at bounding box center [446, 220] width 686 height 127
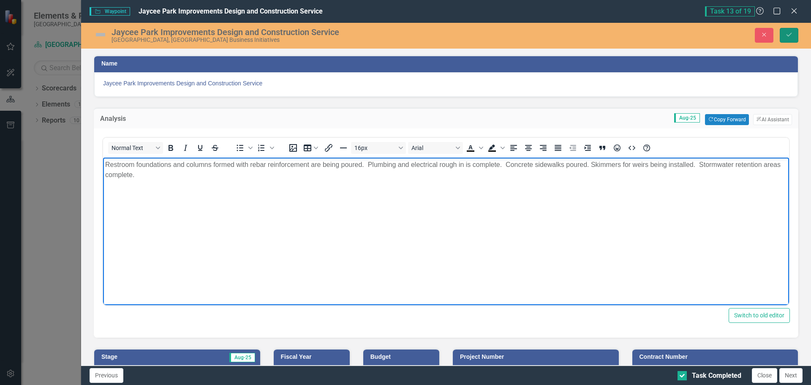
click at [790, 32] on icon "Save" at bounding box center [790, 35] width 8 height 6
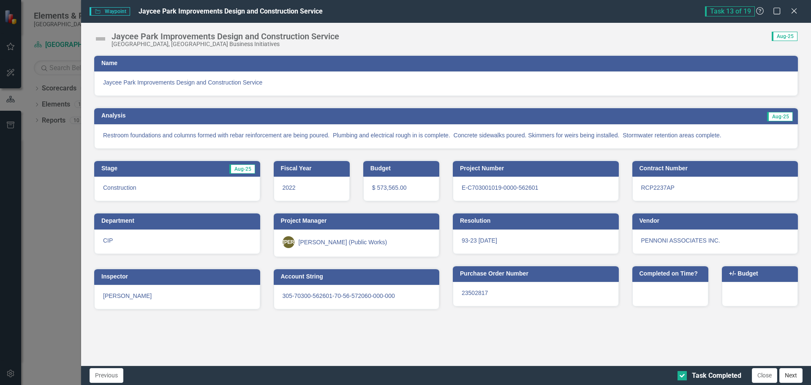
click at [789, 377] on button "Next" at bounding box center [791, 375] width 23 height 15
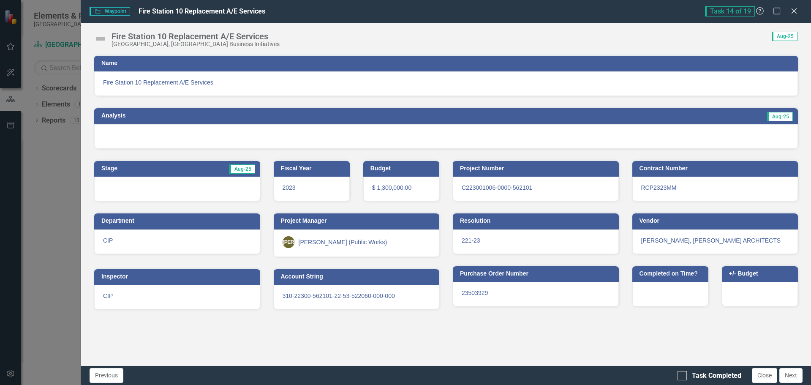
click at [134, 55] on div "Name Fire Station 10 Replacement A/E Services" at bounding box center [446, 76] width 705 height 42
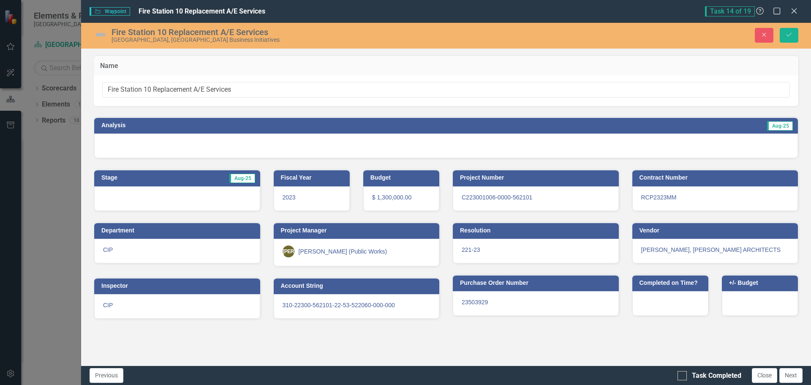
click at [140, 129] on td "Analysis" at bounding box center [266, 126] width 331 height 13
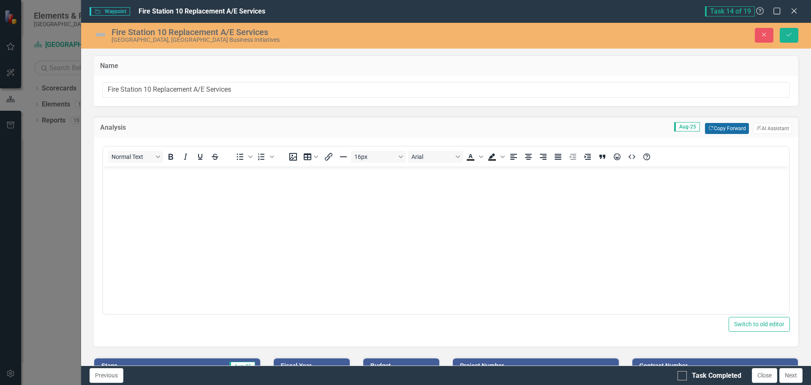
click at [717, 130] on button "Copy Forward Copy Forward" at bounding box center [727, 128] width 44 height 11
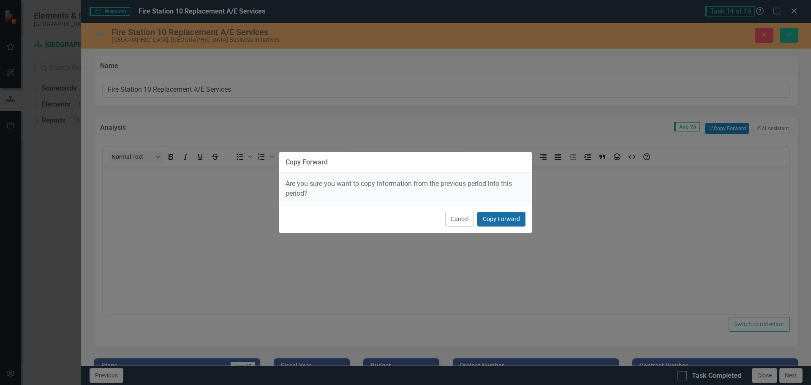
click at [500, 218] on button "Copy Forward" at bounding box center [502, 219] width 48 height 15
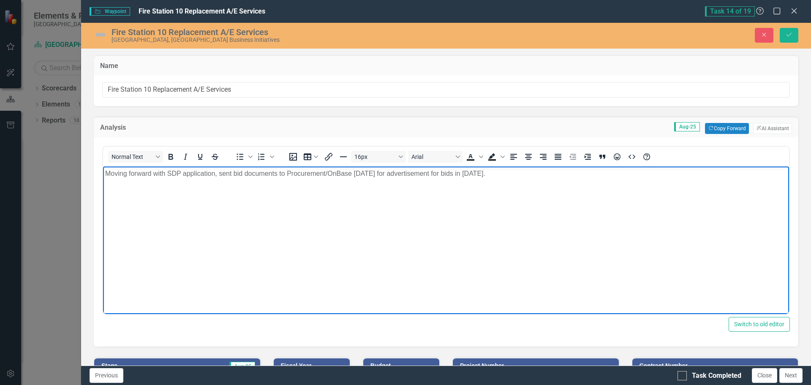
click at [529, 173] on p "Moving forward with SDP application, sent bid documents to Procurement/OnBase […" at bounding box center [446, 173] width 682 height 10
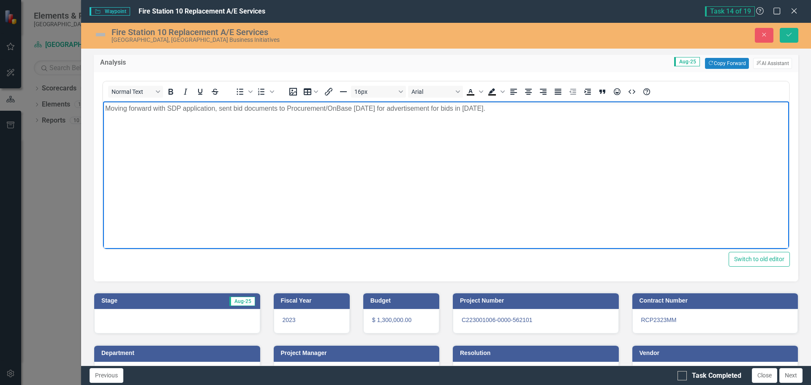
scroll to position [127, 0]
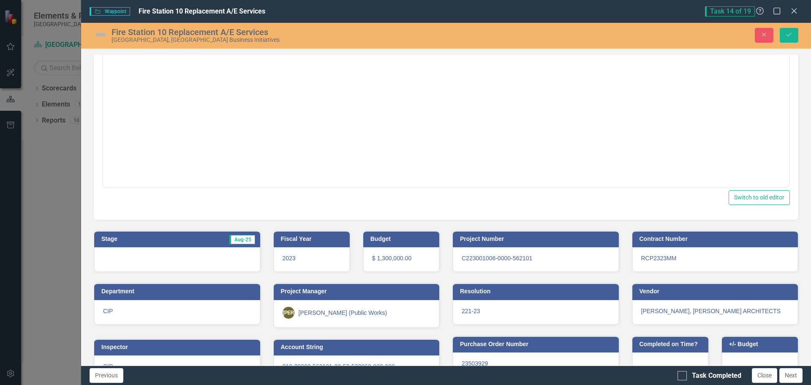
click at [151, 254] on div at bounding box center [177, 259] width 166 height 25
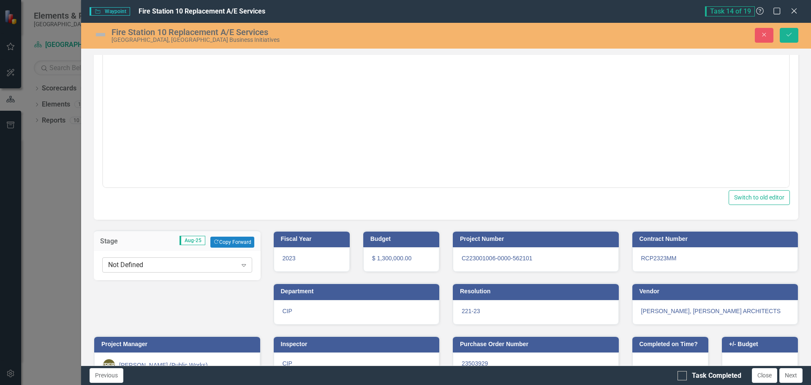
click at [156, 270] on div "Not Defined Expand" at bounding box center [177, 264] width 150 height 15
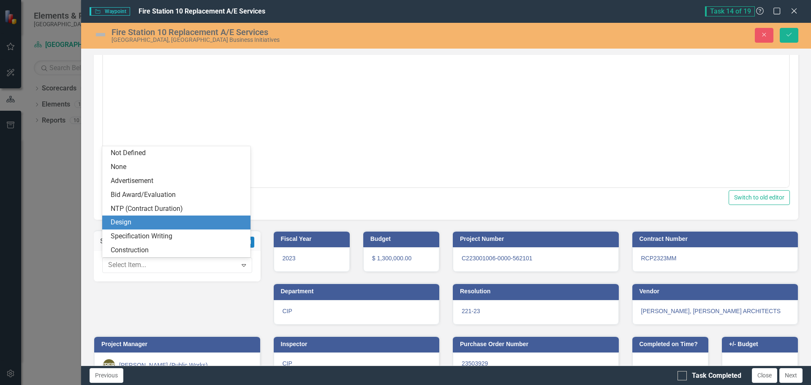
click at [155, 222] on div "Design" at bounding box center [178, 223] width 135 height 10
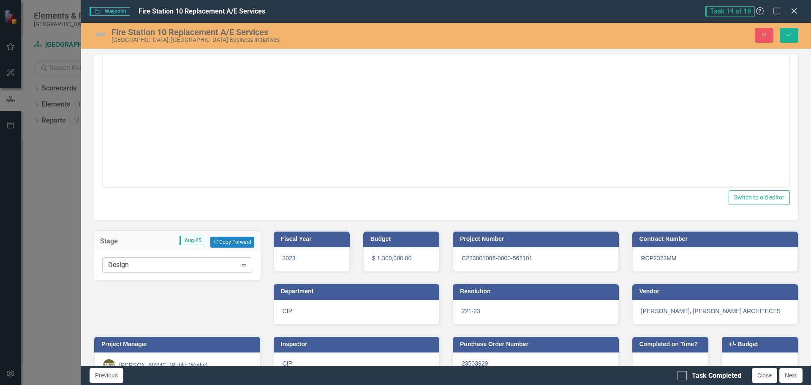
click at [158, 270] on div "Design" at bounding box center [172, 265] width 129 height 10
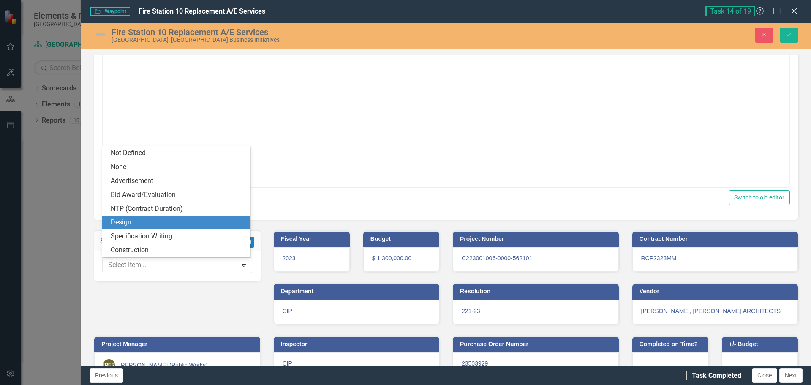
click at [149, 223] on div "Design" at bounding box center [178, 223] width 135 height 10
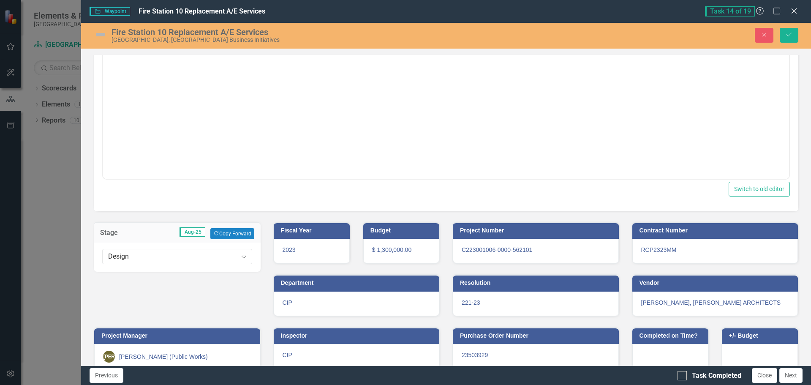
scroll to position [30, 0]
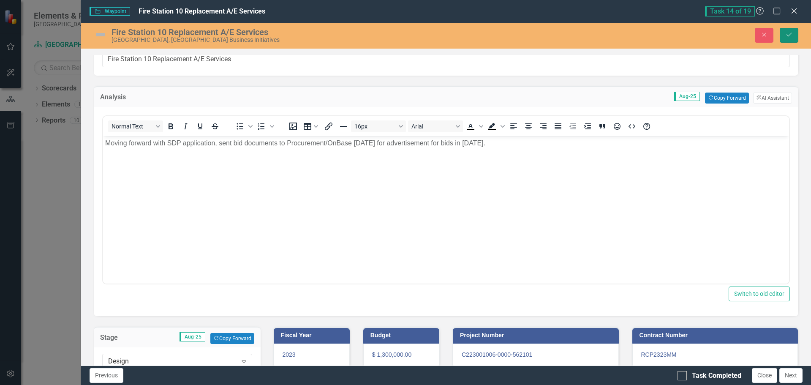
click at [797, 38] on button "Save" at bounding box center [789, 35] width 19 height 15
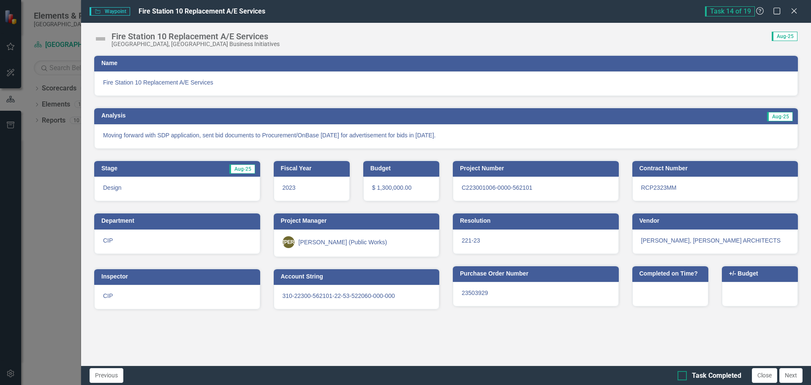
click at [690, 376] on div "Task Completed" at bounding box center [710, 376] width 64 height 10
click at [683, 376] on input "Task Completed" at bounding box center [680, 373] width 5 height 5
checkbox input "true"
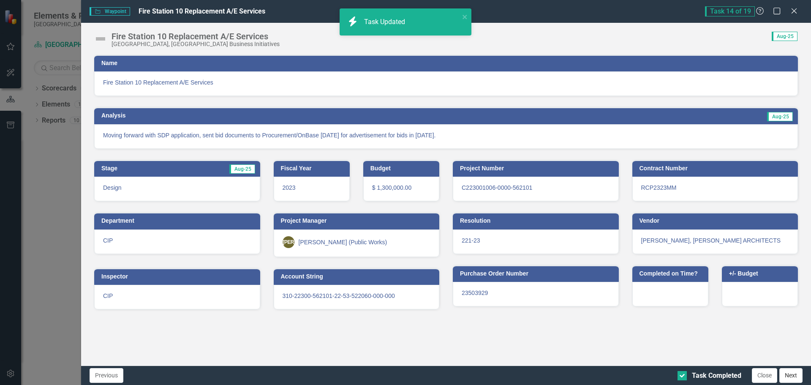
click at [790, 375] on button "Next" at bounding box center [791, 375] width 23 height 15
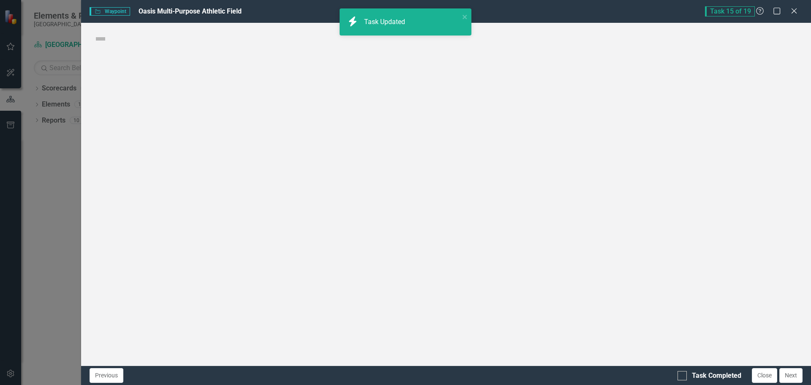
checkbox input "true"
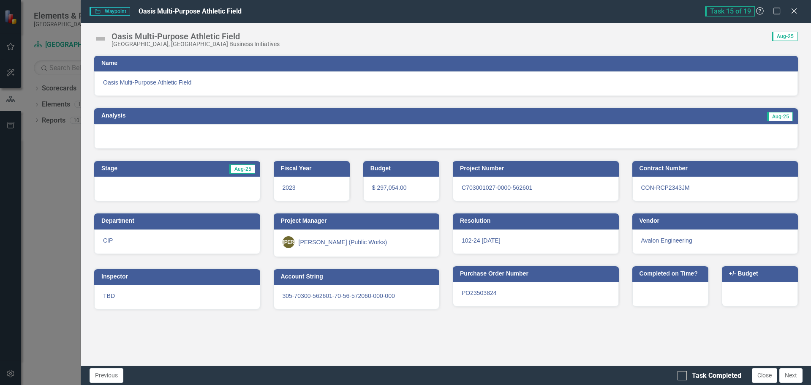
click at [57, 170] on div "Waypoint Waypoint Oasis Multi-Purpose Athletic Field Task 15 of 19 Help Maximiz…" at bounding box center [405, 192] width 811 height 385
click at [796, 13] on icon "Close" at bounding box center [794, 11] width 11 height 8
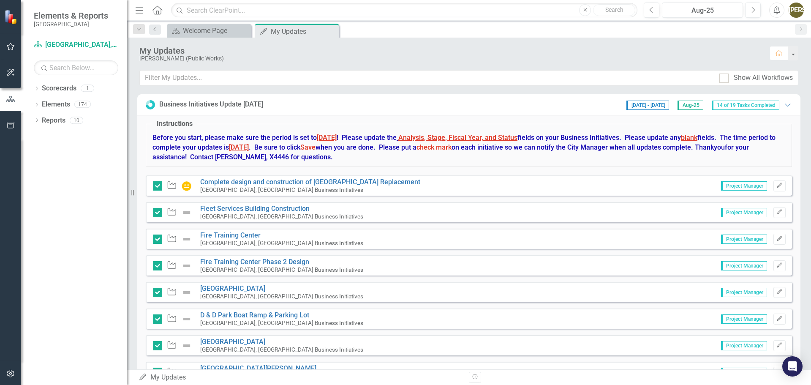
drag, startPoint x: 341, startPoint y: 49, endPoint x: 314, endPoint y: 49, distance: 27.0
click at [314, 49] on div "My Updates" at bounding box center [450, 50] width 622 height 9
click at [331, 33] on icon "Close" at bounding box center [331, 31] width 8 height 7
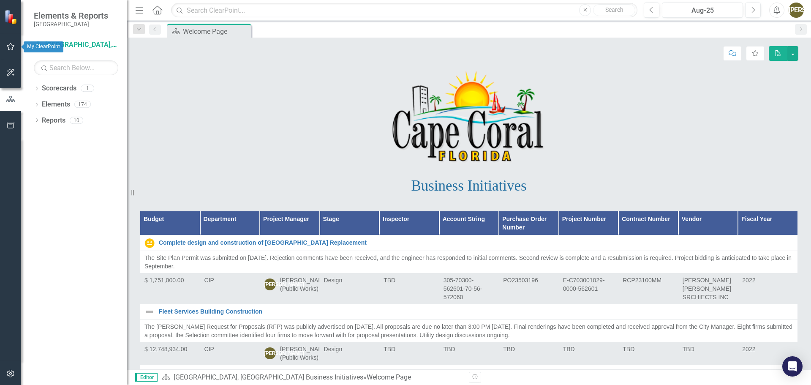
click at [13, 46] on icon "button" at bounding box center [10, 46] width 9 height 7
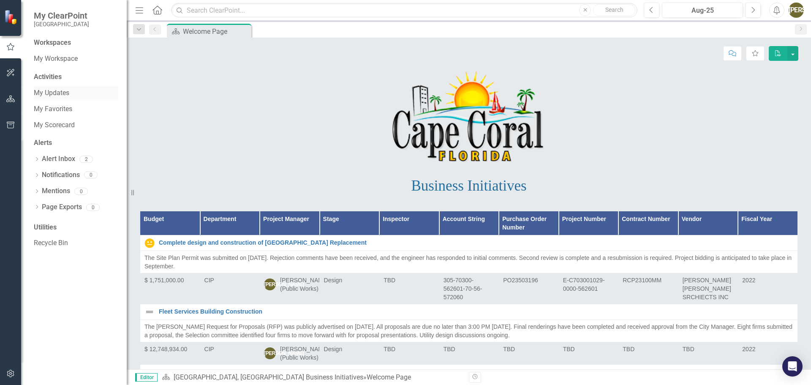
click at [58, 89] on link "My Updates" at bounding box center [76, 93] width 85 height 10
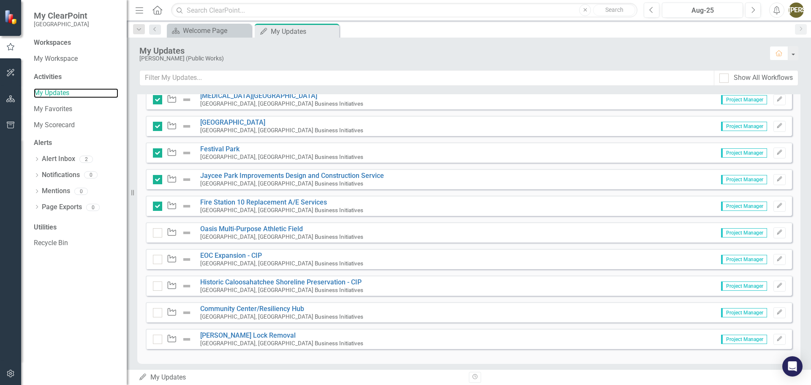
scroll to position [330, 0]
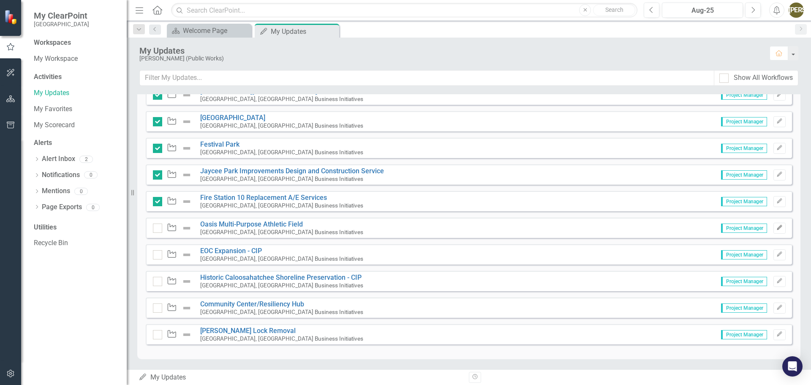
click at [777, 228] on icon "Edit" at bounding box center [780, 227] width 6 height 5
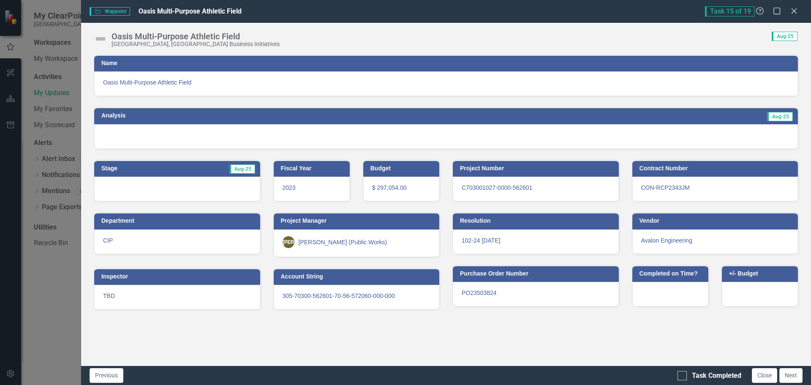
click at [115, 63] on h3 "Name" at bounding box center [447, 63] width 693 height 6
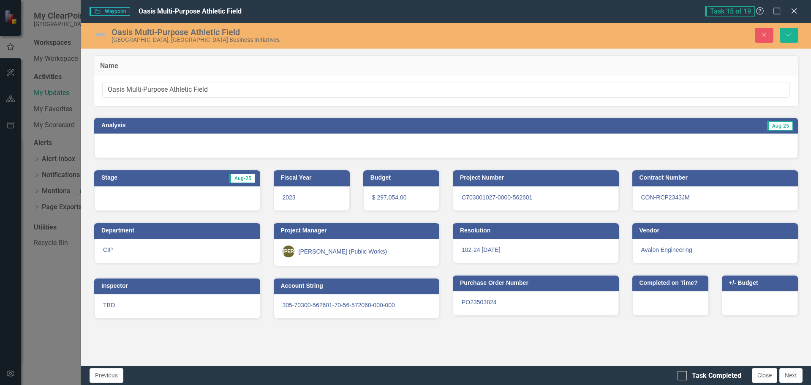
click at [100, 35] on img at bounding box center [101, 35] width 14 height 14
click at [100, 34] on img at bounding box center [101, 35] width 14 height 14
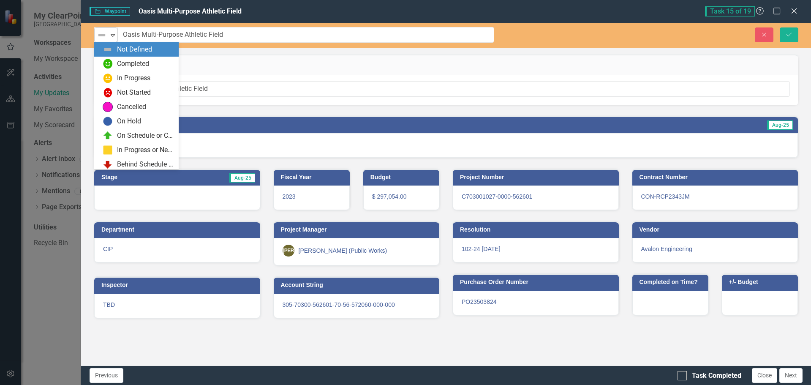
click at [113, 35] on icon "Expand" at bounding box center [113, 35] width 8 height 7
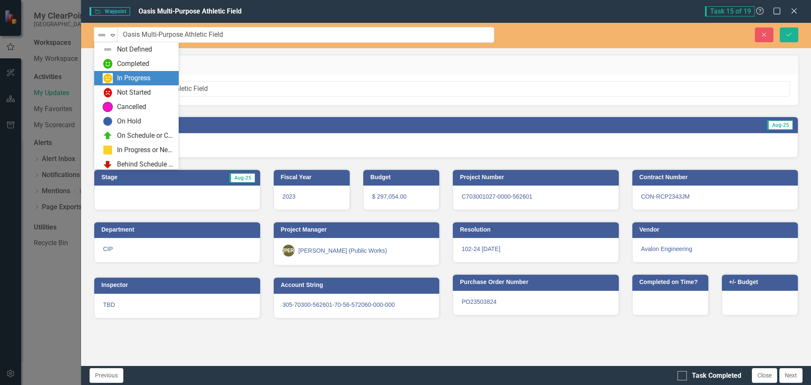
click at [123, 78] on div "In Progress" at bounding box center [133, 79] width 33 height 10
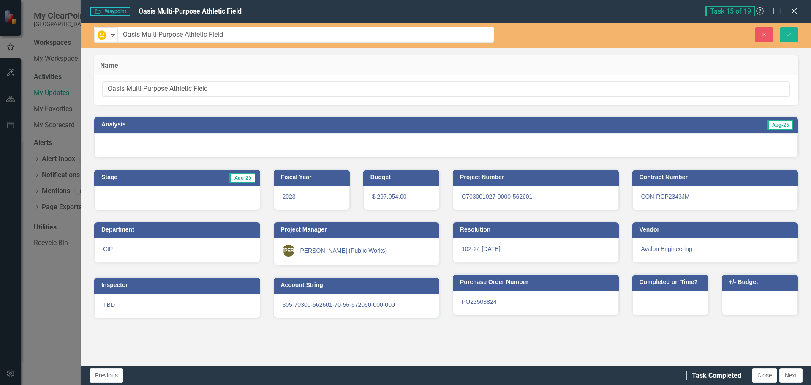
click at [153, 137] on div at bounding box center [446, 145] width 704 height 25
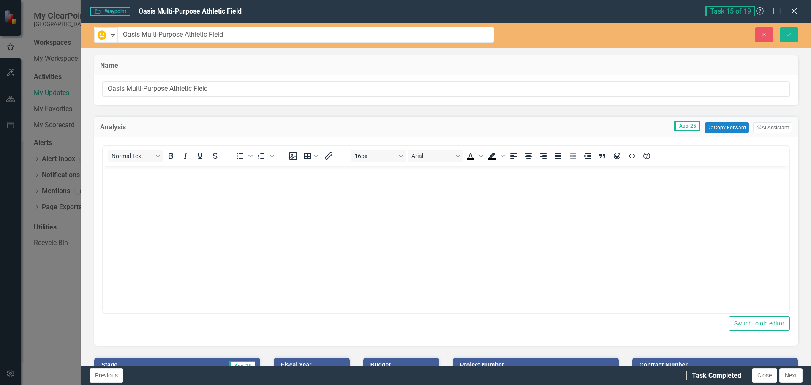
scroll to position [0, 0]
click at [729, 131] on button "Copy Forward Copy Forward" at bounding box center [727, 127] width 44 height 11
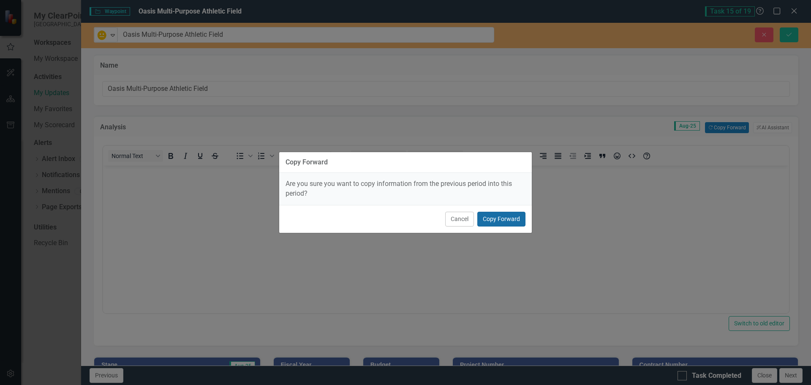
click at [492, 218] on button "Copy Forward" at bounding box center [502, 219] width 48 height 15
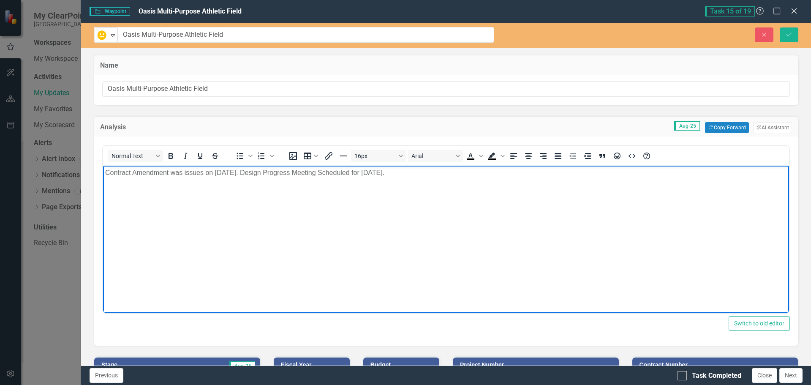
drag, startPoint x: 340, startPoint y: 172, endPoint x: 424, endPoint y: 175, distance: 83.7
click at [424, 175] on p "Contract Amendment was issues on [DATE]. Design Progress Meeting Scheduled for …" at bounding box center [446, 173] width 682 height 10
click at [541, 194] on body "Contract Amendment was issues on [DATE]. Design Progress Meeting completed in J…" at bounding box center [446, 229] width 686 height 127
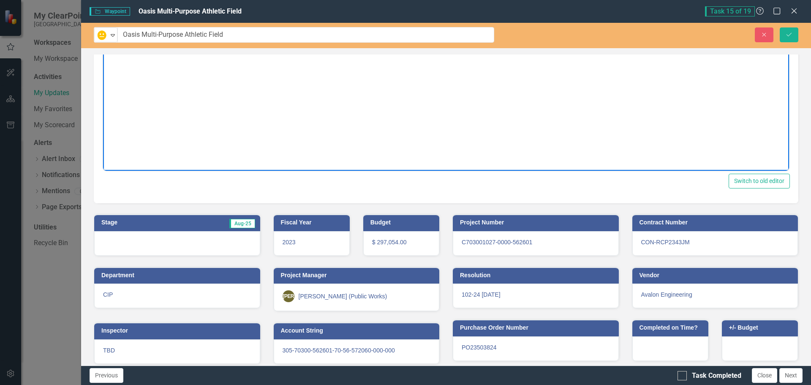
scroll to position [150, 0]
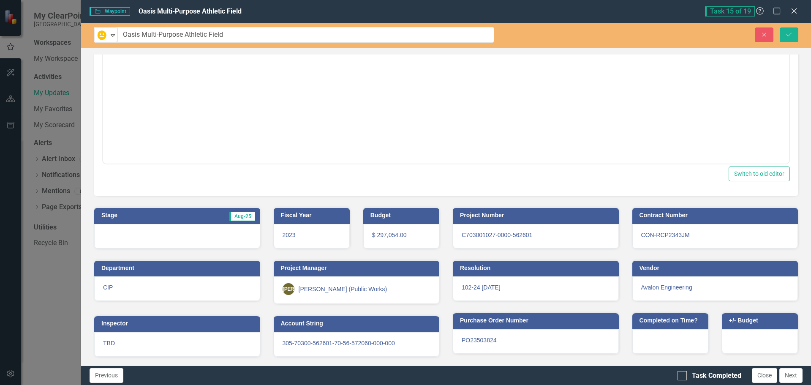
click at [203, 240] on div at bounding box center [177, 236] width 166 height 25
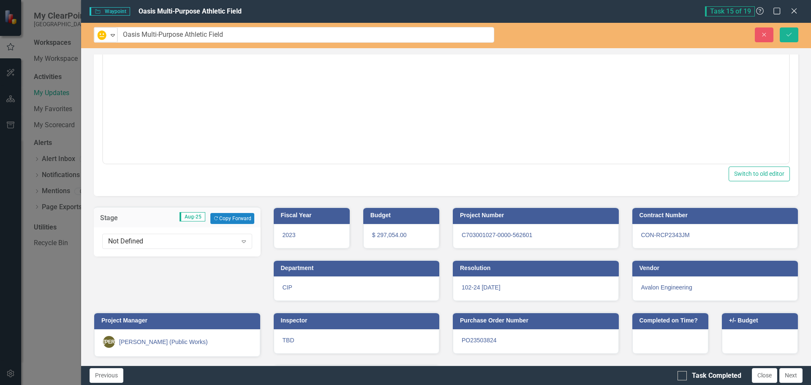
click at [203, 240] on div "Not Defined" at bounding box center [172, 242] width 129 height 10
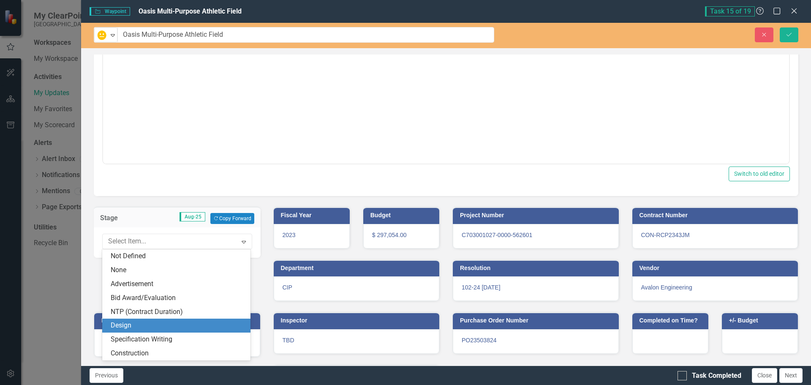
click at [124, 327] on div "Design" at bounding box center [178, 326] width 135 height 10
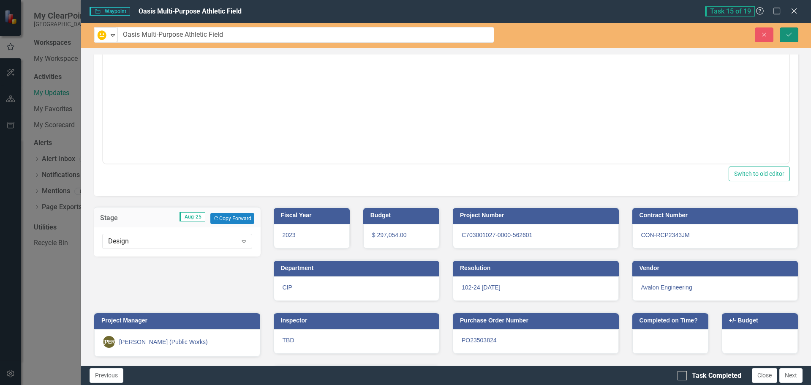
click at [787, 32] on icon "Save" at bounding box center [790, 35] width 8 height 6
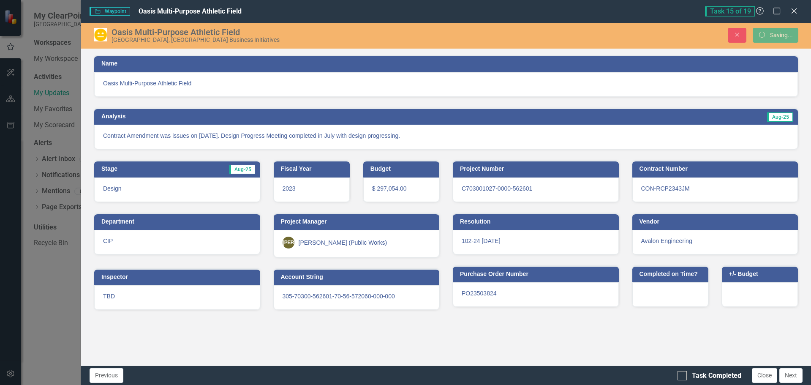
scroll to position [0, 0]
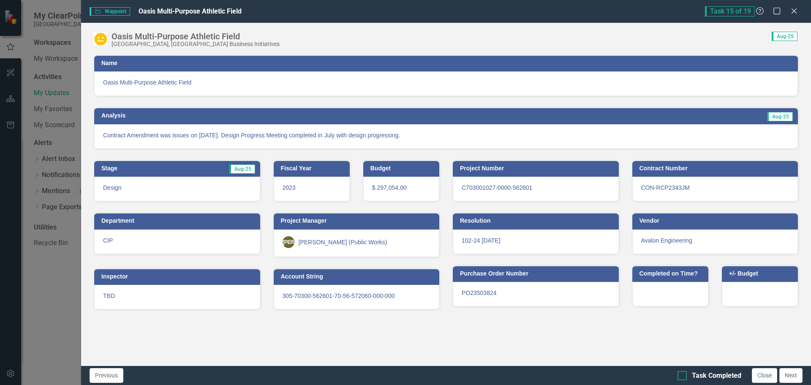
click at [681, 375] on input "Task Completed" at bounding box center [680, 373] width 5 height 5
checkbox input "true"
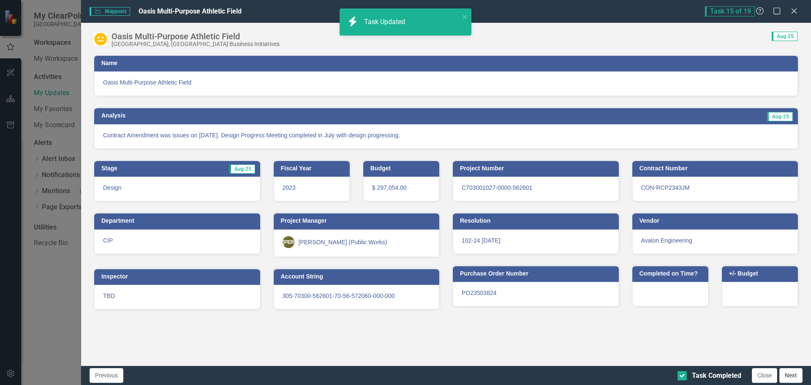
click at [795, 376] on button "Next" at bounding box center [791, 375] width 23 height 15
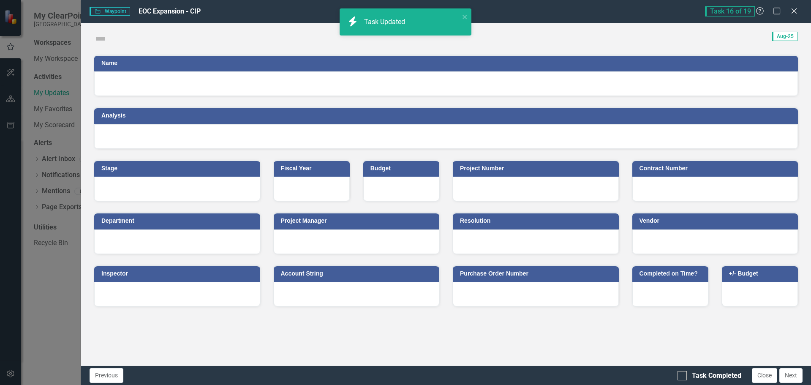
checkbox input "true"
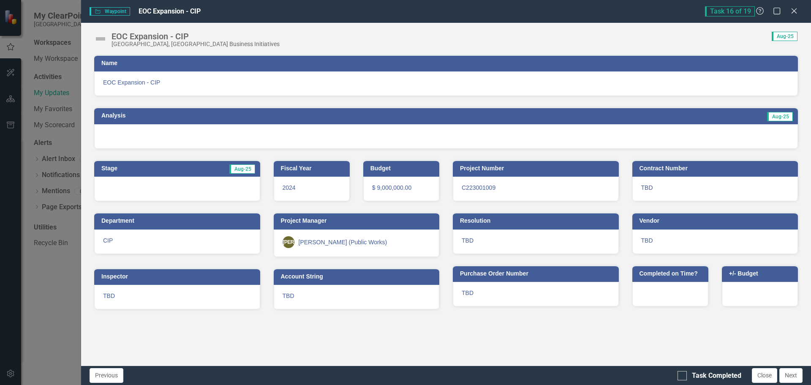
click at [99, 40] on img at bounding box center [101, 39] width 14 height 14
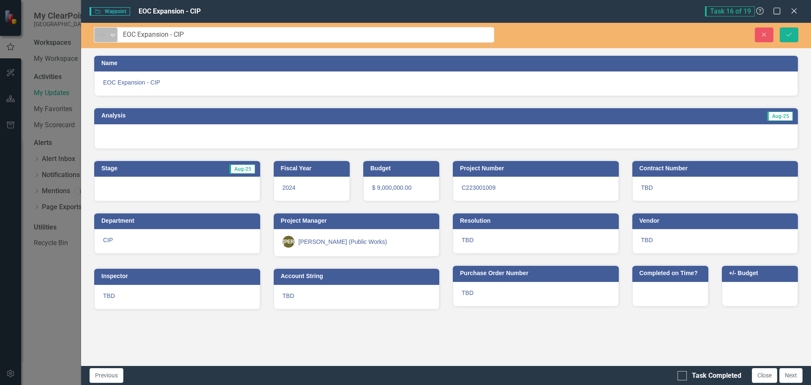
click at [105, 33] on img at bounding box center [102, 35] width 10 height 10
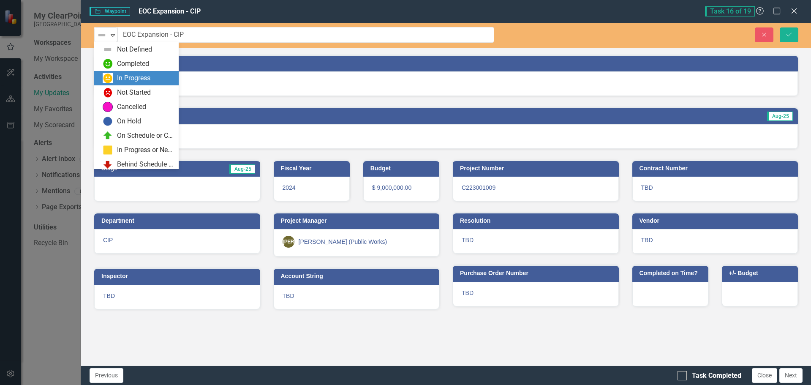
click at [120, 74] on div "In Progress" at bounding box center [133, 79] width 33 height 10
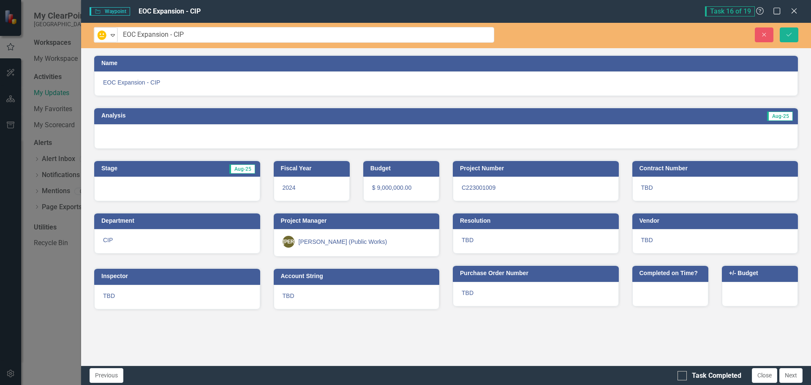
click at [104, 64] on h3 "Name" at bounding box center [447, 63] width 693 height 6
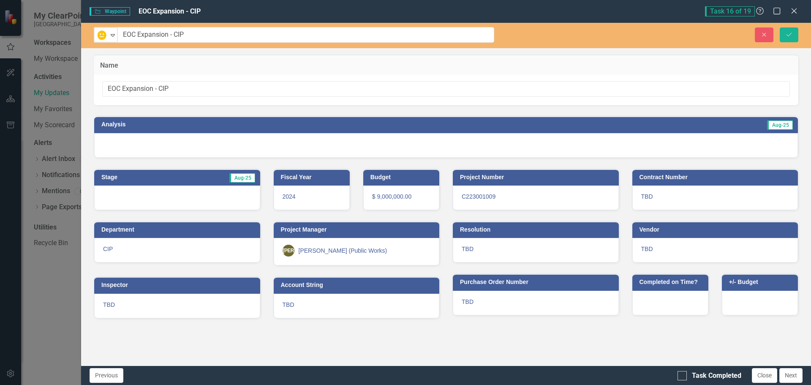
click at [106, 59] on div "Name" at bounding box center [446, 65] width 705 height 21
click at [137, 66] on h3 "Name" at bounding box center [446, 66] width 692 height 8
click at [113, 124] on h3 "Analysis" at bounding box center [266, 124] width 331 height 6
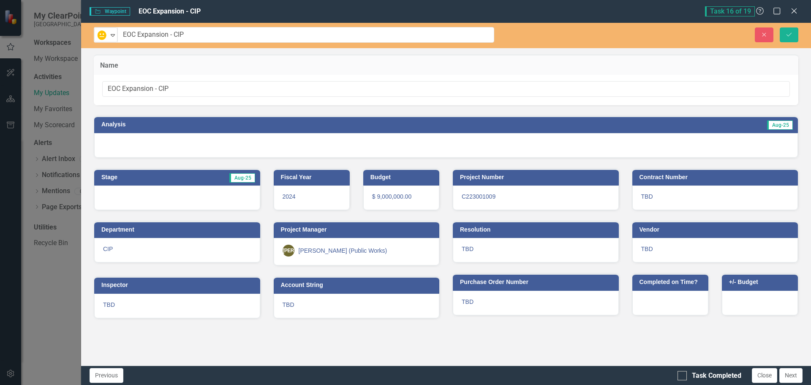
click at [113, 124] on h3 "Analysis" at bounding box center [266, 124] width 331 height 6
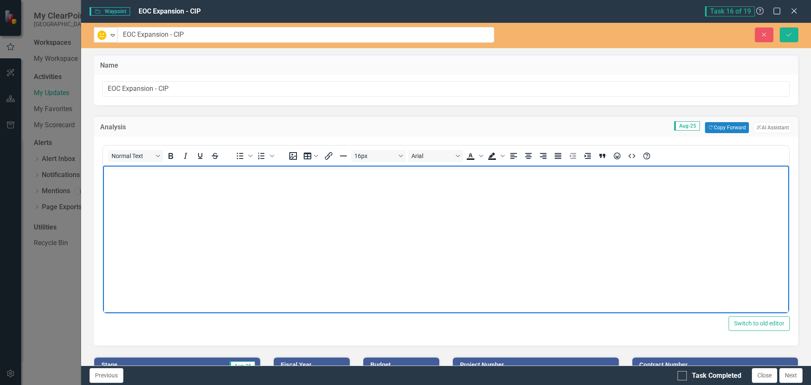
click at [129, 182] on body "Rich Text Area. Press ALT-0 for help." at bounding box center [446, 229] width 686 height 127
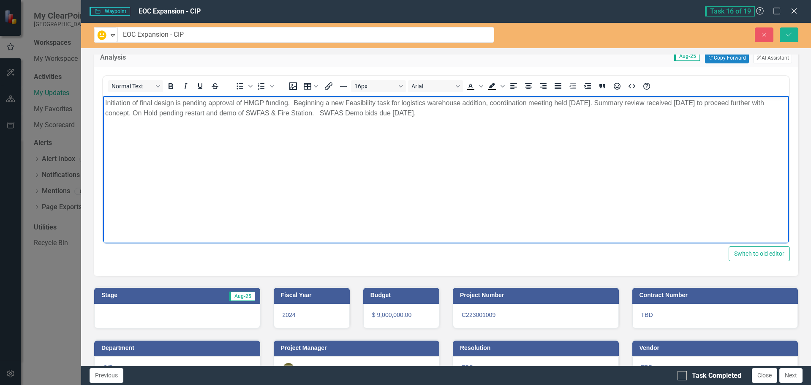
scroll to position [85, 0]
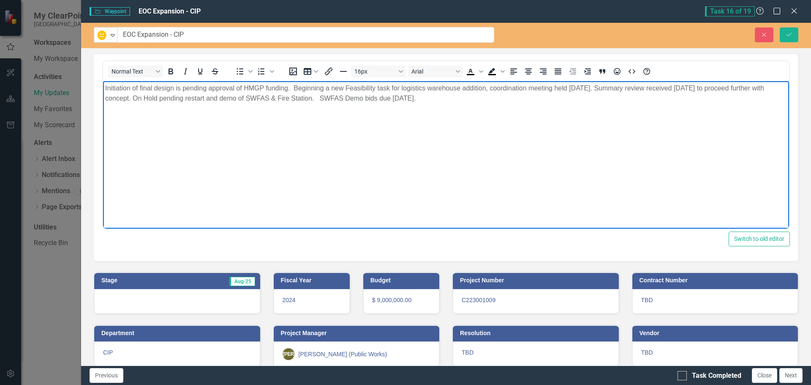
click at [153, 296] on div at bounding box center [177, 301] width 166 height 25
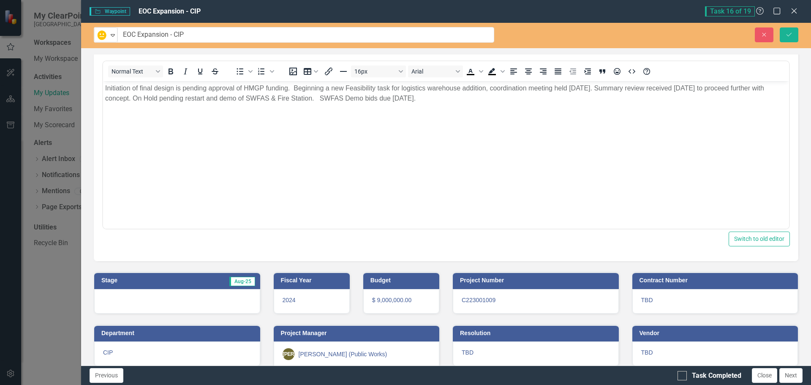
click at [153, 296] on div at bounding box center [177, 301] width 166 height 25
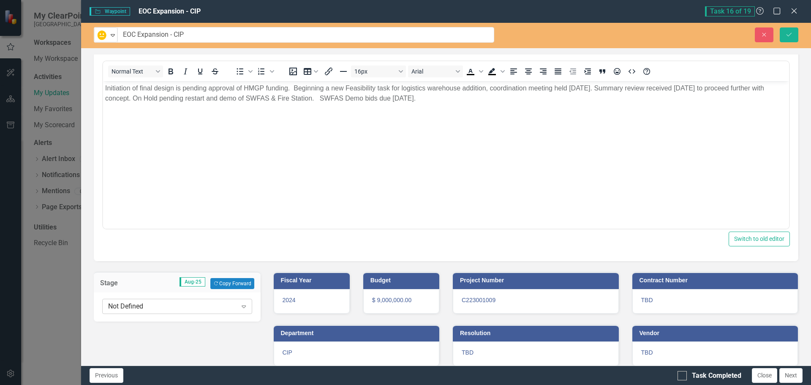
click at [148, 306] on div "Not Defined" at bounding box center [172, 307] width 129 height 10
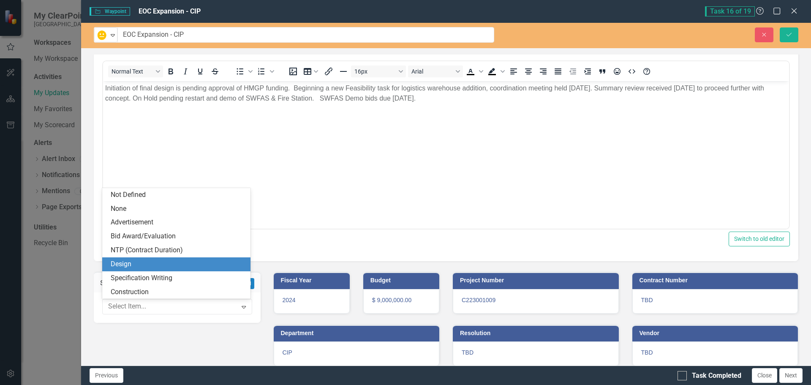
click at [127, 265] on div "Design" at bounding box center [178, 264] width 135 height 10
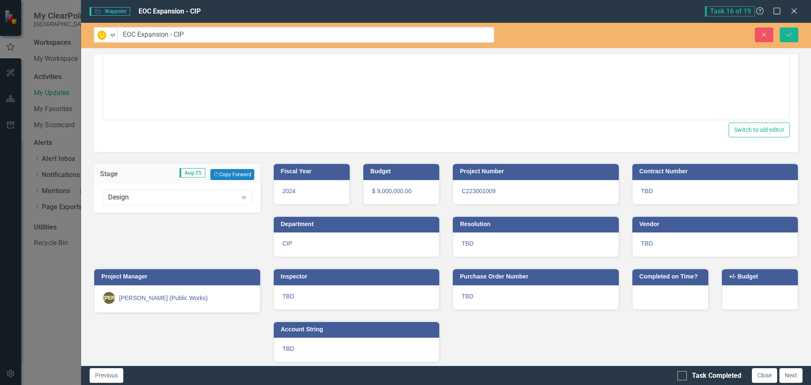
scroll to position [199, 0]
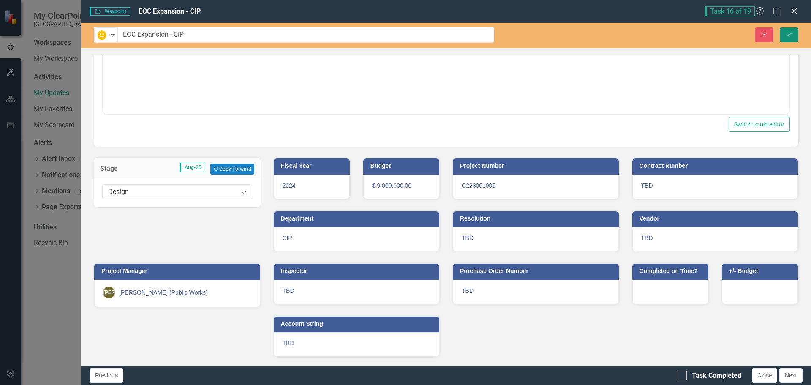
click at [791, 37] on icon "Save" at bounding box center [790, 35] width 8 height 6
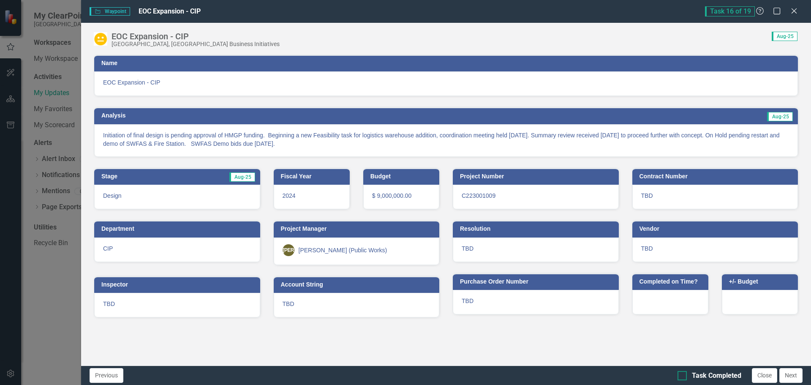
click at [709, 379] on div "Task Completed" at bounding box center [716, 376] width 49 height 10
click at [683, 377] on input "Task Completed" at bounding box center [680, 373] width 5 height 5
checkbox input "true"
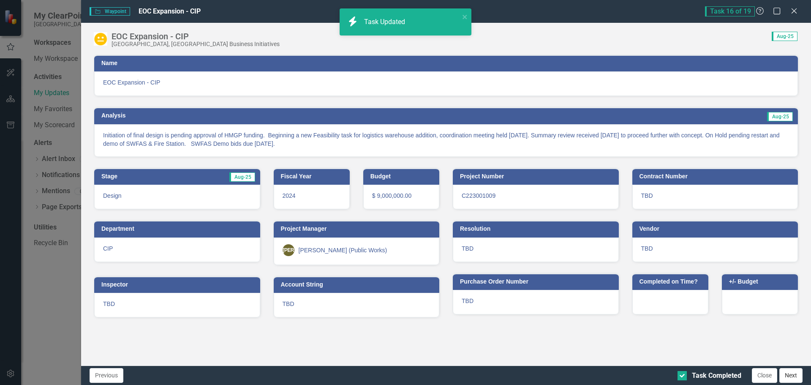
click at [788, 377] on button "Next" at bounding box center [791, 375] width 23 height 15
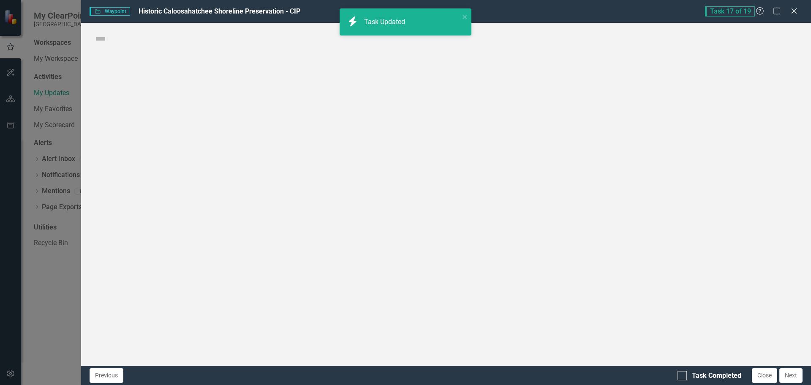
checkbox input "true"
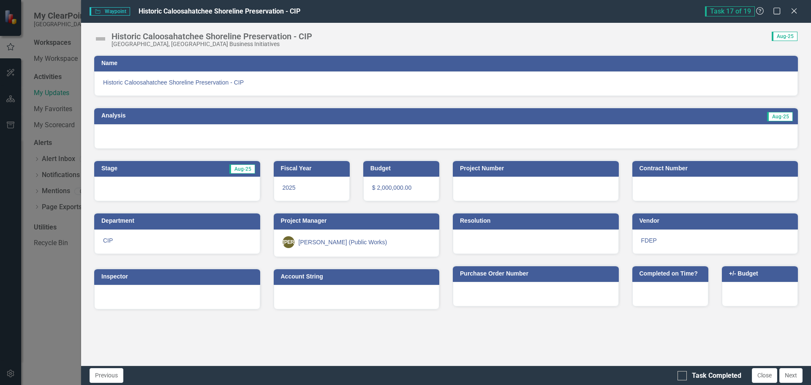
click at [98, 37] on img at bounding box center [101, 39] width 14 height 14
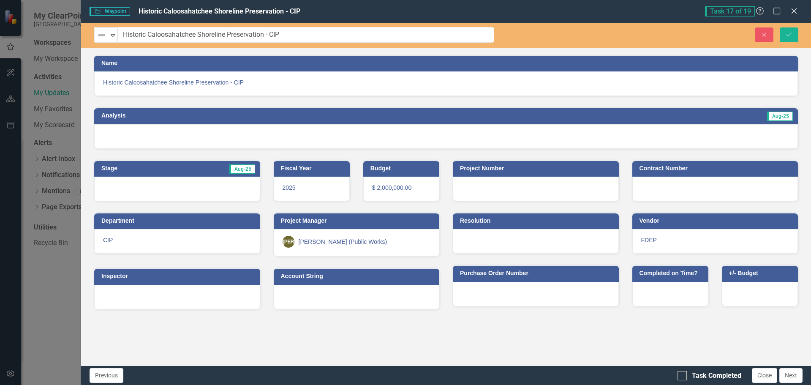
click at [98, 37] on img at bounding box center [102, 35] width 10 height 10
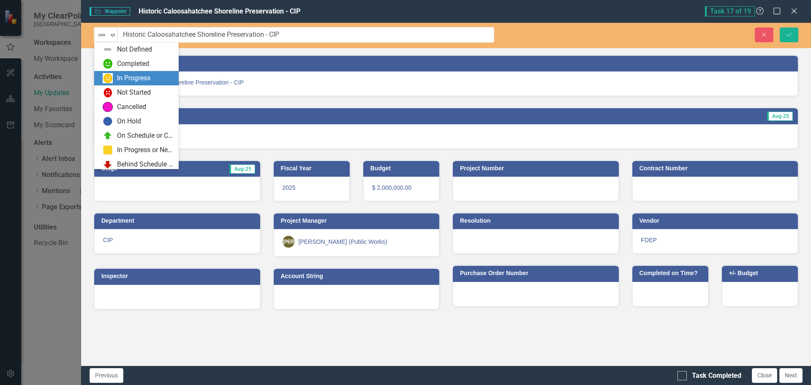
click at [115, 81] on div "In Progress" at bounding box center [138, 78] width 71 height 10
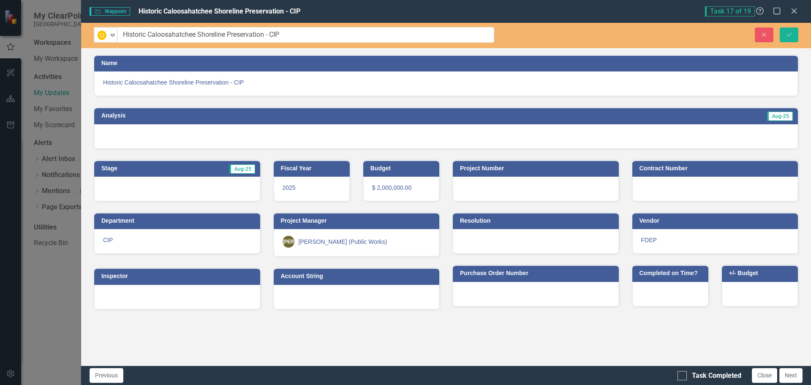
click at [115, 113] on h3 "Analysis" at bounding box center [266, 115] width 331 height 6
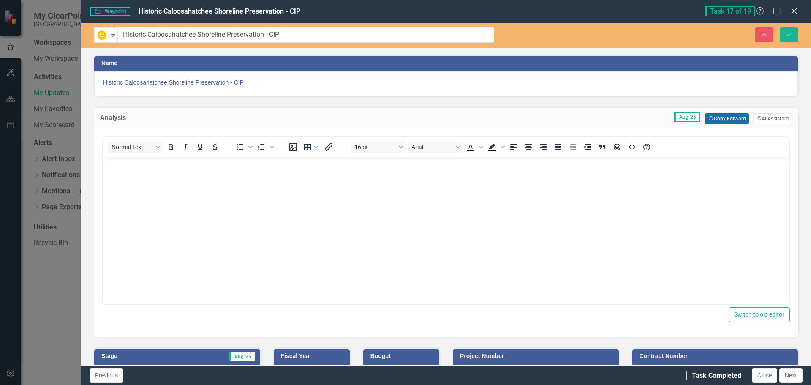
click at [709, 116] on button "Copy Forward Copy Forward" at bounding box center [727, 118] width 44 height 11
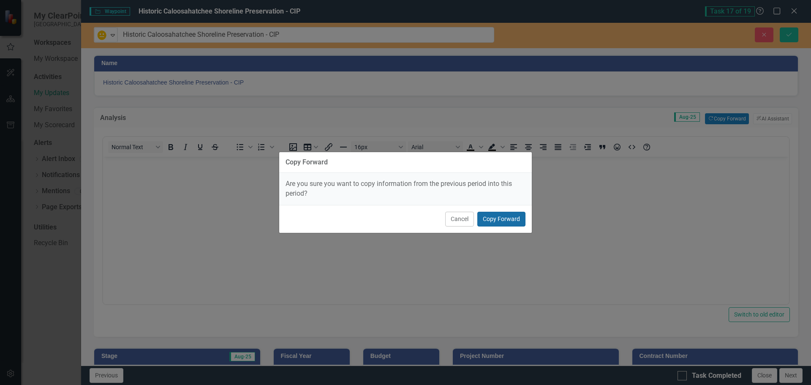
click at [515, 218] on button "Copy Forward" at bounding box center [502, 219] width 48 height 15
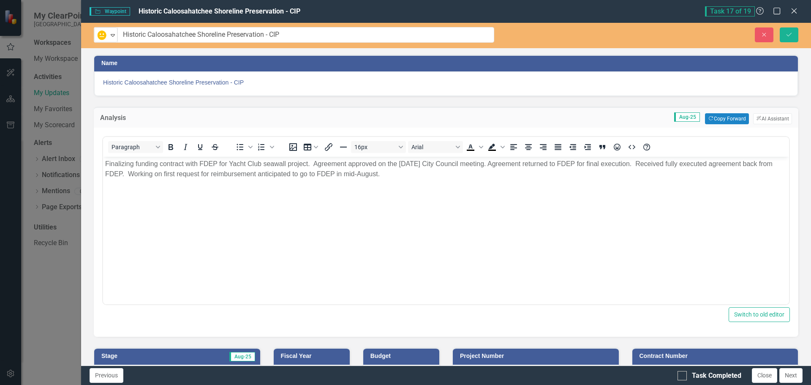
click at [351, 174] on p "Finalizing funding contract with FDEP for Yacht Club seawall project. Agreement…" at bounding box center [446, 169] width 682 height 20
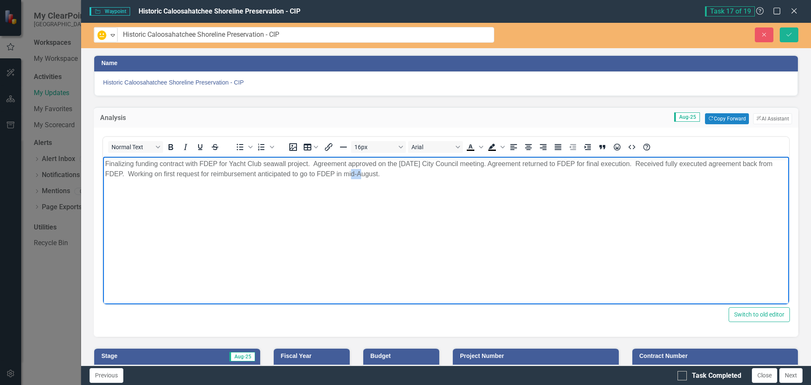
click at [351, 174] on p "Finalizing funding contract with FDEP for Yacht Club seawall project. Agreement…" at bounding box center [446, 169] width 682 height 20
click at [344, 175] on p "Finalizing funding contract with FDEP for Yacht Club seawall project. Agreement…" at bounding box center [446, 169] width 682 height 20
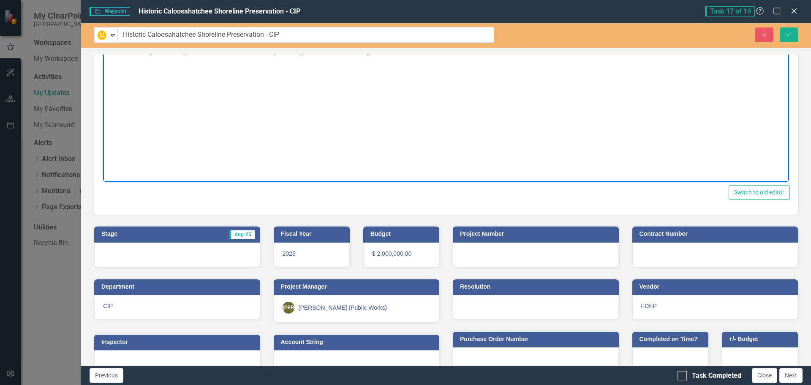
scroll to position [140, 0]
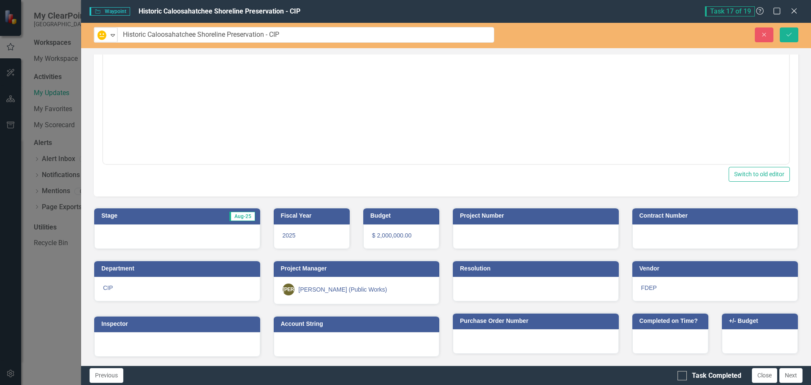
click at [147, 233] on div at bounding box center [177, 236] width 166 height 25
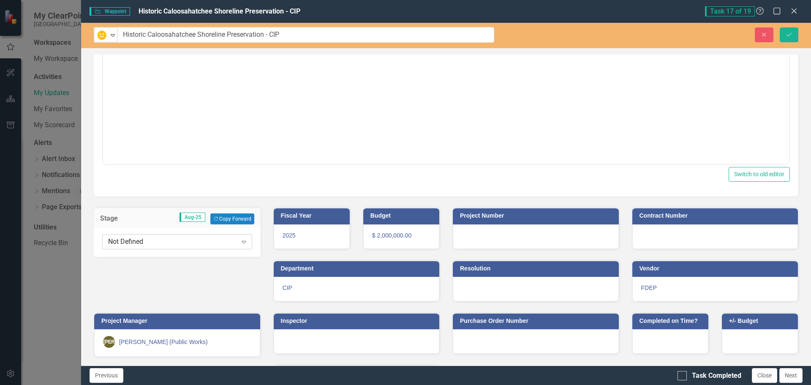
click at [153, 243] on div "Not Defined" at bounding box center [172, 242] width 129 height 10
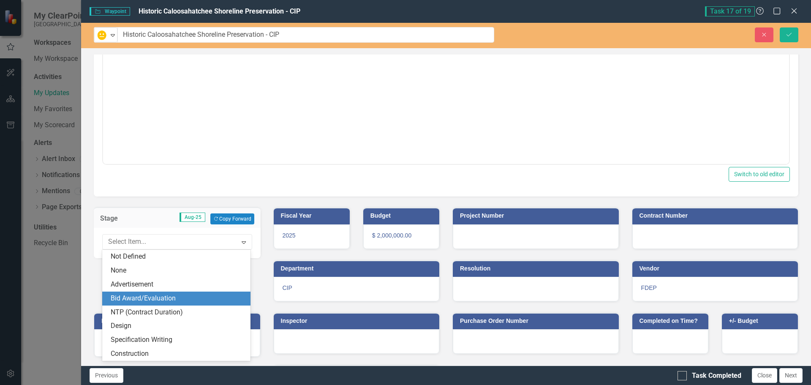
click at [145, 299] on div "Bid Award/Evaluation" at bounding box center [178, 299] width 135 height 10
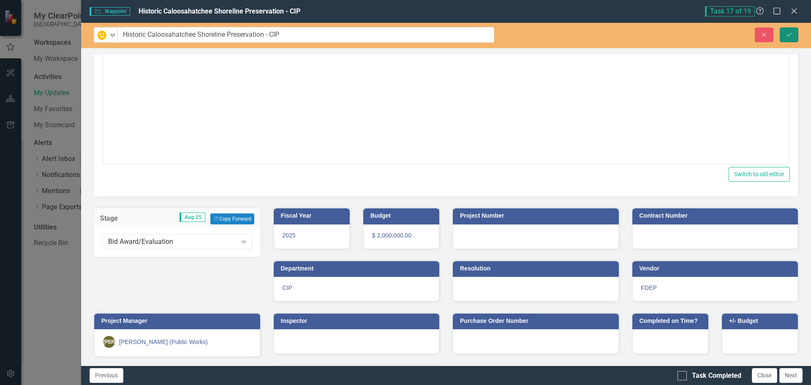
click at [794, 35] on button "Save" at bounding box center [789, 34] width 19 height 15
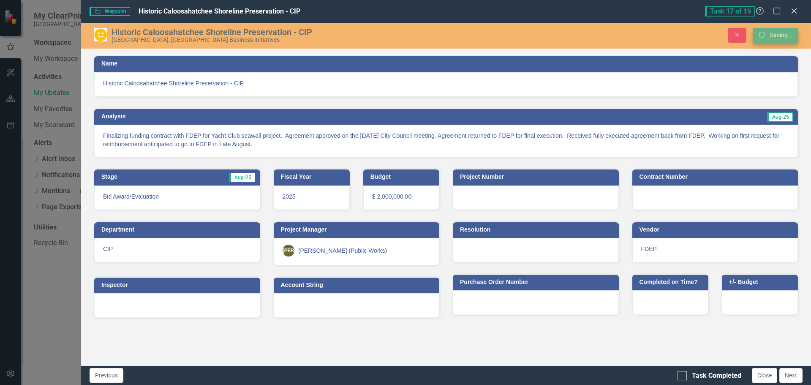
scroll to position [0, 0]
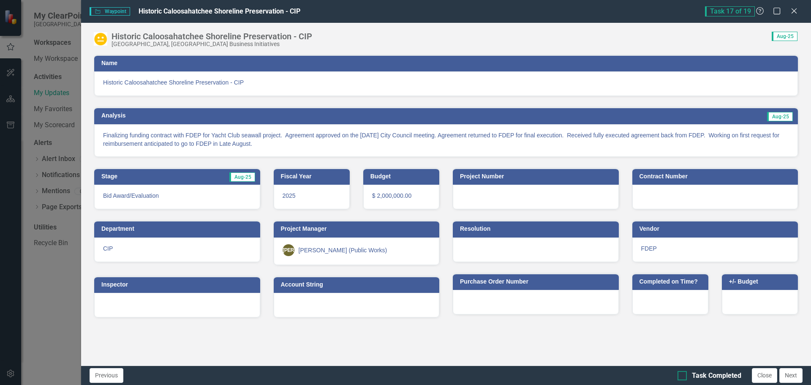
click at [685, 377] on div at bounding box center [682, 375] width 9 height 9
click at [683, 377] on input "Task Completed" at bounding box center [680, 373] width 5 height 5
checkbox input "true"
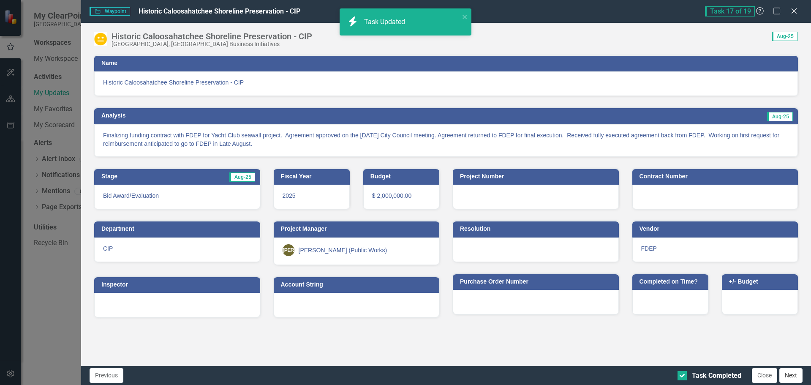
click at [791, 377] on button "Next" at bounding box center [791, 375] width 23 height 15
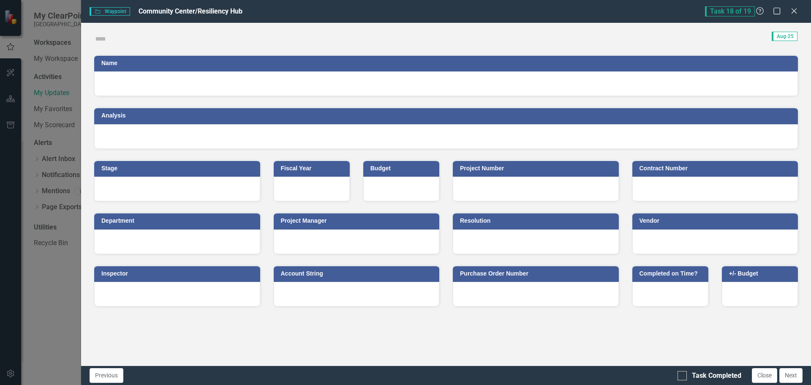
checkbox input "true"
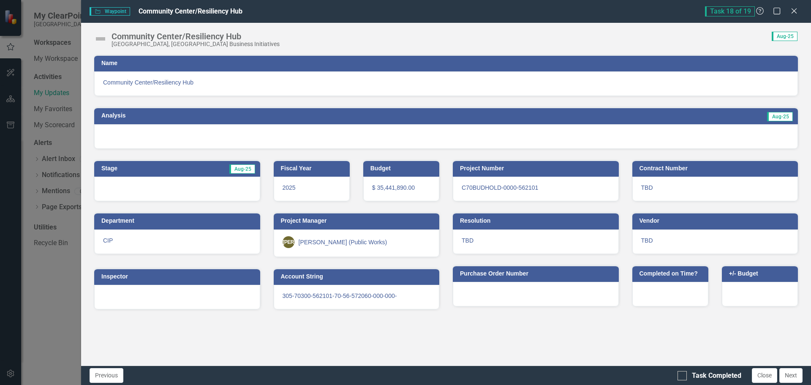
click at [105, 41] on img at bounding box center [101, 39] width 14 height 14
click at [104, 41] on img at bounding box center [101, 39] width 14 height 14
click at [102, 38] on img at bounding box center [101, 39] width 14 height 14
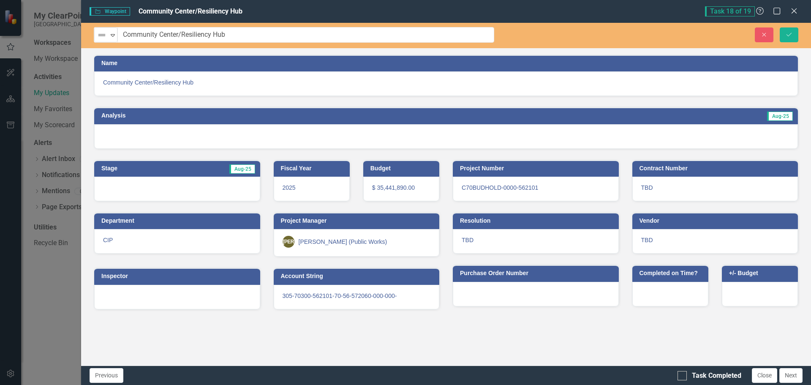
click at [102, 38] on img at bounding box center [102, 35] width 10 height 10
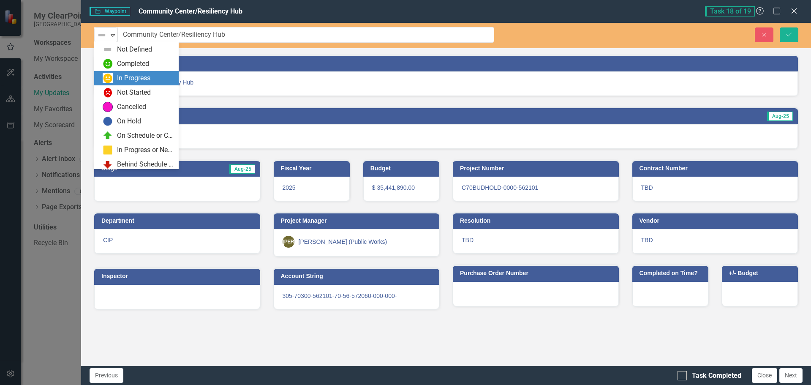
click at [111, 80] on img at bounding box center [108, 78] width 10 height 10
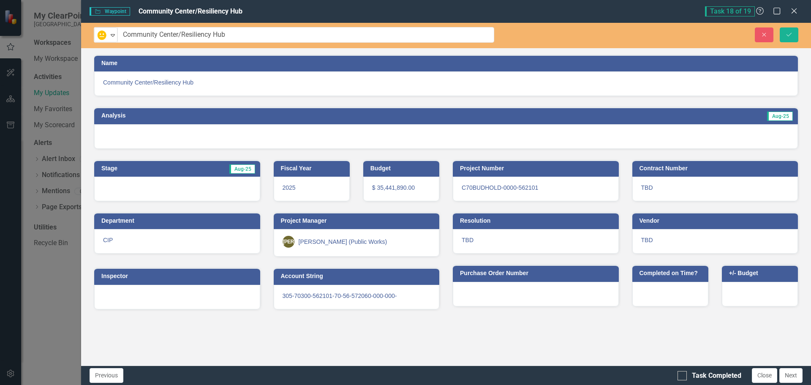
click at [143, 116] on h3 "Analysis" at bounding box center [266, 115] width 331 height 6
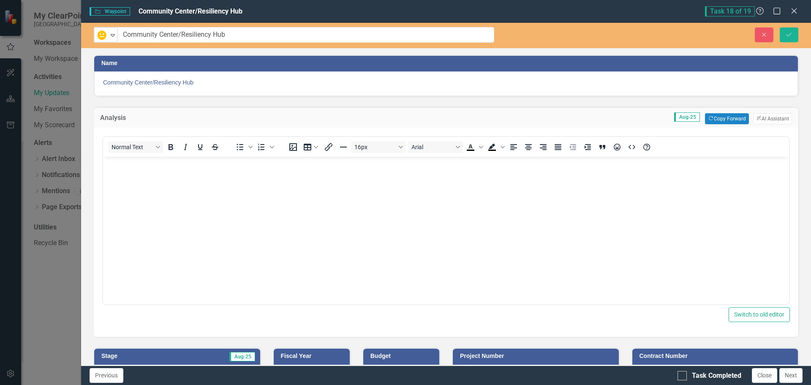
click at [210, 178] on body "Rich Text Area. Press ALT-0 for help." at bounding box center [446, 220] width 686 height 127
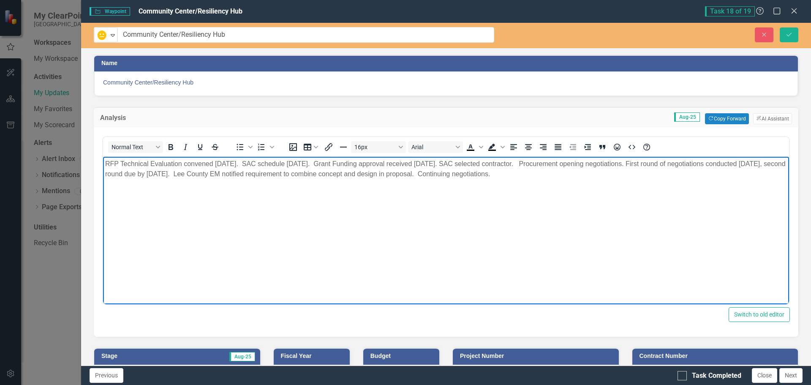
click at [488, 224] on body "RFP Technical Evaluation convened [DATE]. SAC schedule [DATE]. Grant Funding ap…" at bounding box center [446, 220] width 686 height 127
click at [561, 173] on p "RFP Technical Evaluation convened [DATE]. SAC schedule [DATE]. Grant Funding ap…" at bounding box center [446, 169] width 682 height 20
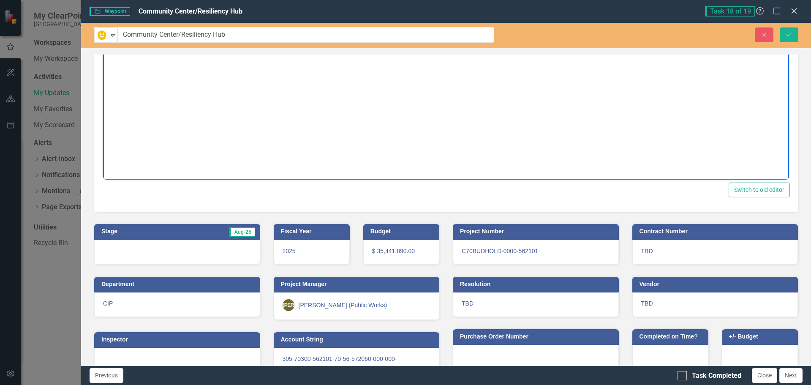
scroll to position [140, 0]
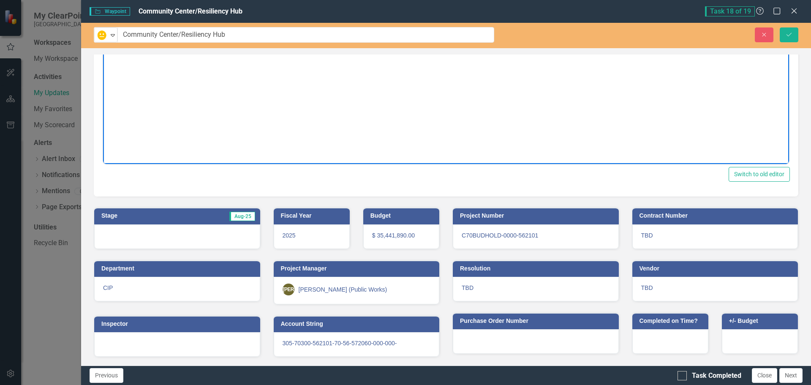
click at [161, 231] on div at bounding box center [177, 236] width 166 height 25
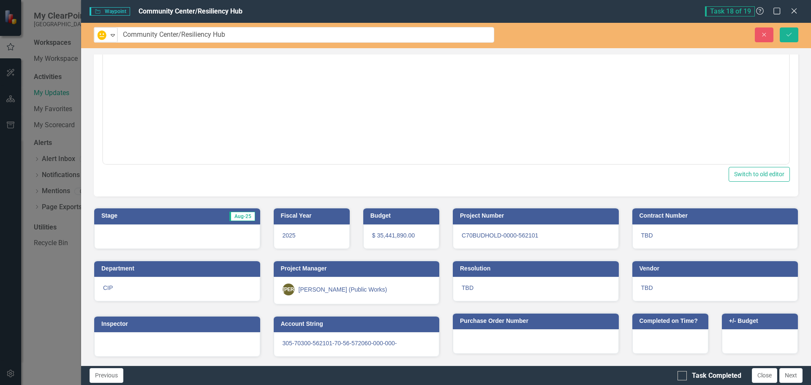
click at [161, 231] on div at bounding box center [177, 236] width 166 height 25
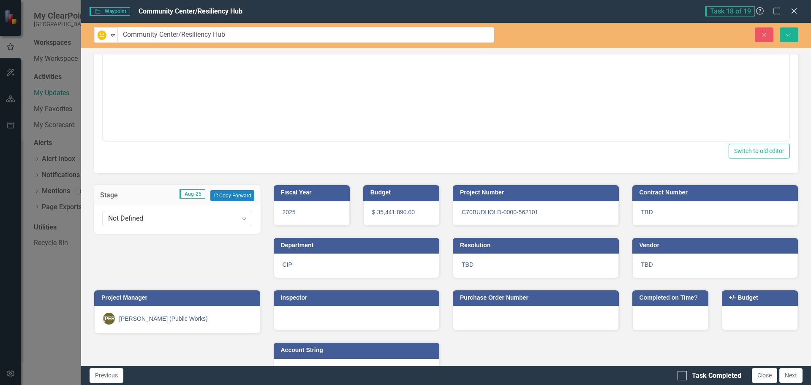
scroll to position [169, 0]
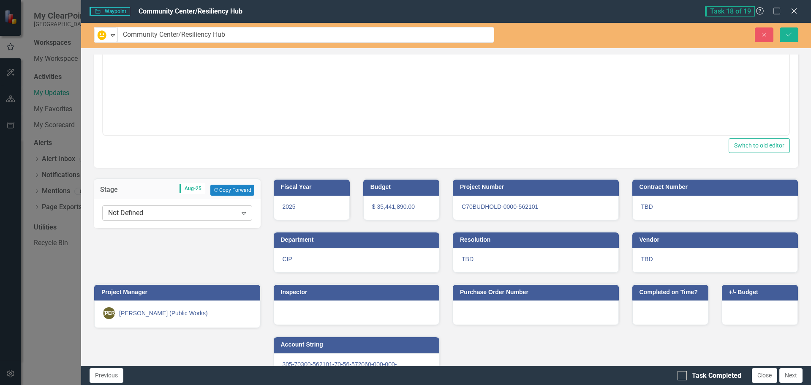
click at [173, 215] on div "Not Defined" at bounding box center [172, 213] width 129 height 10
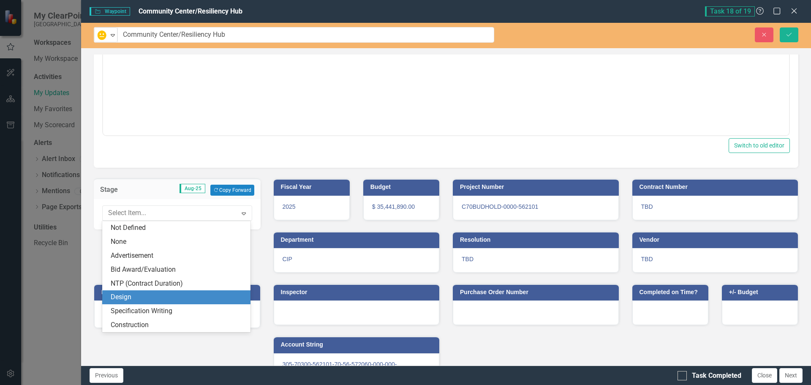
click at [139, 295] on div "Design" at bounding box center [178, 297] width 135 height 10
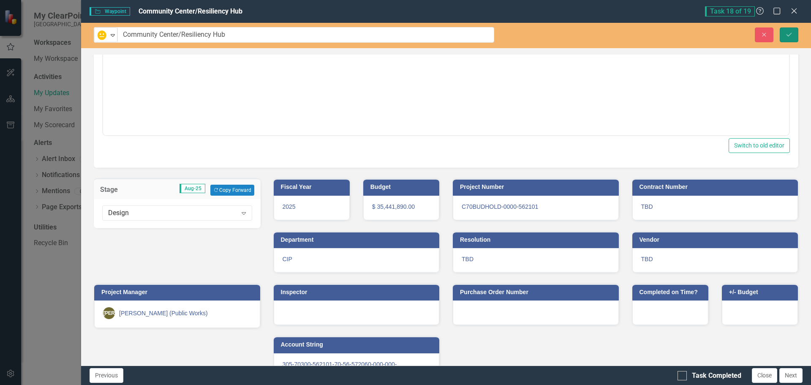
click at [793, 35] on icon "Save" at bounding box center [790, 35] width 8 height 6
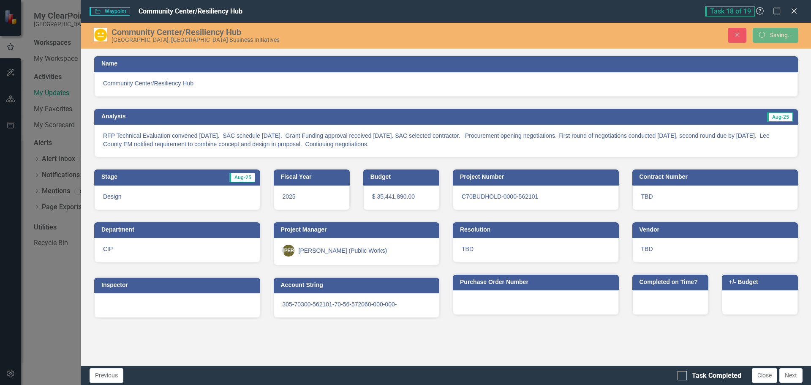
scroll to position [0, 0]
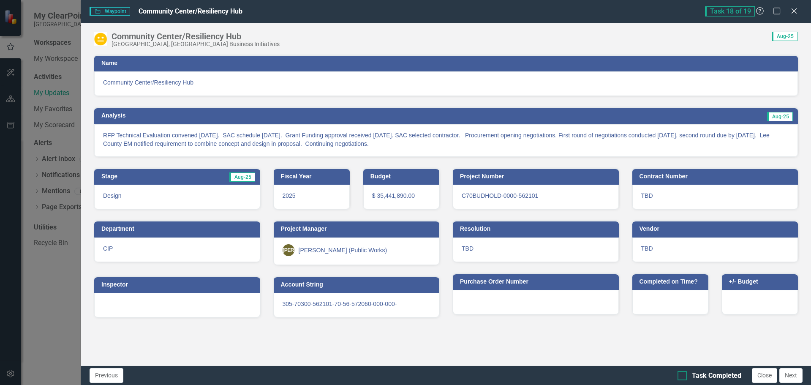
click at [685, 377] on div at bounding box center [682, 375] width 9 height 9
click at [683, 377] on input "Task Completed" at bounding box center [680, 373] width 5 height 5
checkbox input "true"
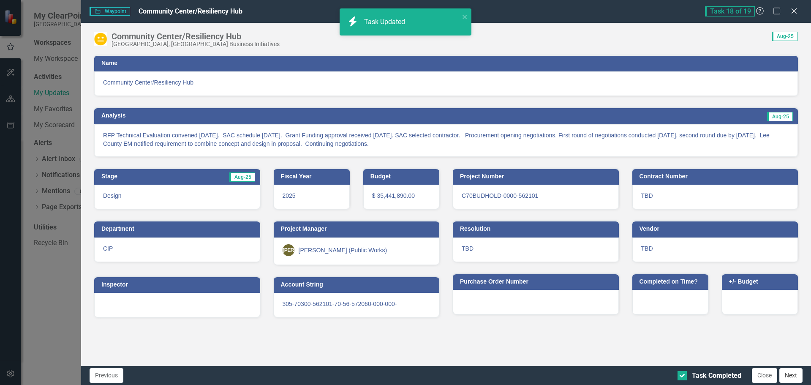
click at [794, 376] on button "Next" at bounding box center [791, 375] width 23 height 15
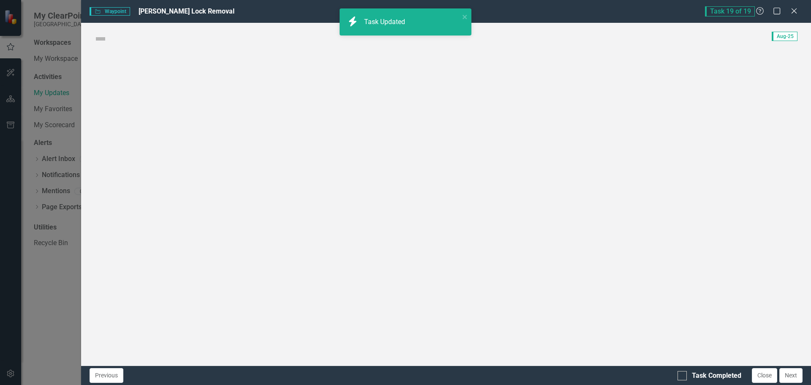
checkbox input "true"
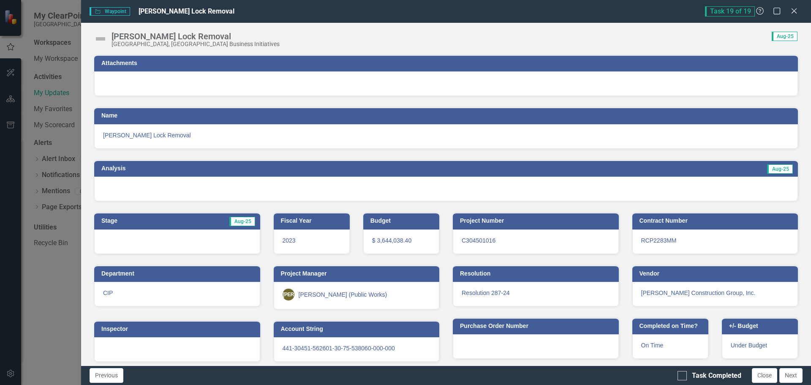
click at [102, 38] on img at bounding box center [101, 39] width 14 height 14
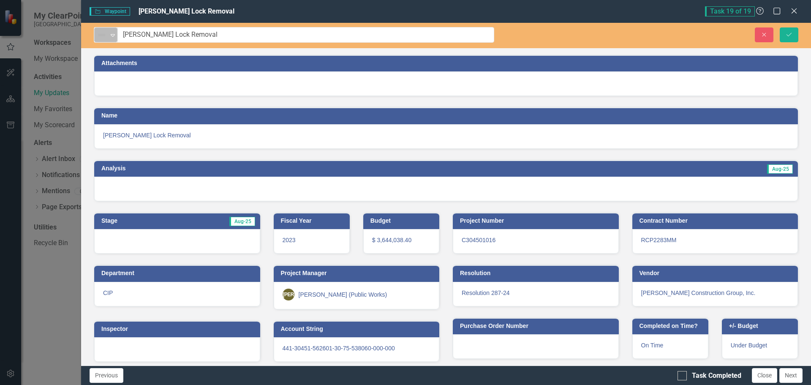
click at [112, 36] on icon "Expand" at bounding box center [113, 35] width 8 height 7
click at [106, 35] on img at bounding box center [102, 35] width 10 height 10
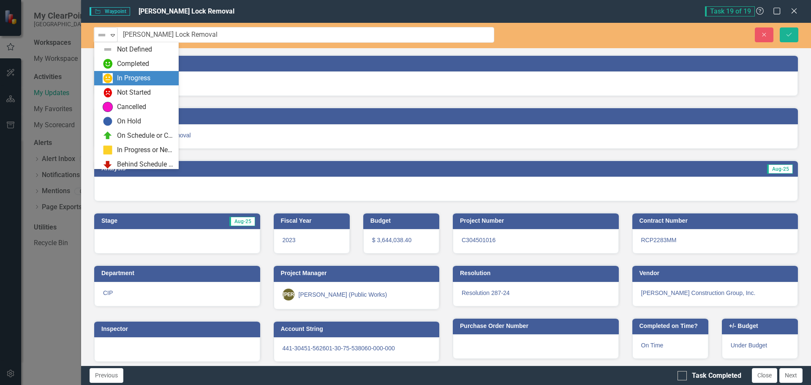
click at [114, 74] on div "In Progress" at bounding box center [138, 78] width 71 height 10
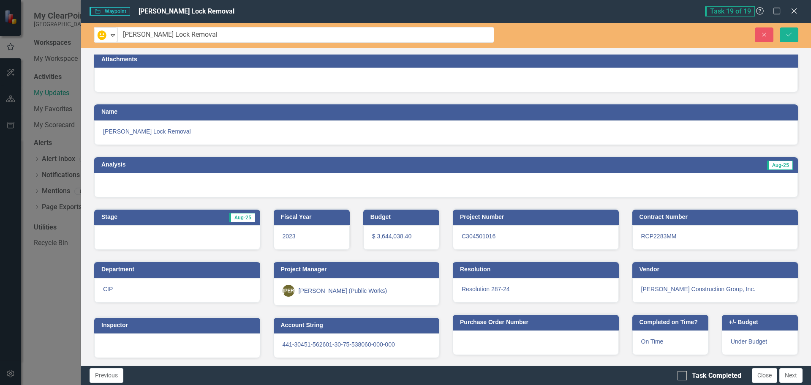
scroll to position [5, 0]
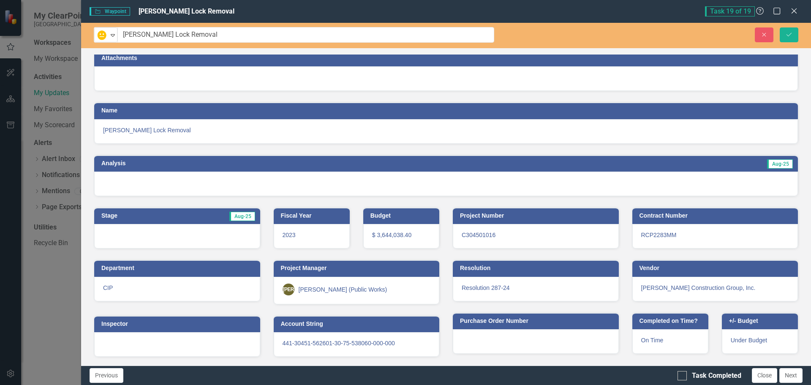
click at [137, 164] on h3 "Analysis" at bounding box center [266, 163] width 331 height 6
click at [136, 164] on h3 "Analysis" at bounding box center [266, 163] width 331 height 6
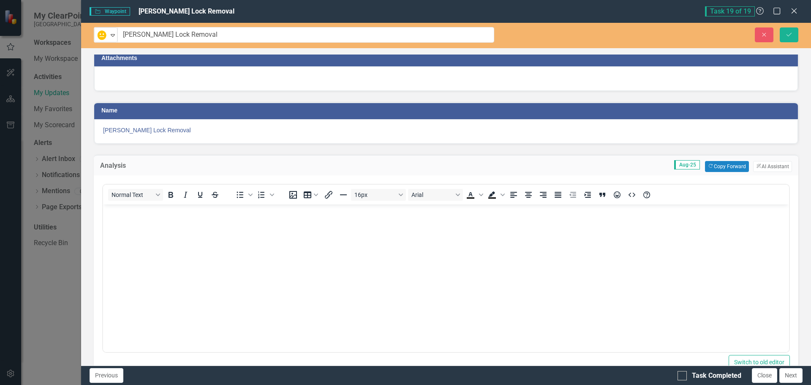
scroll to position [0, 0]
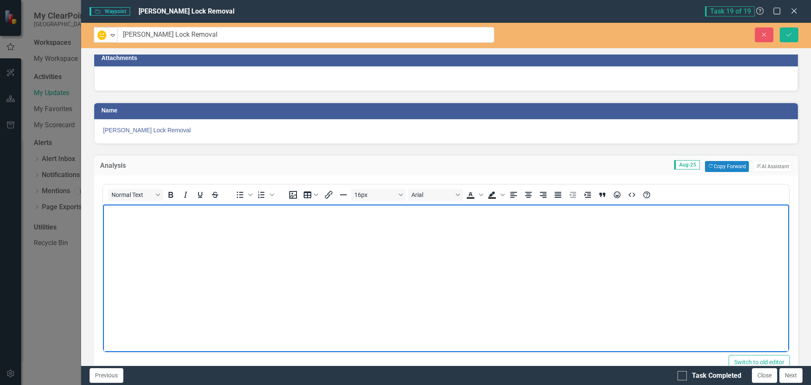
click at [191, 238] on body "Rich Text Area. Press ALT-0 for help." at bounding box center [446, 267] width 686 height 127
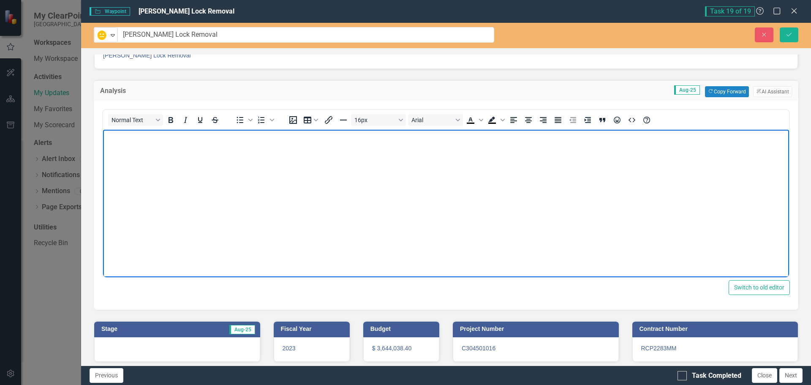
scroll to position [90, 0]
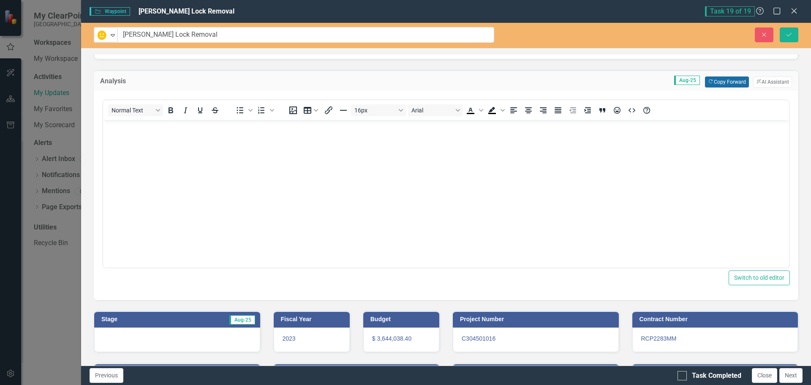
click at [732, 80] on button "Copy Forward Copy Forward" at bounding box center [727, 81] width 44 height 11
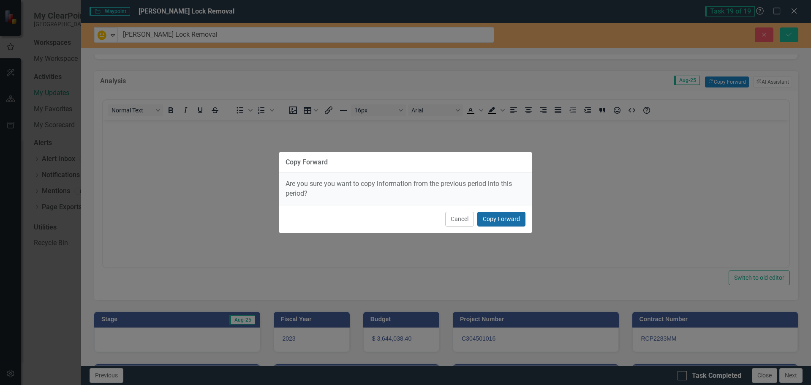
click at [506, 222] on button "Copy Forward" at bounding box center [502, 219] width 48 height 15
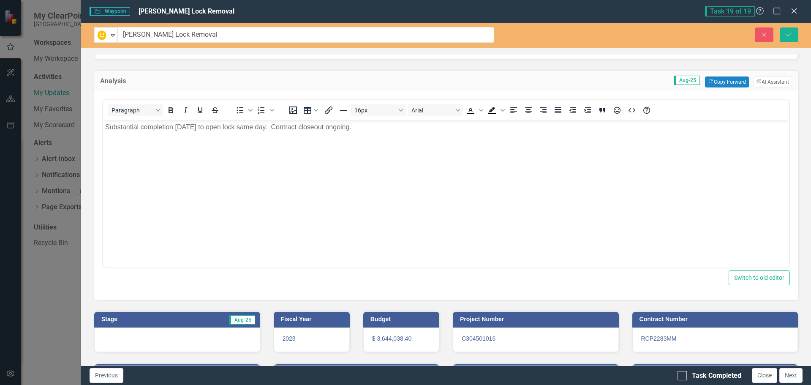
click at [358, 127] on p "Substantial completion [DATE] to open lock same day. Contract closeout ongoing." at bounding box center [446, 127] width 682 height 10
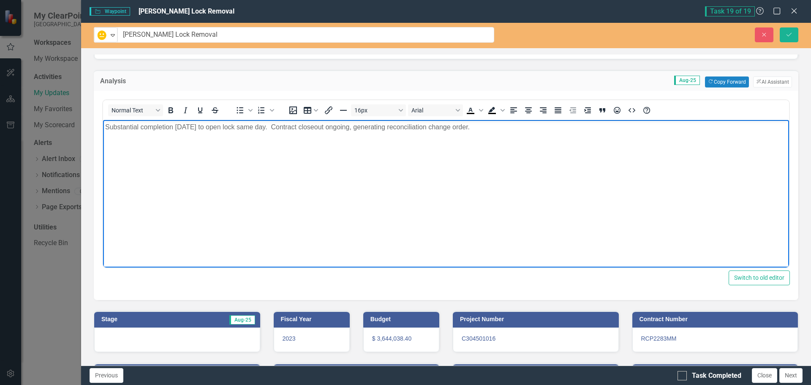
click at [545, 162] on body "Substantial completion [DATE] to open lock same day. Contract closeout ongoing,…" at bounding box center [446, 183] width 686 height 127
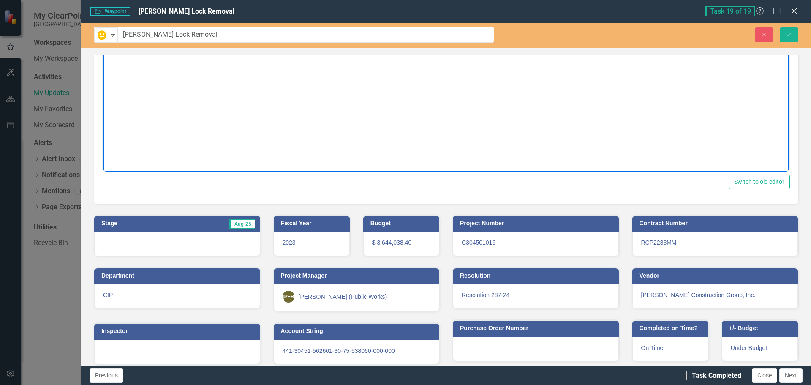
scroll to position [193, 0]
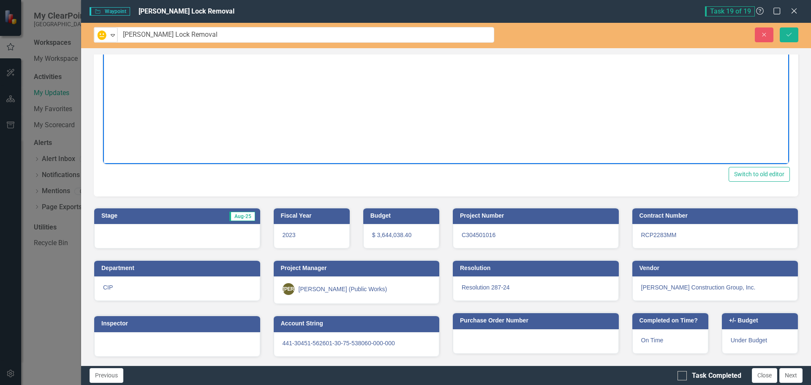
click at [103, 215] on h3 "Stage" at bounding box center [130, 216] width 58 height 6
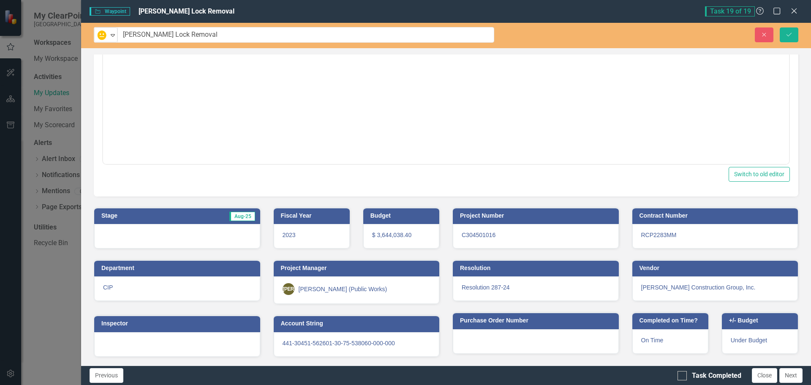
click at [103, 215] on h3 "Stage" at bounding box center [130, 216] width 58 height 6
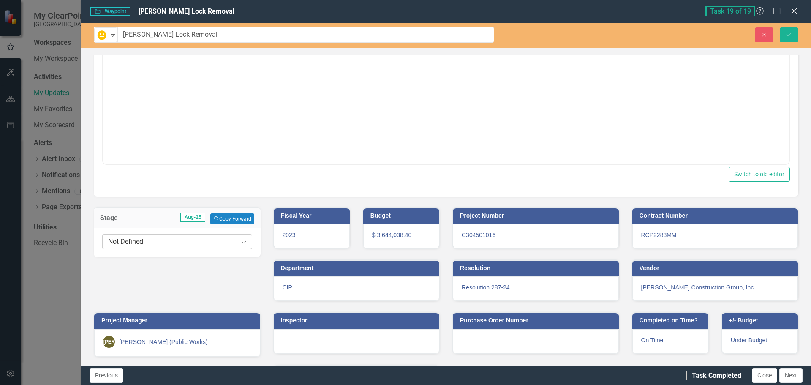
click at [120, 240] on div "Not Defined" at bounding box center [172, 242] width 129 height 10
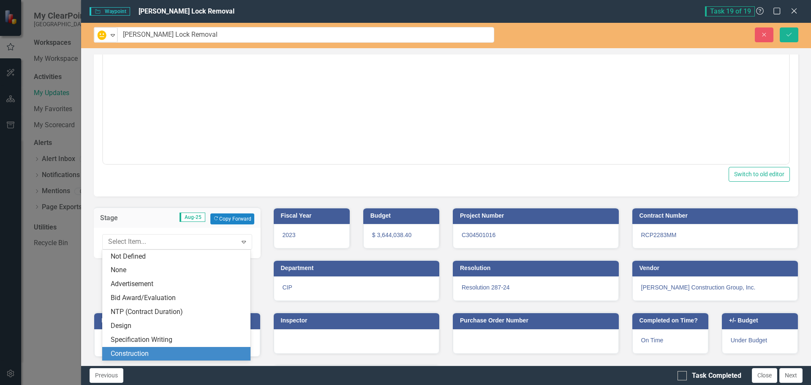
click at [134, 350] on div "Construction" at bounding box center [178, 354] width 135 height 10
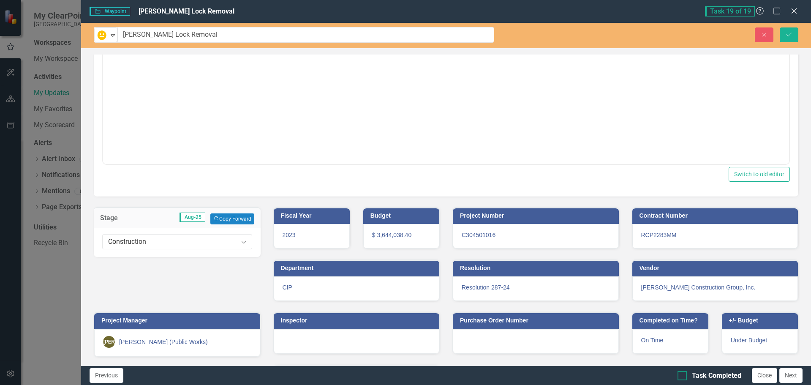
click at [682, 375] on input "Task Completed" at bounding box center [680, 373] width 5 height 5
checkbox input "true"
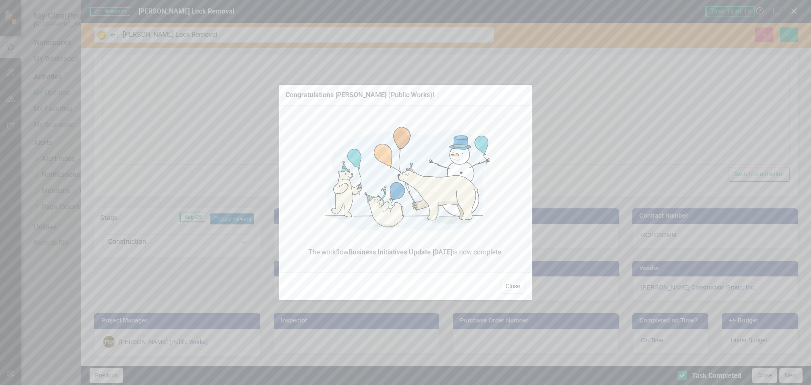
click at [514, 288] on button "Close" at bounding box center [512, 286] width 25 height 15
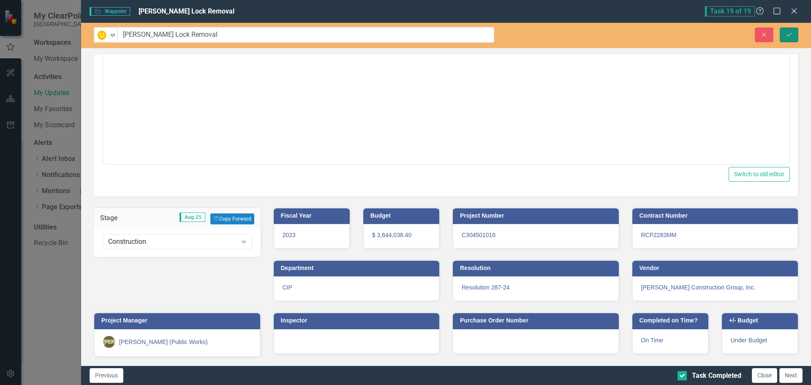
click at [787, 32] on icon "Save" at bounding box center [790, 35] width 8 height 6
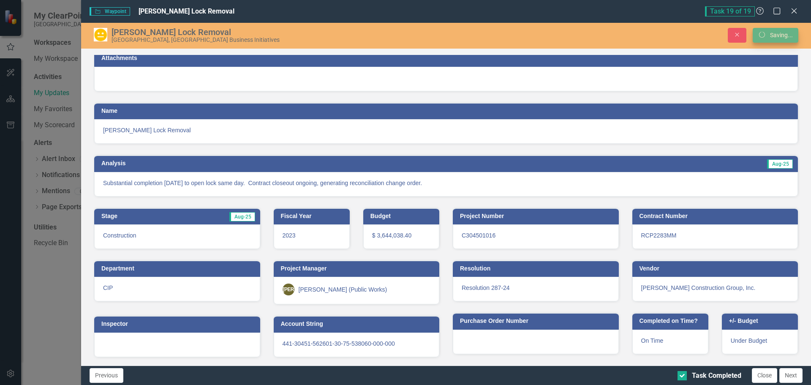
scroll to position [5, 0]
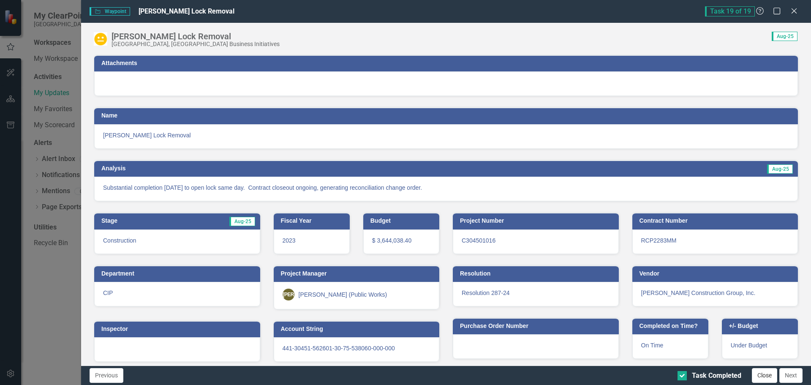
click at [770, 374] on button "Close" at bounding box center [764, 375] width 25 height 15
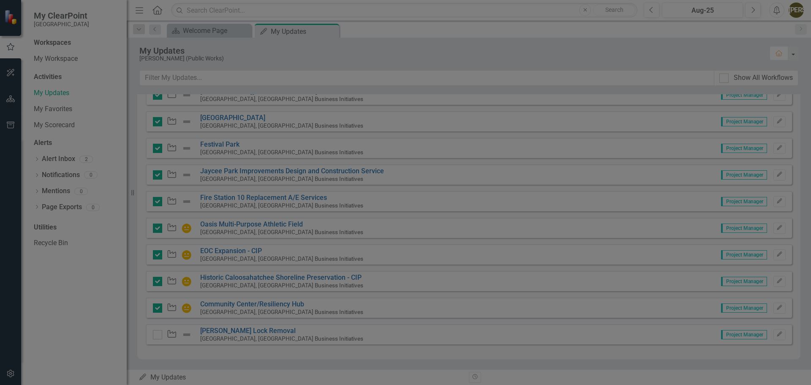
checkbox input "true"
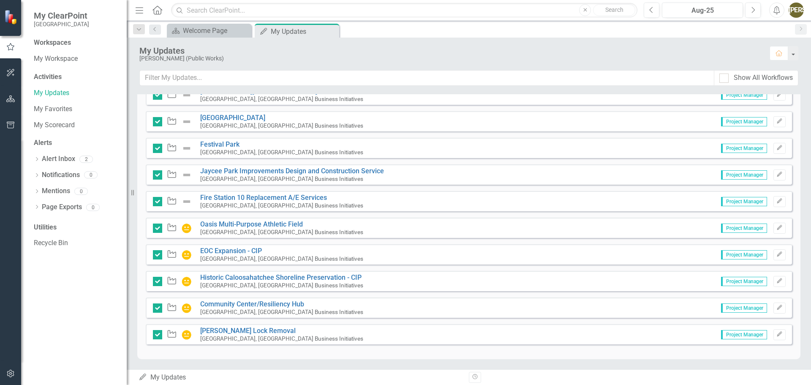
click at [184, 201] on img at bounding box center [187, 201] width 10 height 10
click at [778, 200] on button "Edit" at bounding box center [780, 201] width 12 height 11
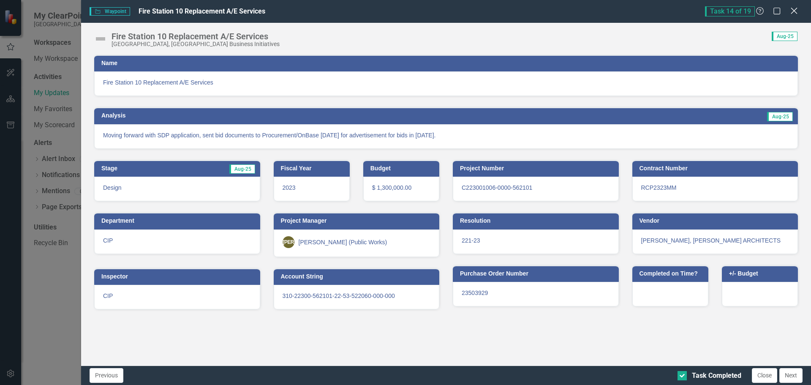
click at [793, 10] on icon "Close" at bounding box center [794, 11] width 11 height 8
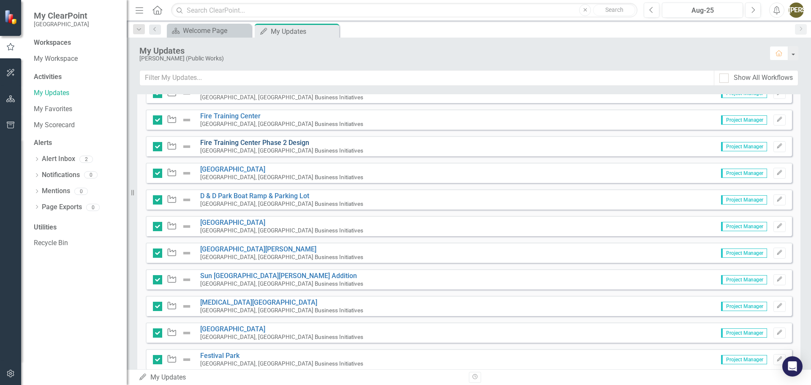
scroll to position [0, 0]
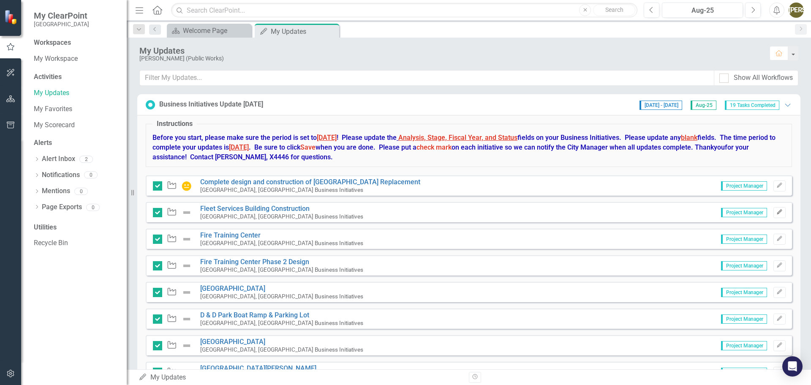
click at [777, 212] on button "Edit" at bounding box center [780, 212] width 12 height 11
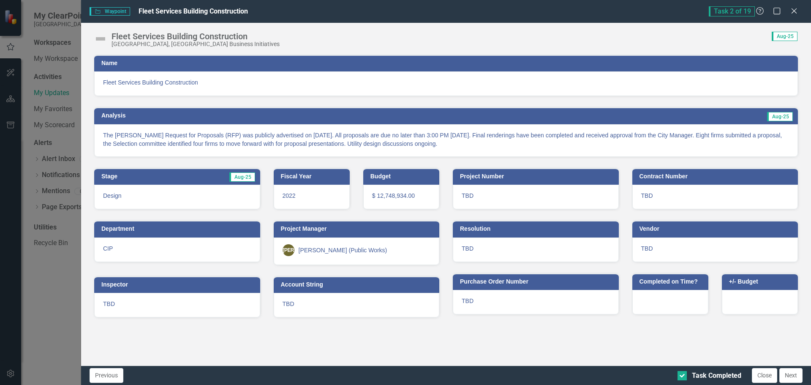
click at [96, 39] on img at bounding box center [101, 39] width 14 height 14
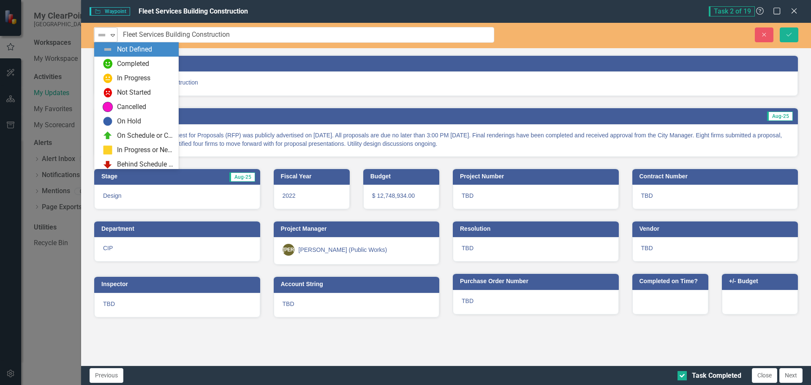
click at [103, 37] on img at bounding box center [102, 35] width 10 height 10
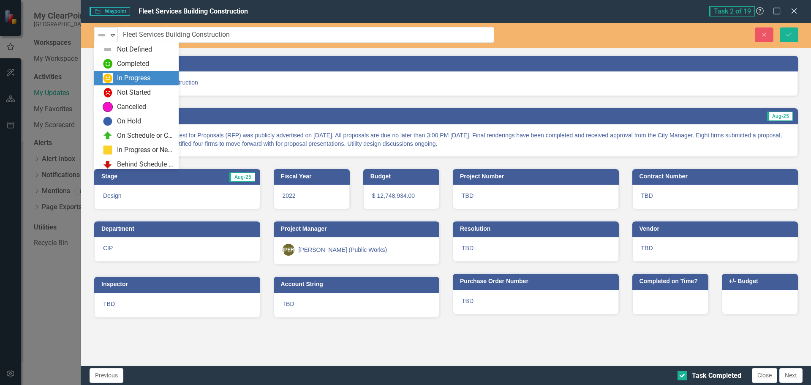
click at [112, 73] on img at bounding box center [108, 78] width 10 height 10
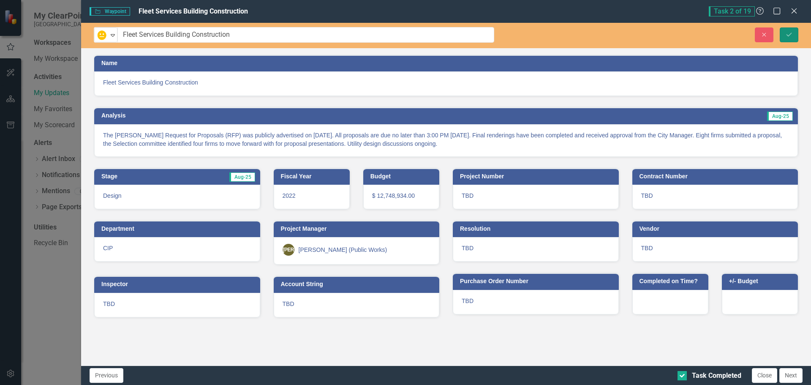
click at [791, 33] on icon "Save" at bounding box center [790, 35] width 8 height 6
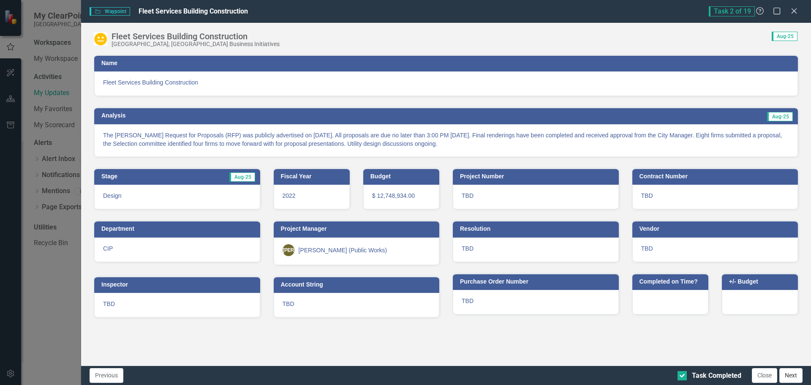
click at [794, 373] on button "Next" at bounding box center [791, 375] width 23 height 15
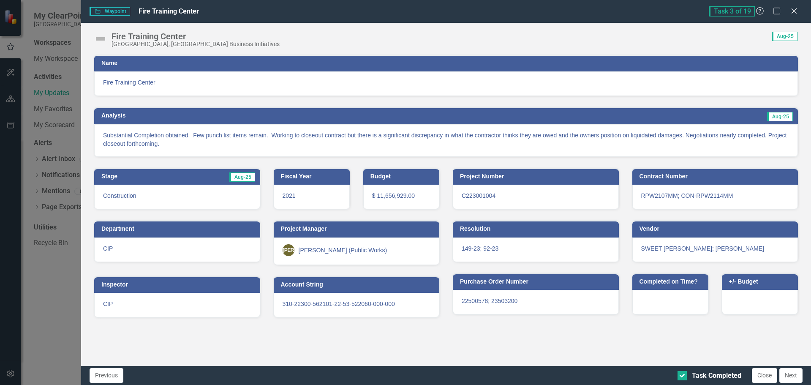
click at [98, 37] on img at bounding box center [101, 39] width 14 height 14
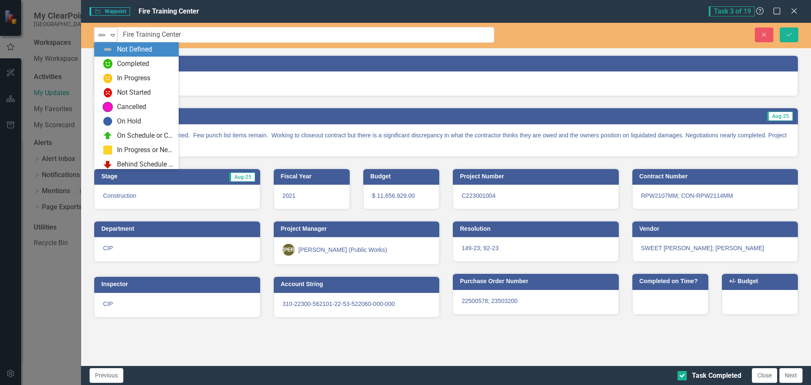
click at [105, 38] on img at bounding box center [102, 35] width 10 height 10
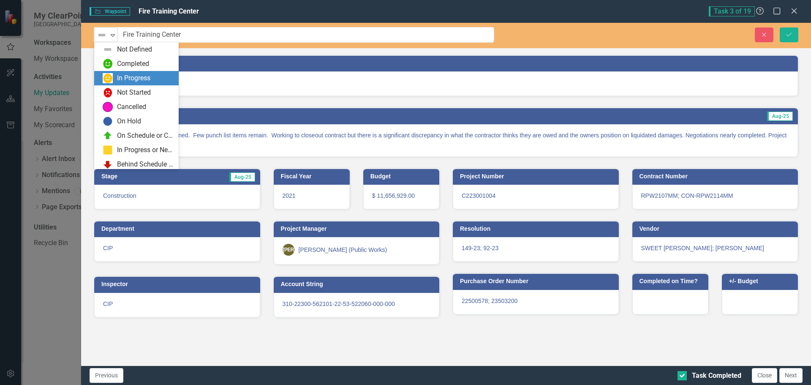
click at [117, 76] on div "In Progress" at bounding box center [138, 78] width 71 height 10
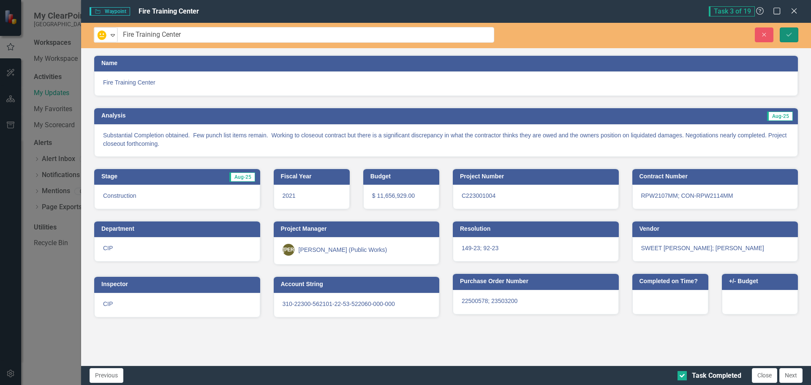
click at [789, 32] on icon "Save" at bounding box center [790, 35] width 8 height 6
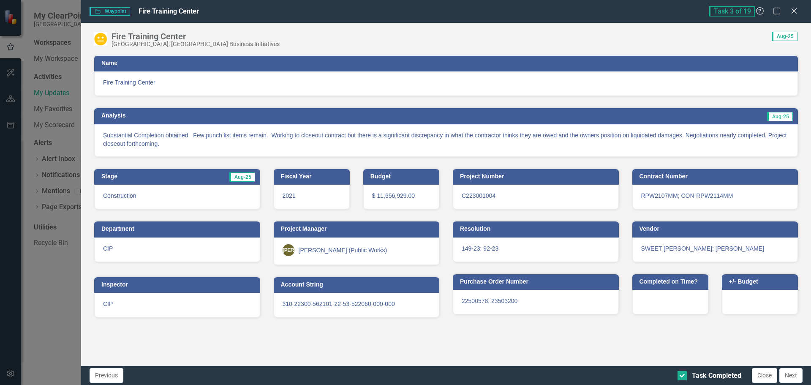
click at [790, 372] on button "Next" at bounding box center [791, 375] width 23 height 15
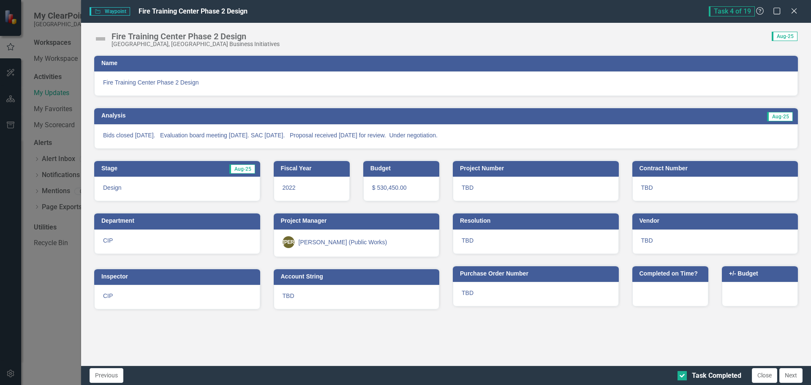
click at [100, 39] on img at bounding box center [101, 39] width 14 height 14
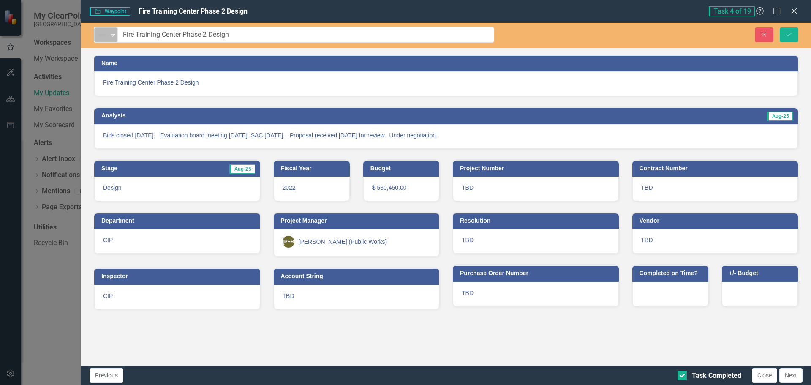
click at [102, 37] on img at bounding box center [102, 35] width 10 height 10
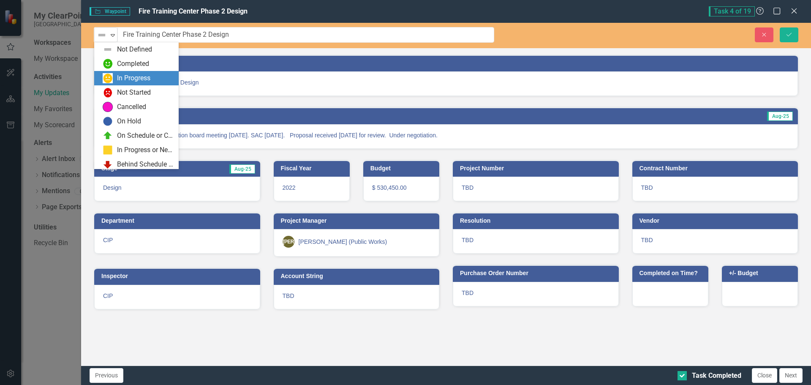
click at [120, 77] on div "In Progress" at bounding box center [133, 79] width 33 height 10
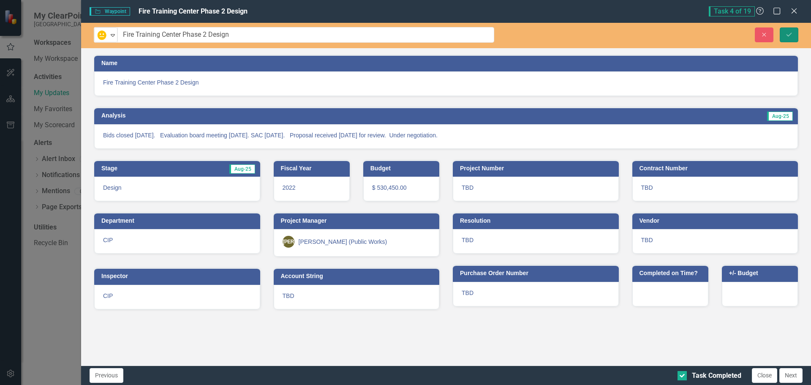
click at [785, 32] on button "Save" at bounding box center [789, 34] width 19 height 15
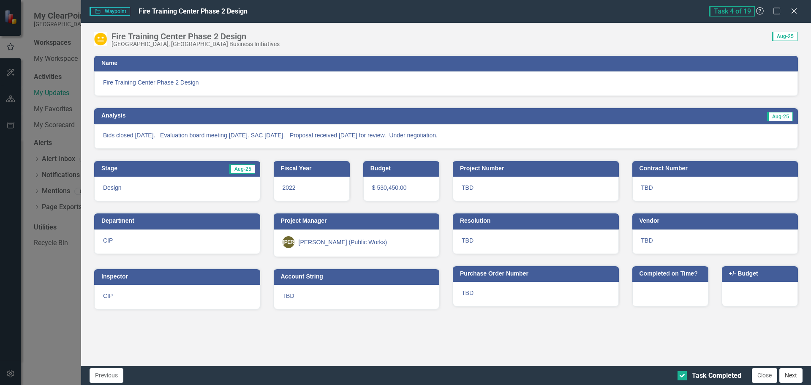
click at [789, 373] on button "Next" at bounding box center [791, 375] width 23 height 15
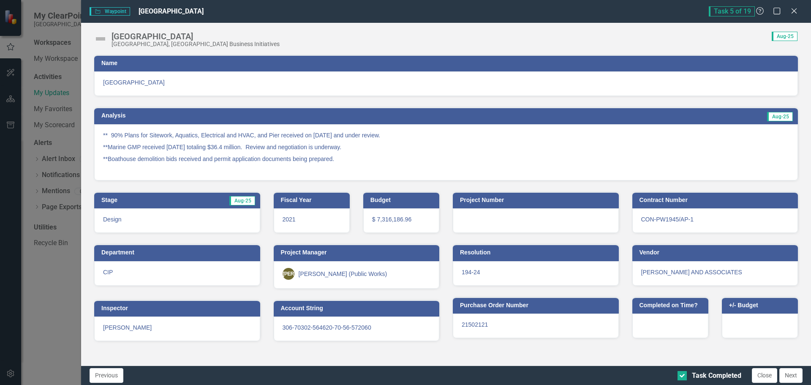
click at [97, 39] on img at bounding box center [101, 39] width 14 height 14
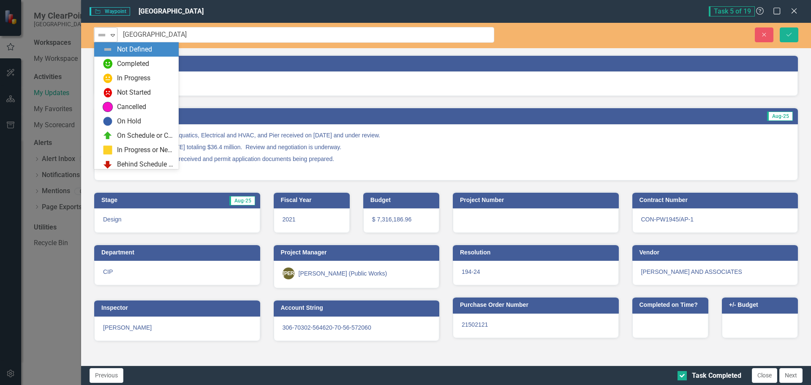
click at [104, 37] on img at bounding box center [102, 35] width 10 height 10
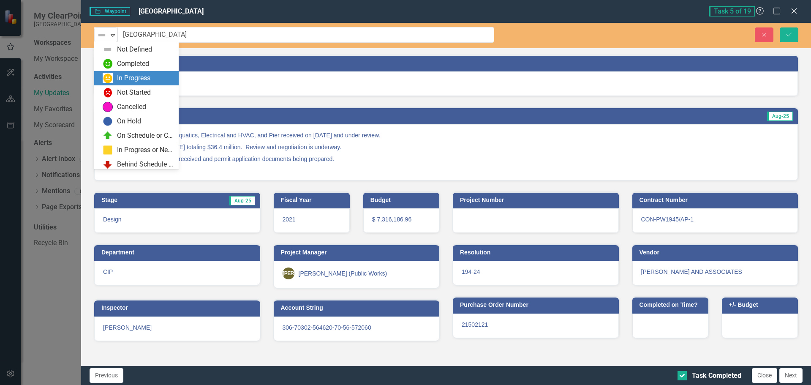
click at [115, 76] on div "In Progress" at bounding box center [138, 78] width 71 height 10
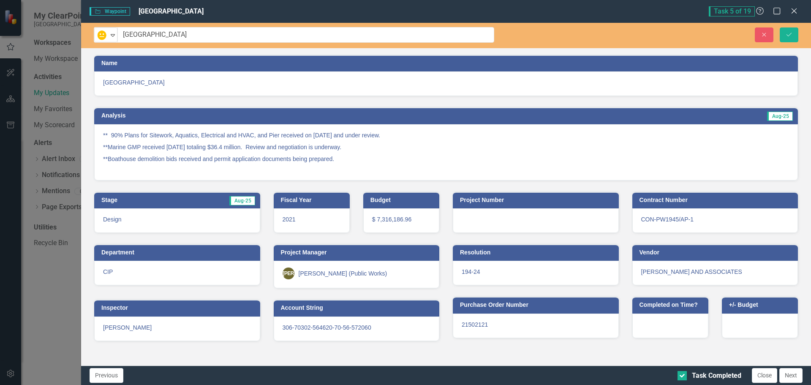
click at [786, 367] on div "Previous Task Completed Close Next" at bounding box center [446, 375] width 730 height 19
click at [791, 372] on button "Next" at bounding box center [791, 375] width 23 height 15
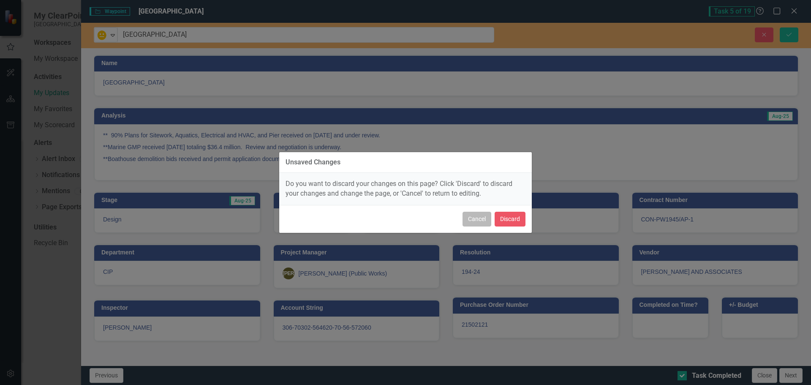
click at [469, 219] on button "Cancel" at bounding box center [477, 219] width 29 height 15
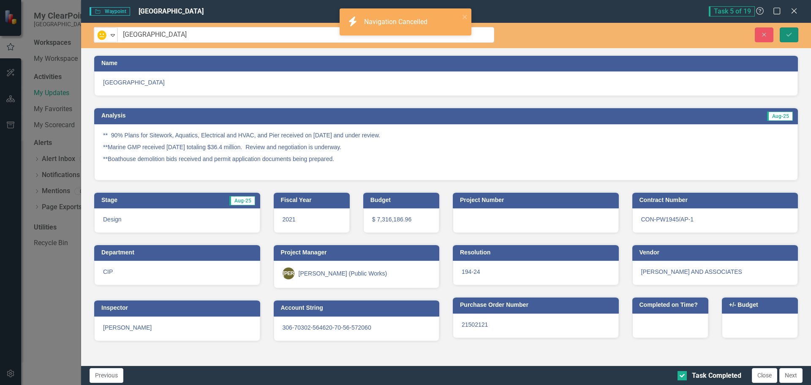
click at [788, 35] on icon "Save" at bounding box center [790, 35] width 8 height 6
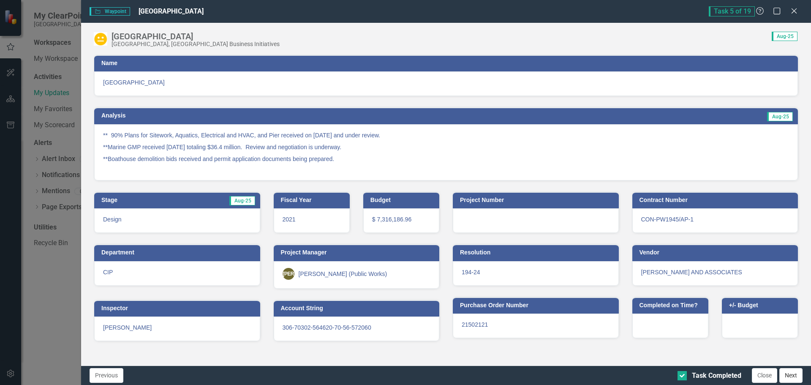
click at [796, 377] on button "Next" at bounding box center [791, 375] width 23 height 15
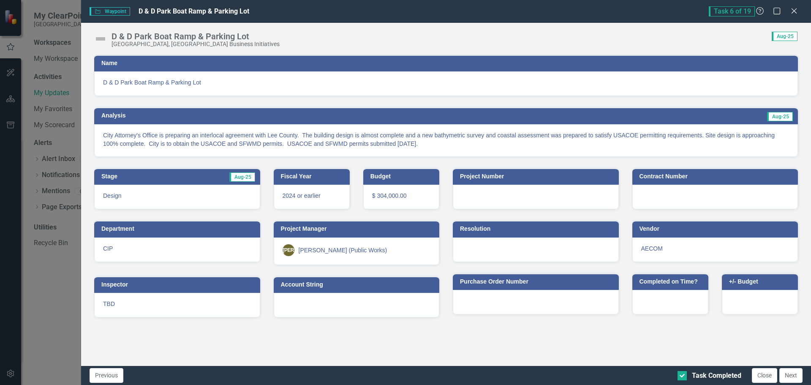
click at [104, 39] on img at bounding box center [101, 39] width 14 height 14
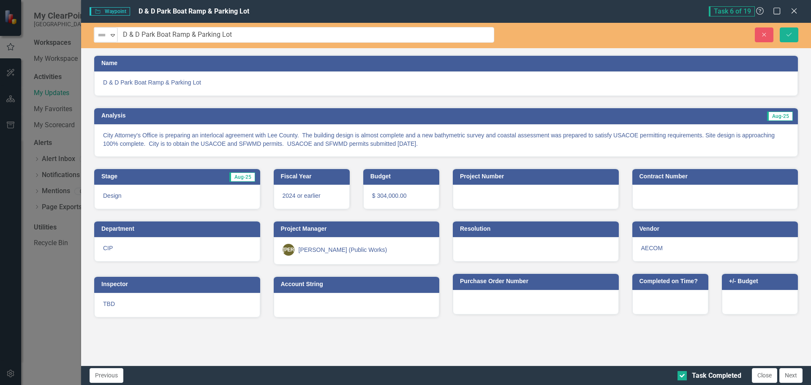
click at [104, 39] on img at bounding box center [102, 35] width 10 height 10
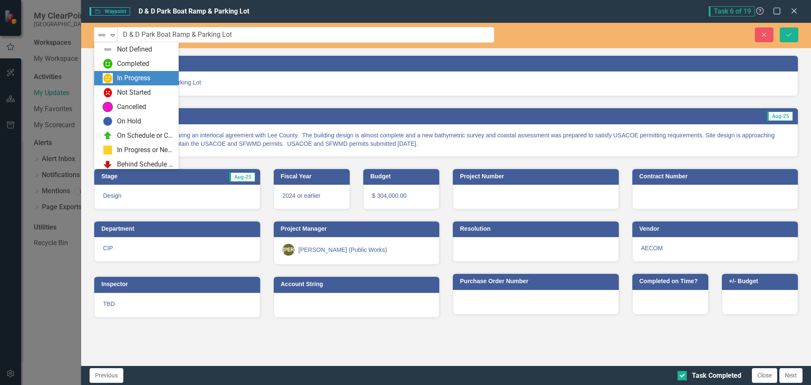
click at [113, 79] on div "In Progress" at bounding box center [138, 78] width 71 height 10
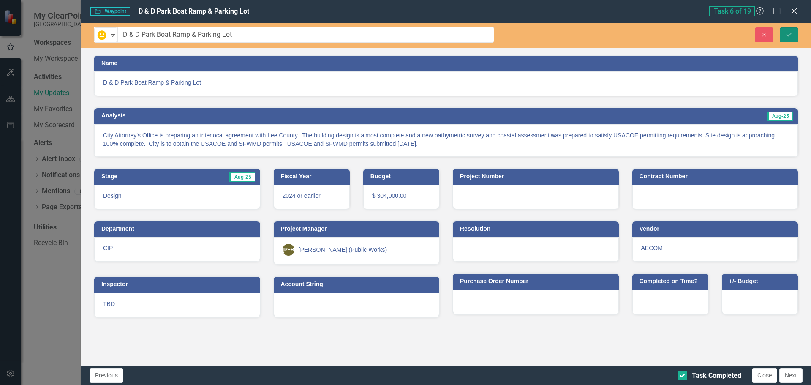
click at [792, 38] on button "Save" at bounding box center [789, 34] width 19 height 15
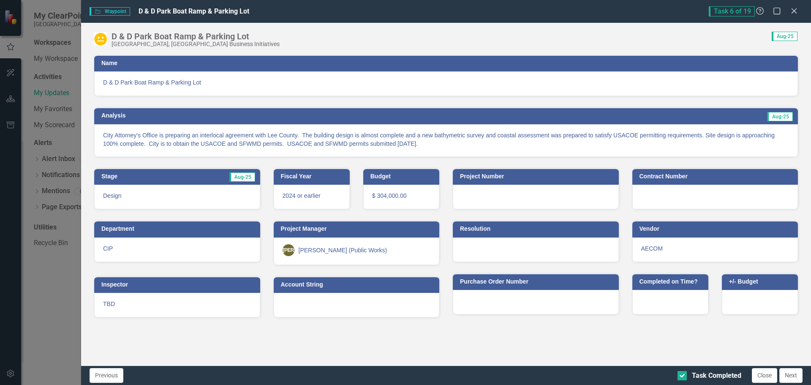
click at [796, 373] on button "Next" at bounding box center [791, 375] width 23 height 15
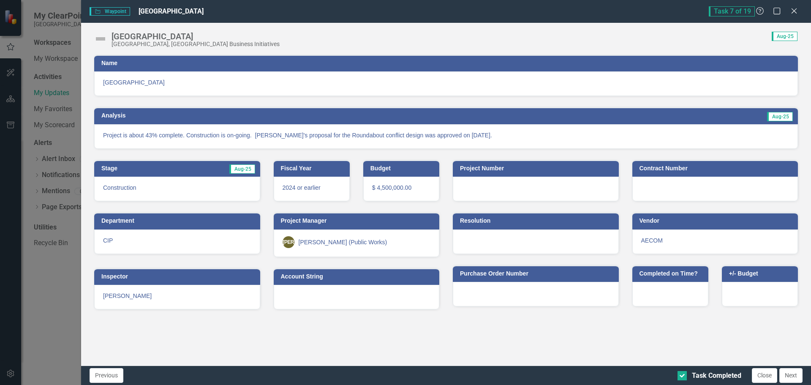
click at [102, 37] on img at bounding box center [101, 39] width 14 height 14
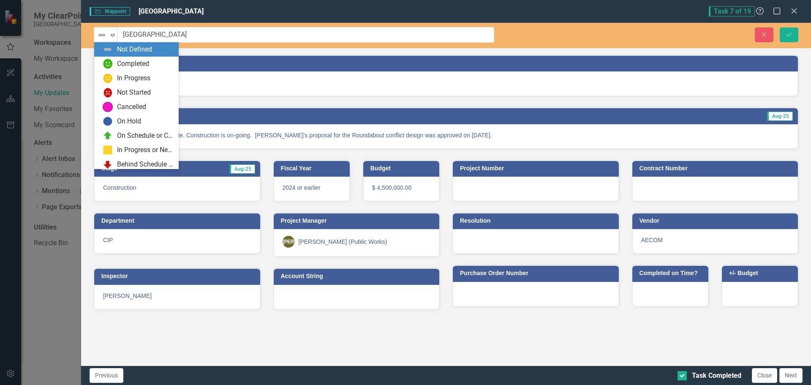
click at [102, 37] on img at bounding box center [102, 35] width 10 height 10
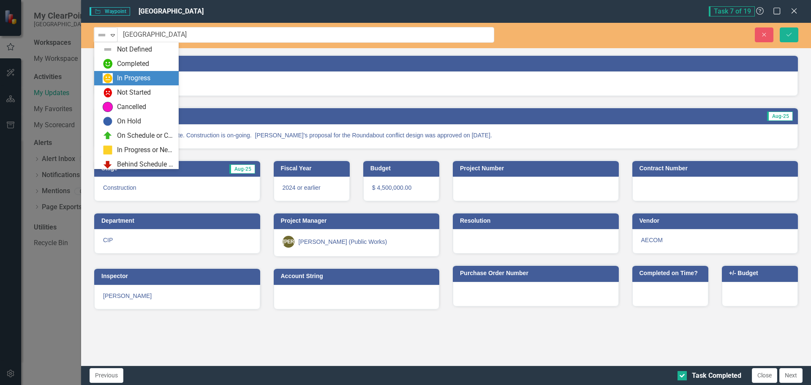
click at [113, 77] on div "In Progress" at bounding box center [138, 78] width 71 height 10
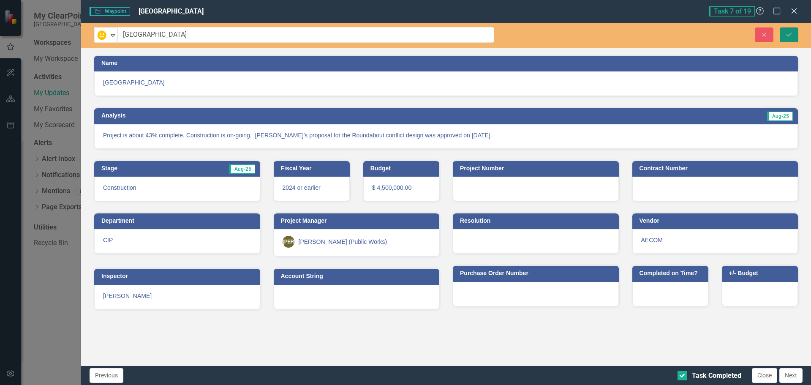
click at [794, 34] on button "Save" at bounding box center [789, 34] width 19 height 15
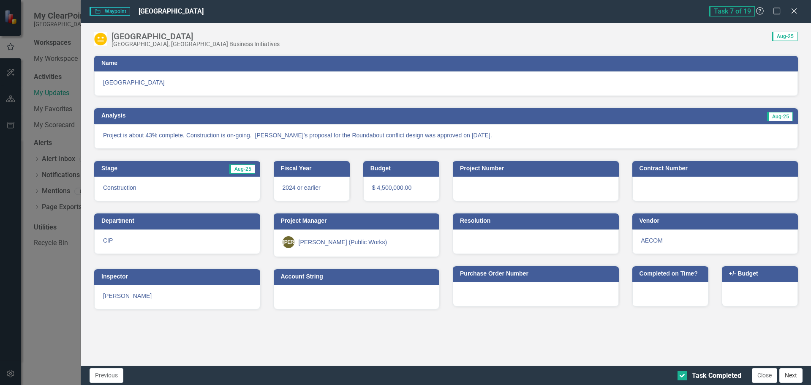
click at [791, 374] on button "Next" at bounding box center [791, 375] width 23 height 15
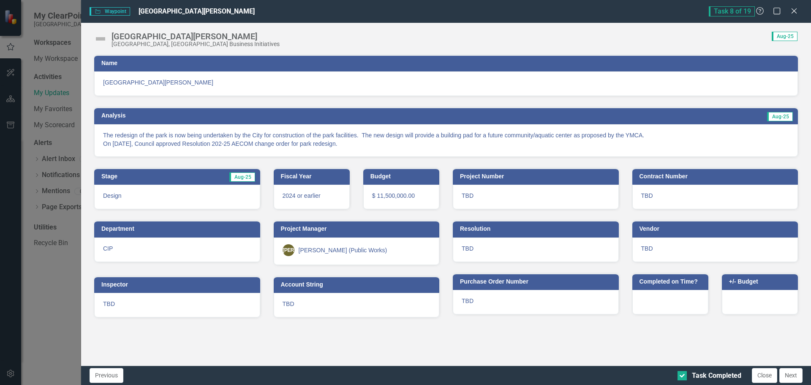
click at [105, 41] on img at bounding box center [101, 39] width 14 height 14
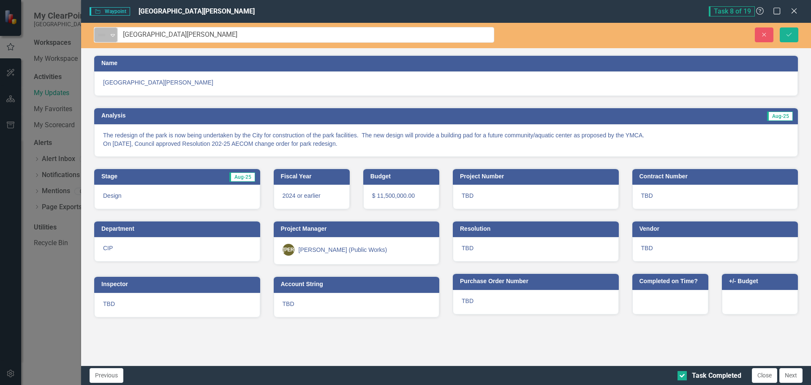
click at [107, 36] on div "Not Defined" at bounding box center [102, 35] width 11 height 10
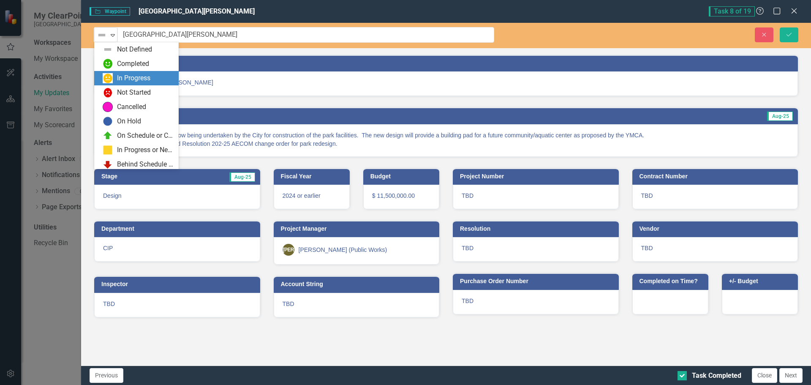
click at [120, 75] on div "In Progress" at bounding box center [133, 79] width 33 height 10
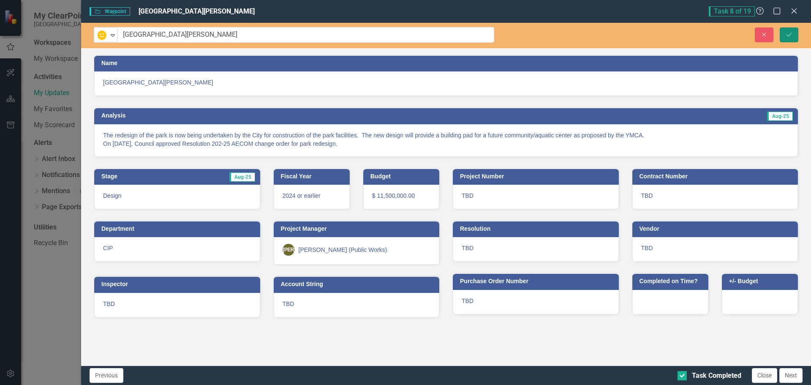
click at [789, 35] on icon "submit" at bounding box center [789, 34] width 5 height 3
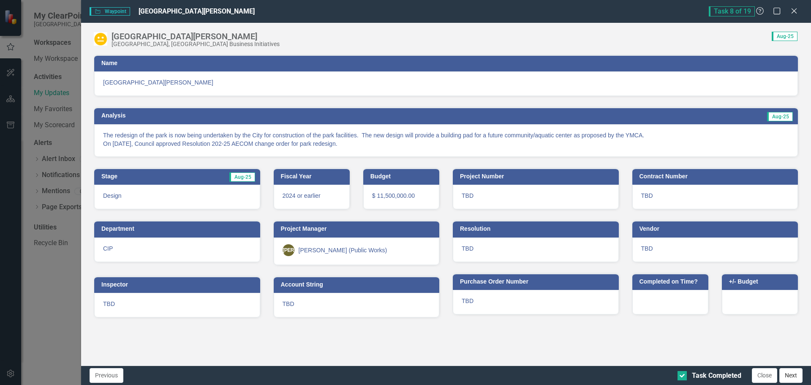
click at [788, 375] on button "Next" at bounding box center [791, 375] width 23 height 15
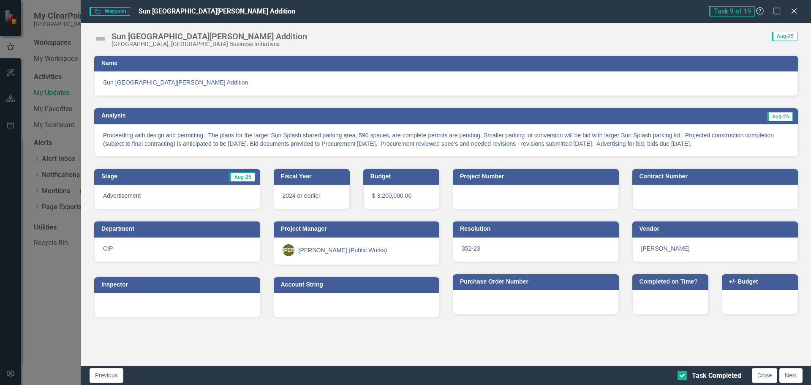
click at [99, 41] on img at bounding box center [101, 39] width 14 height 14
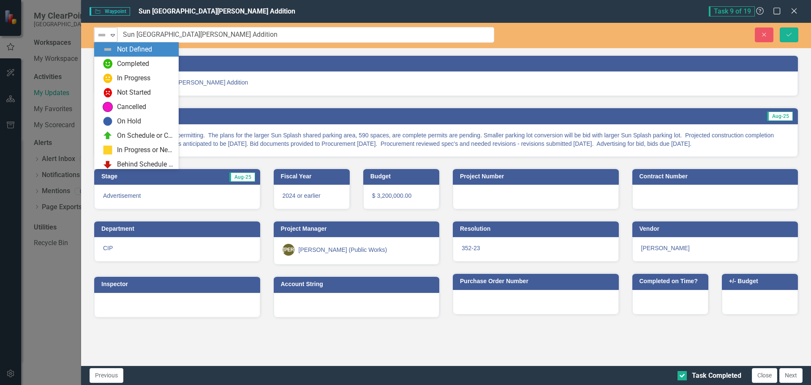
click at [106, 35] on img at bounding box center [102, 35] width 10 height 10
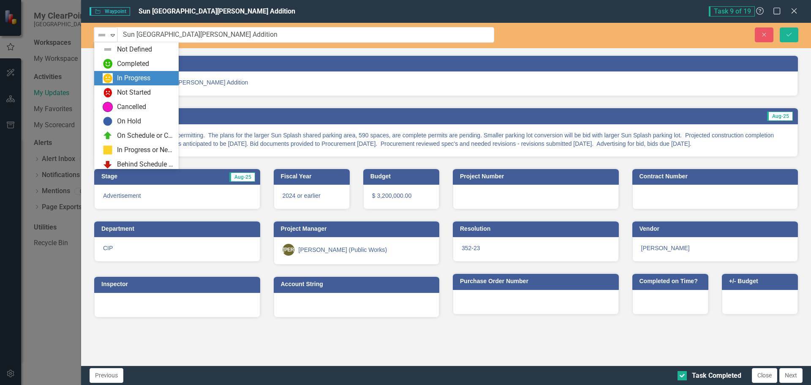
click at [123, 78] on div "In Progress" at bounding box center [133, 79] width 33 height 10
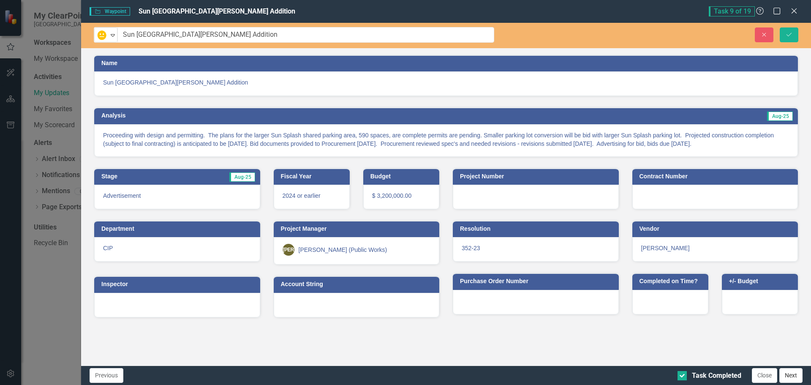
click at [800, 375] on button "Next" at bounding box center [791, 375] width 23 height 15
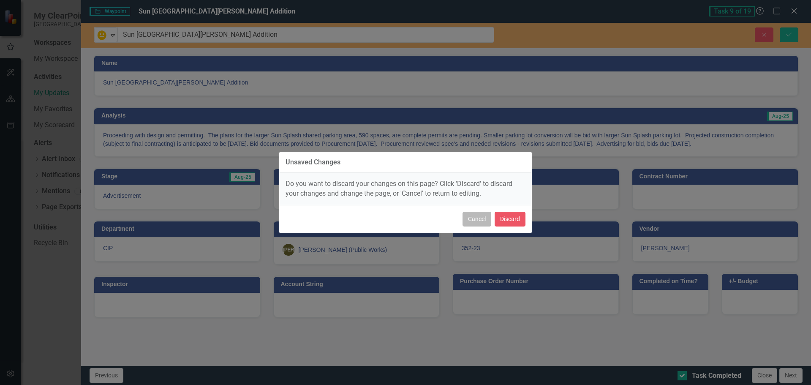
click at [486, 216] on button "Cancel" at bounding box center [477, 219] width 29 height 15
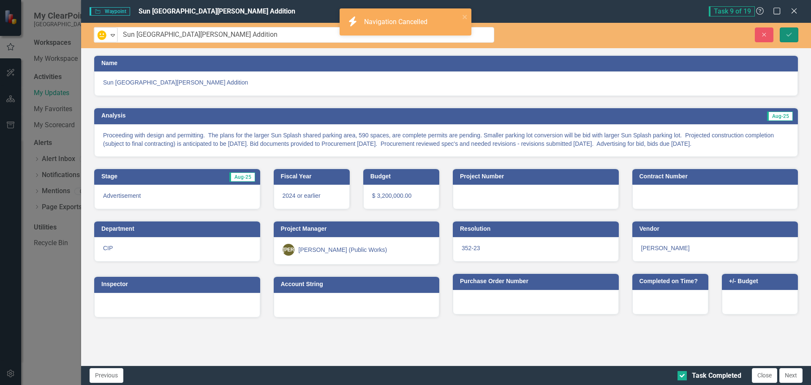
click at [788, 37] on icon "Save" at bounding box center [790, 35] width 8 height 6
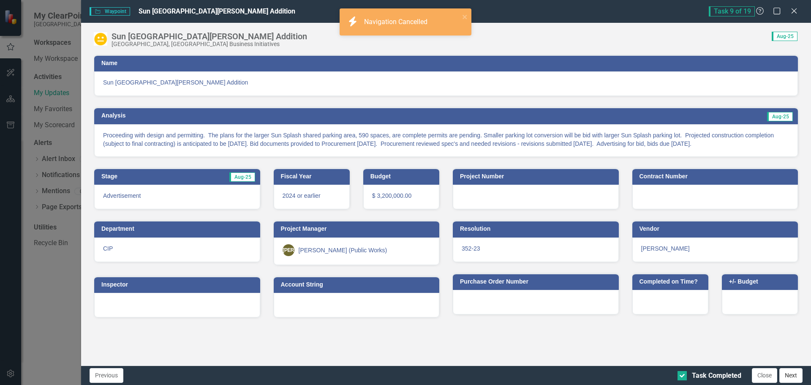
click at [794, 375] on button "Next" at bounding box center [791, 375] width 23 height 15
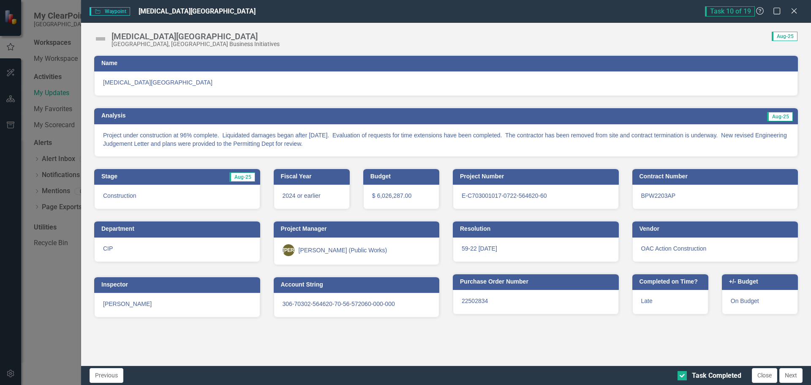
click at [101, 37] on img at bounding box center [101, 39] width 14 height 14
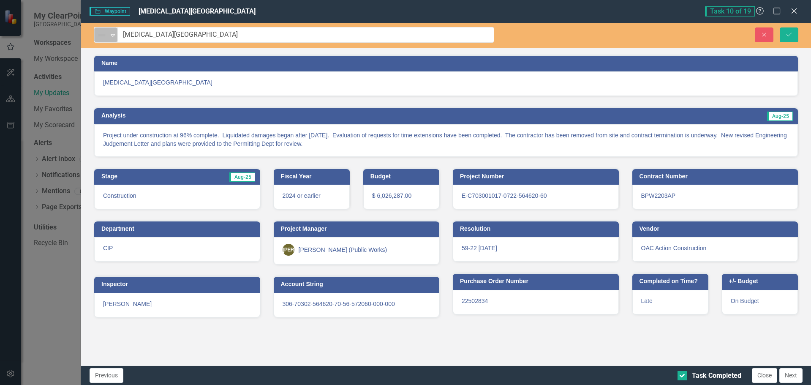
click at [102, 36] on img at bounding box center [102, 35] width 10 height 10
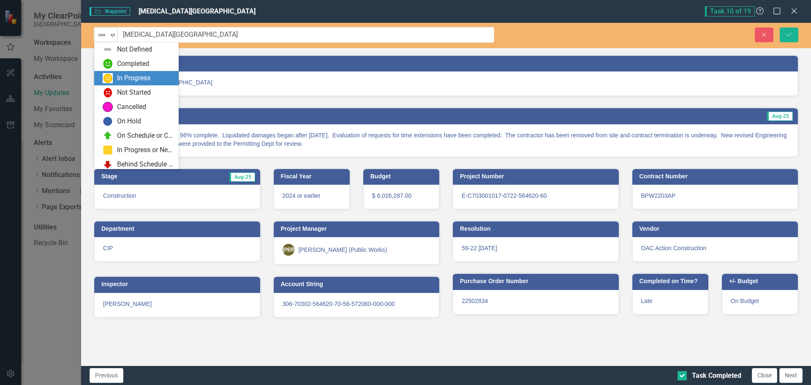
click at [113, 75] on div "In Progress" at bounding box center [138, 78] width 71 height 10
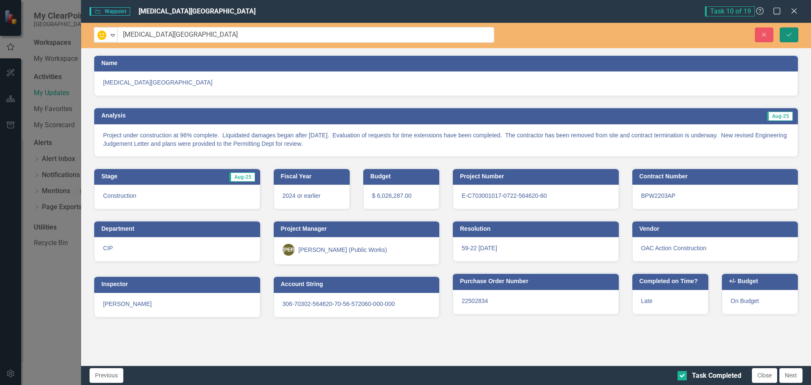
click at [785, 37] on button "Save" at bounding box center [789, 34] width 19 height 15
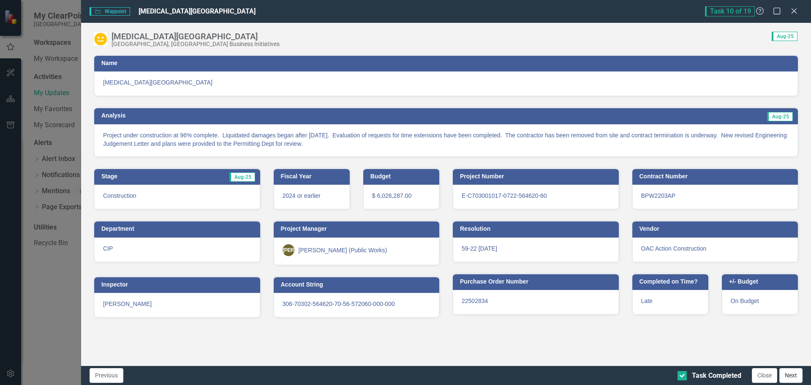
click at [795, 375] on button "Next" at bounding box center [791, 375] width 23 height 15
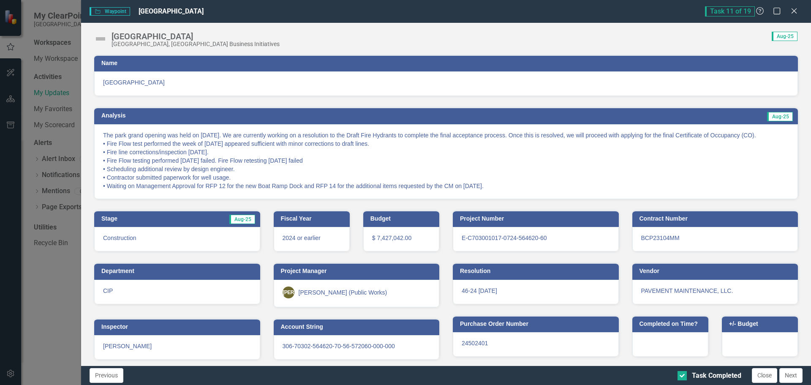
click at [101, 40] on img at bounding box center [101, 39] width 14 height 14
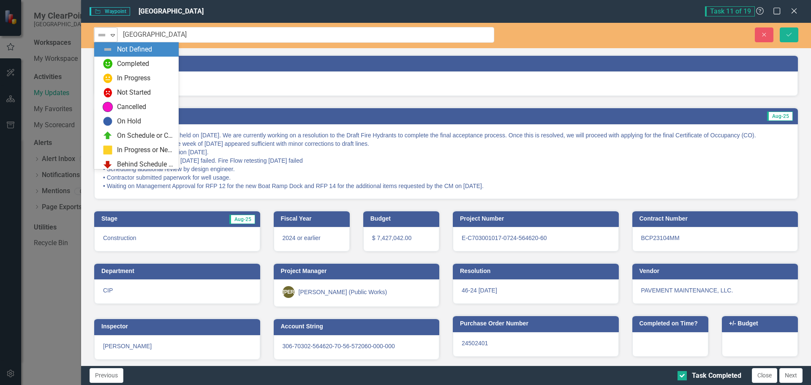
click at [101, 38] on img at bounding box center [102, 35] width 10 height 10
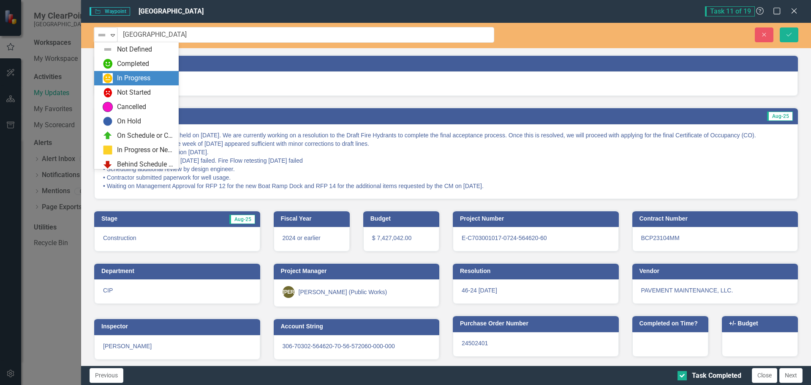
click at [109, 71] on div "In Progress" at bounding box center [136, 78] width 85 height 14
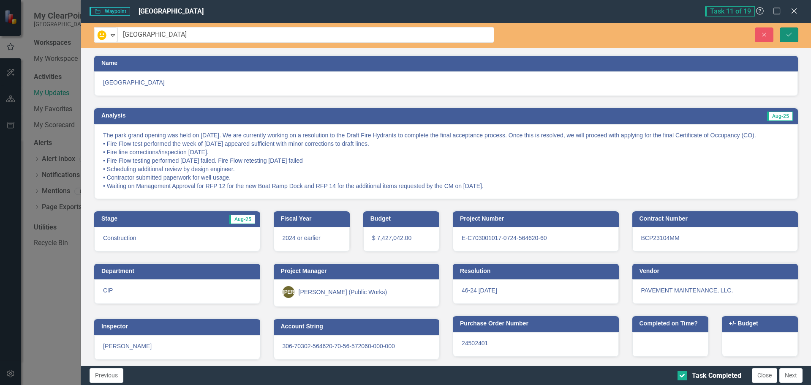
click at [791, 32] on icon "Save" at bounding box center [790, 35] width 8 height 6
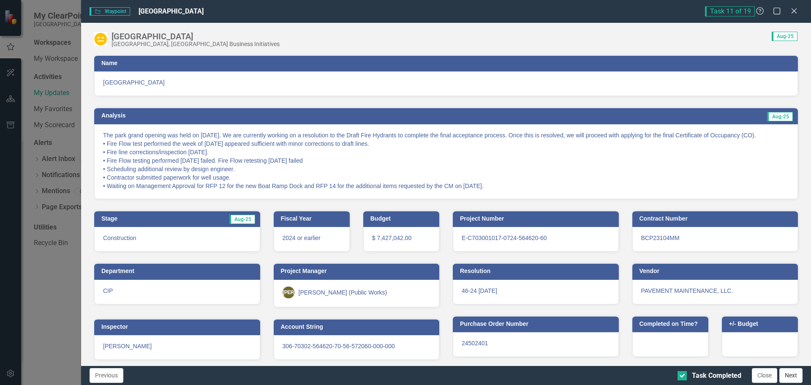
click at [793, 371] on button "Next" at bounding box center [791, 375] width 23 height 15
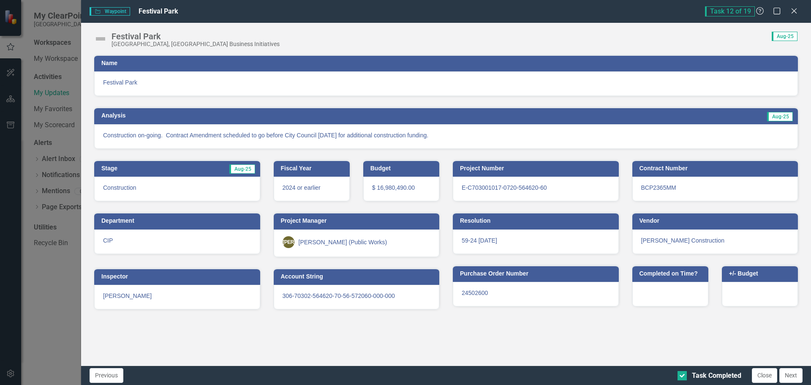
click at [98, 38] on img at bounding box center [101, 39] width 14 height 14
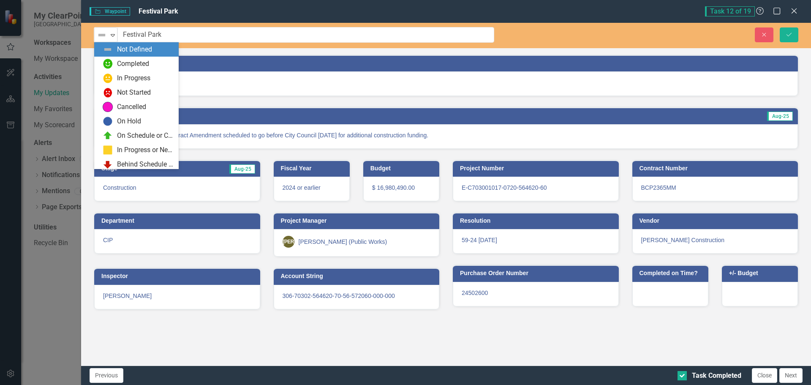
click at [98, 38] on img at bounding box center [102, 35] width 10 height 10
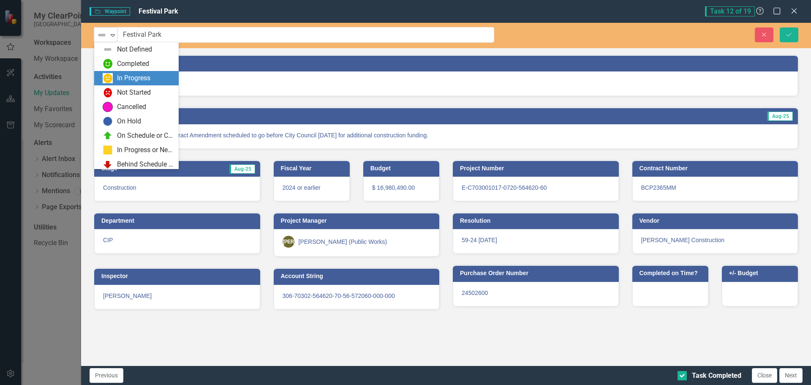
click at [105, 80] on img at bounding box center [108, 78] width 10 height 10
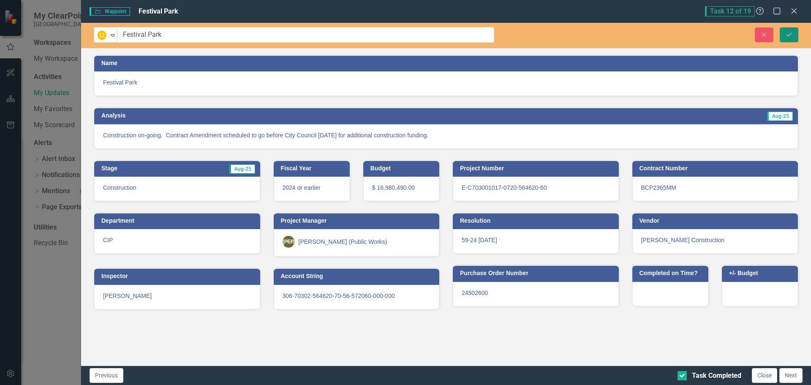
click at [786, 31] on button "Save" at bounding box center [789, 34] width 19 height 15
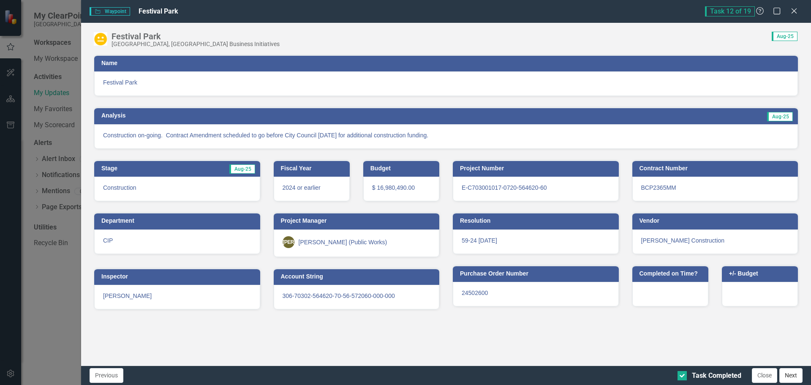
click at [795, 376] on button "Next" at bounding box center [791, 375] width 23 height 15
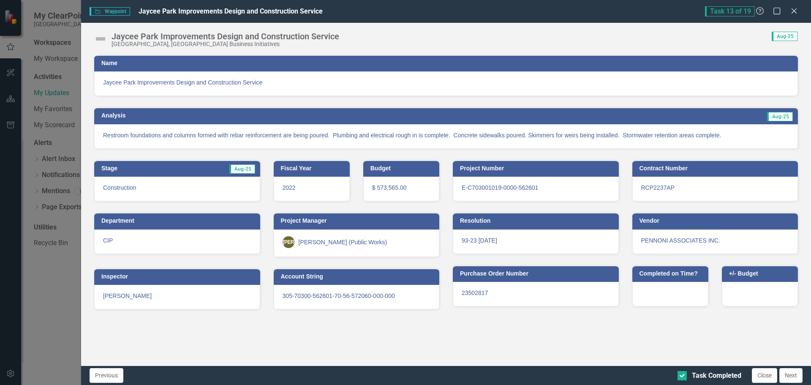
click at [101, 40] on img at bounding box center [101, 39] width 14 height 14
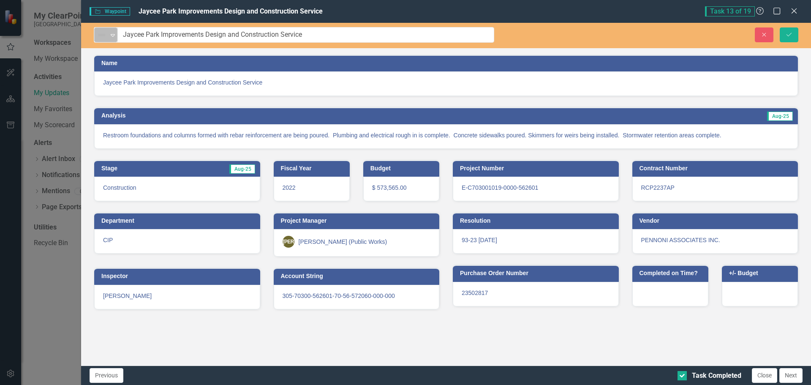
click at [103, 35] on img at bounding box center [102, 35] width 10 height 10
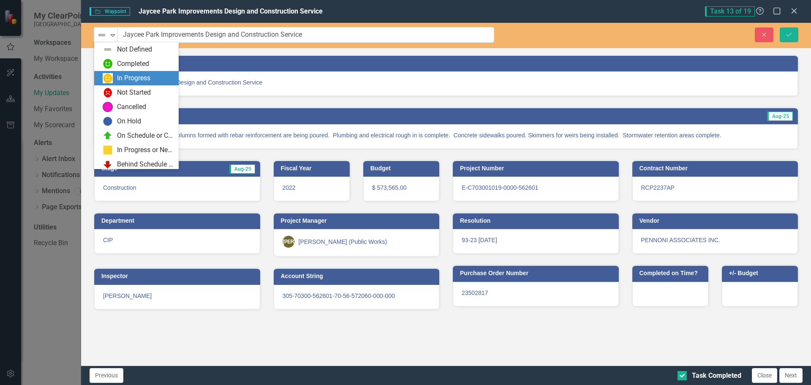
click at [120, 79] on div "In Progress" at bounding box center [133, 79] width 33 height 10
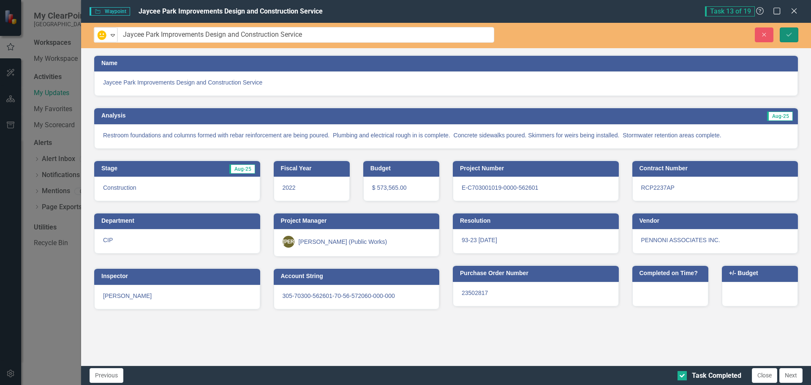
click at [789, 35] on icon "submit" at bounding box center [789, 34] width 5 height 3
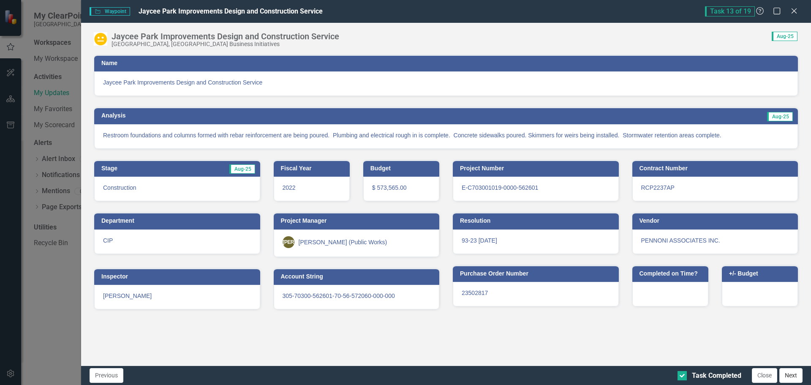
click at [791, 377] on button "Next" at bounding box center [791, 375] width 23 height 15
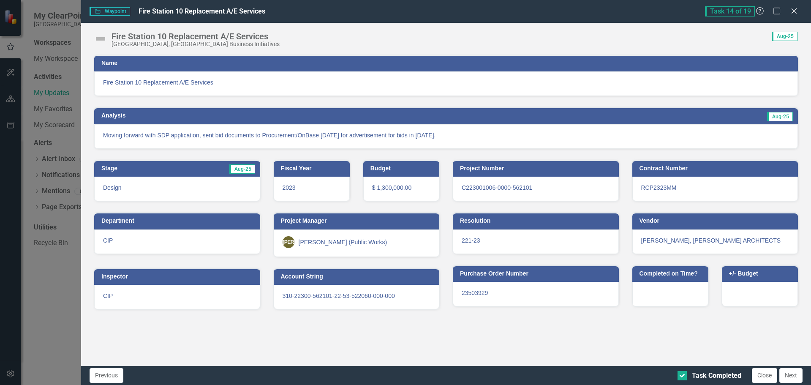
click at [100, 38] on img at bounding box center [101, 39] width 14 height 14
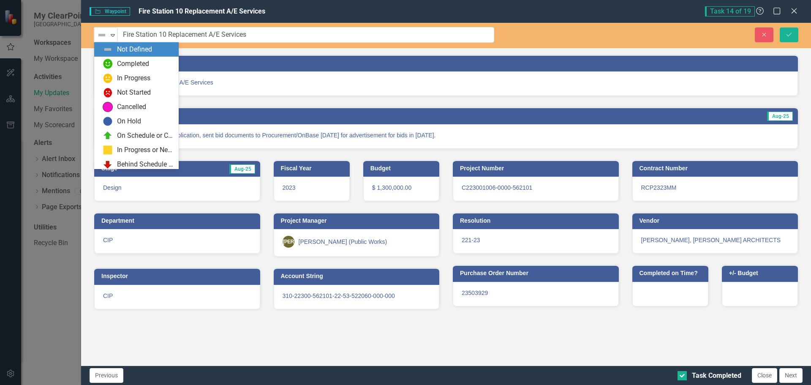
click at [100, 38] on img at bounding box center [102, 35] width 10 height 10
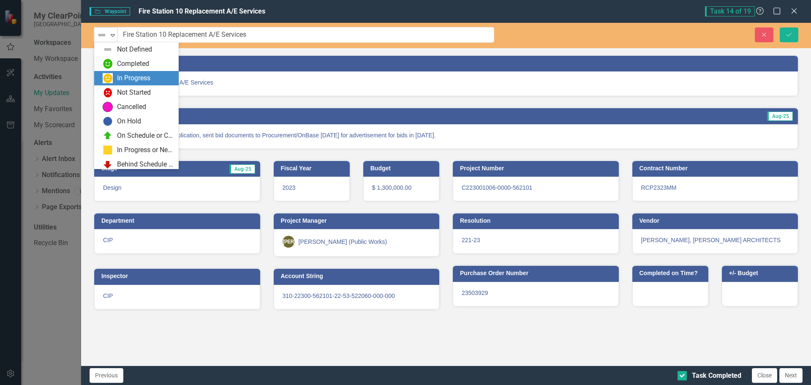
click at [116, 75] on div "In Progress" at bounding box center [138, 78] width 71 height 10
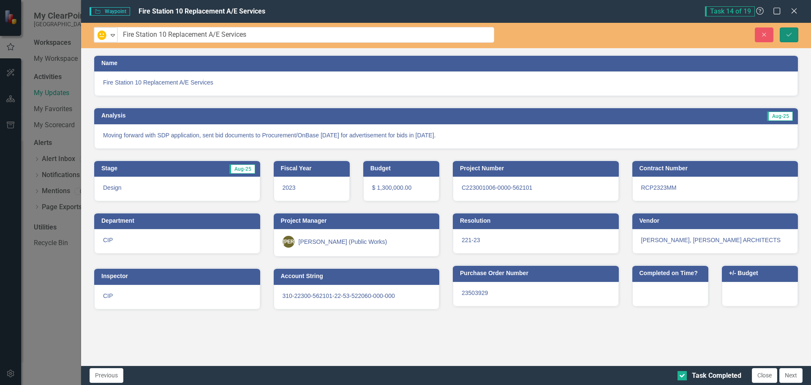
click at [789, 33] on icon "Save" at bounding box center [790, 35] width 8 height 6
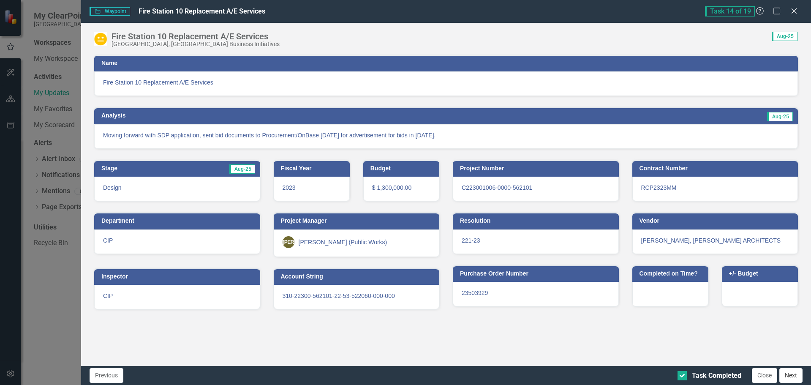
click at [793, 374] on button "Next" at bounding box center [791, 375] width 23 height 15
click at [792, 378] on button "Next" at bounding box center [791, 375] width 23 height 15
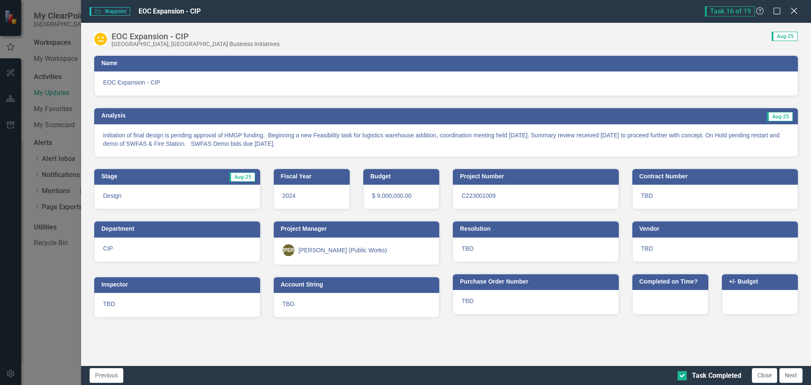
click at [796, 11] on icon "Close" at bounding box center [794, 11] width 11 height 8
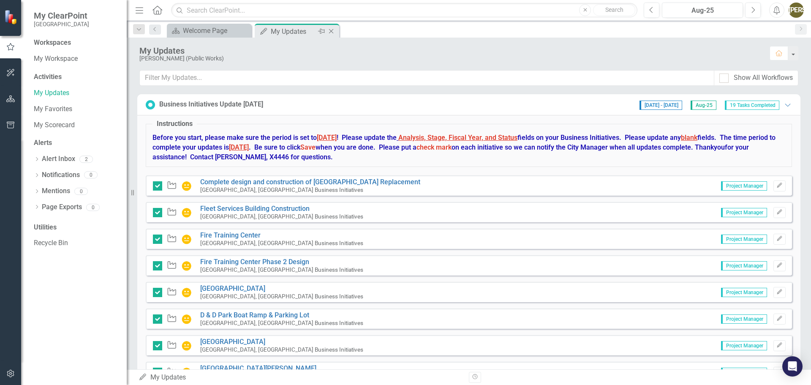
click at [333, 34] on icon "Close" at bounding box center [331, 31] width 8 height 7
